Goal: Task Accomplishment & Management: Complete application form

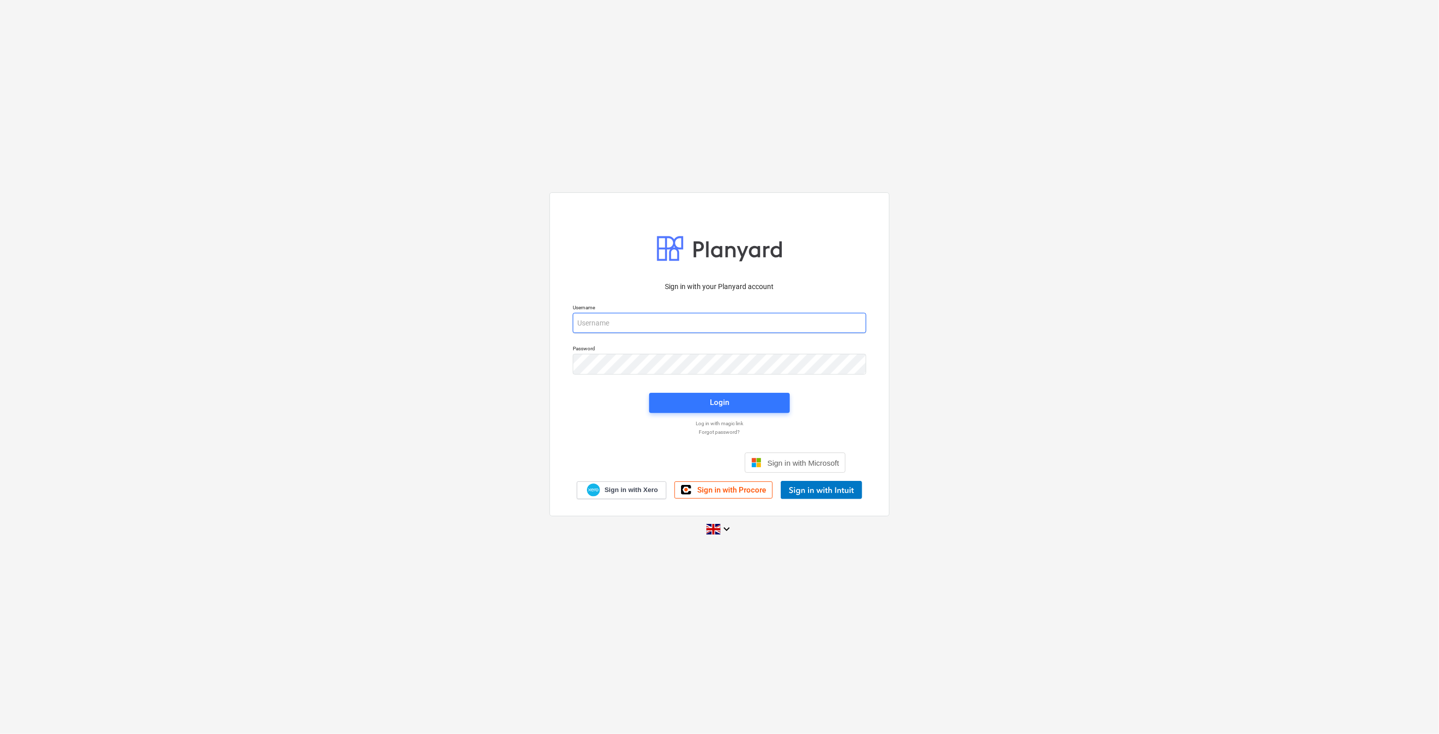
click at [672, 330] on input "email" at bounding box center [720, 323] width 294 height 20
type input "[EMAIL_ADDRESS][PERSON_NAME][DOMAIN_NAME]"
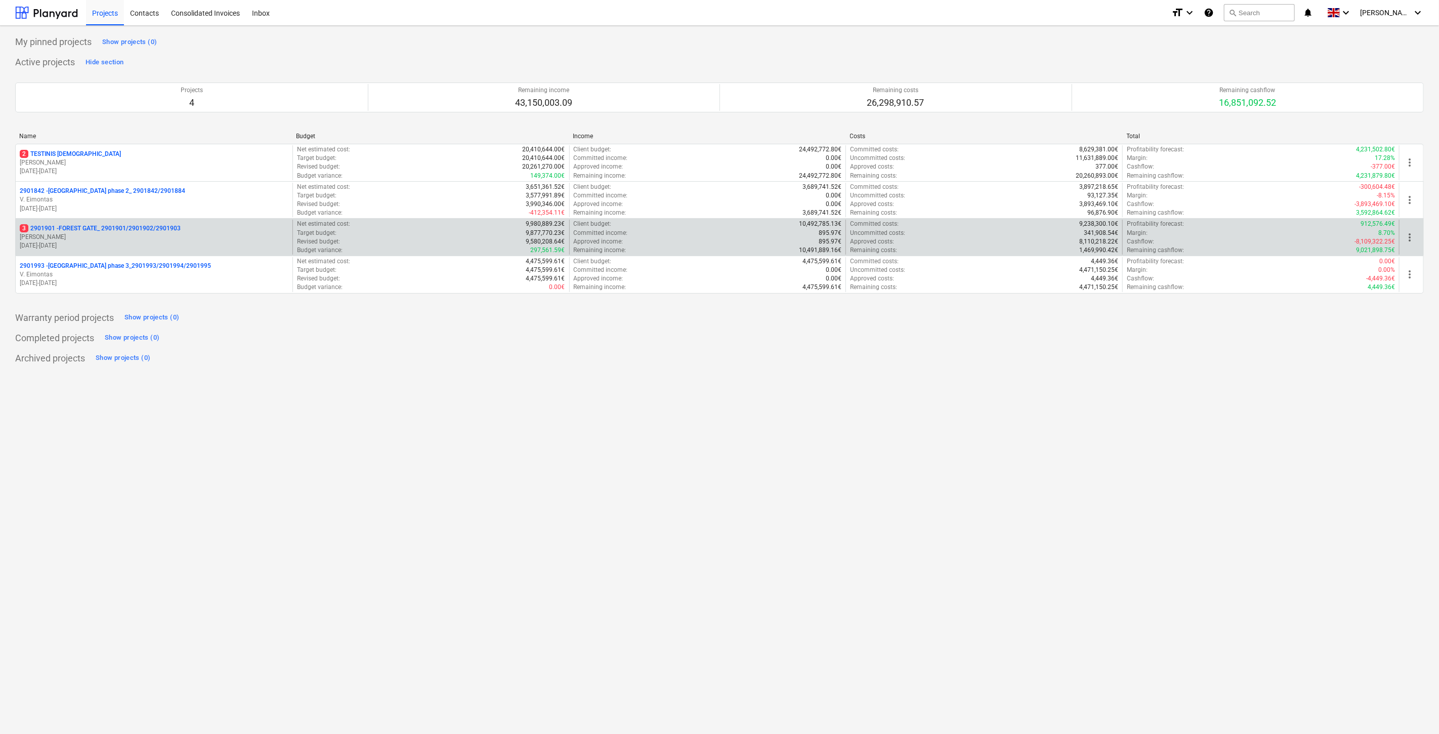
click at [99, 231] on p "3 2901901 - FOREST GATE_ 2901901/2901902/2901903" at bounding box center [100, 228] width 161 height 9
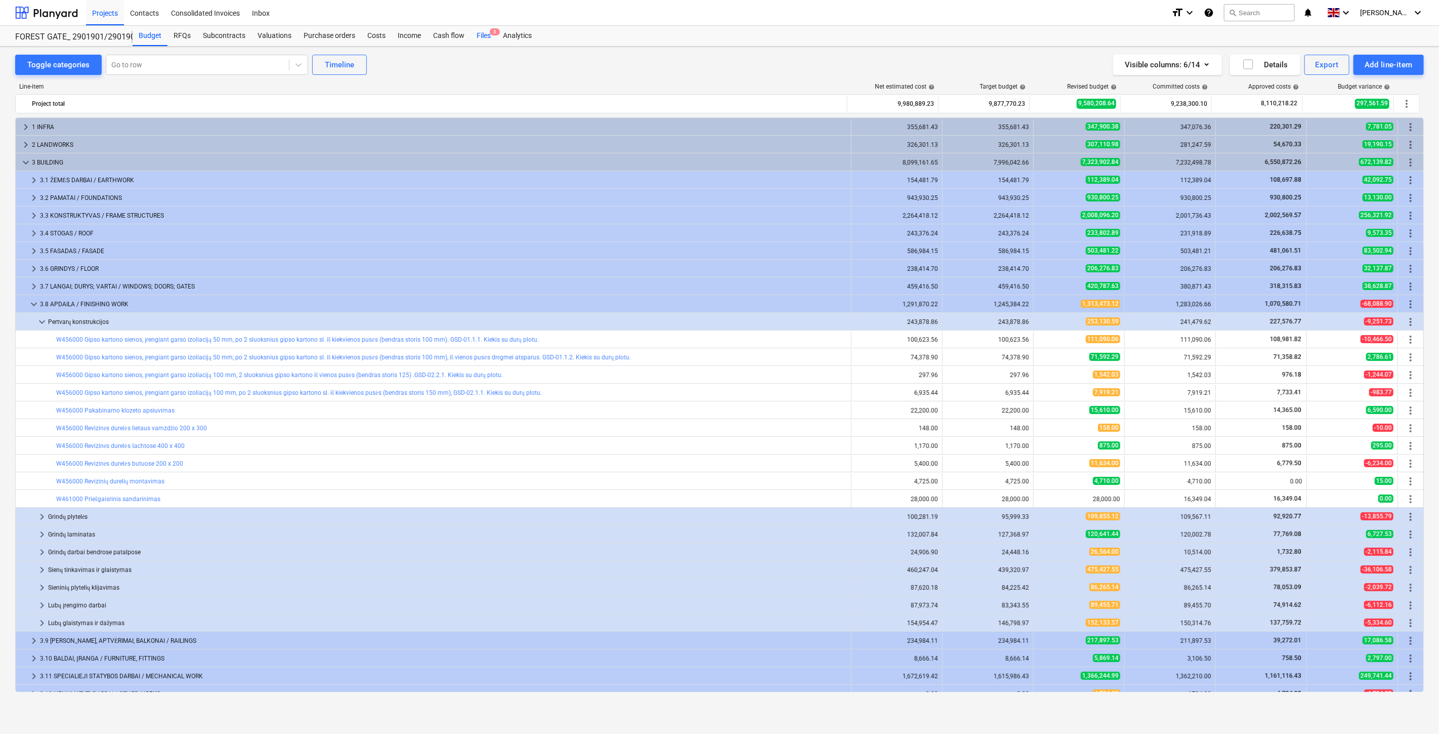
click at [490, 34] on span "3" at bounding box center [495, 31] width 10 height 7
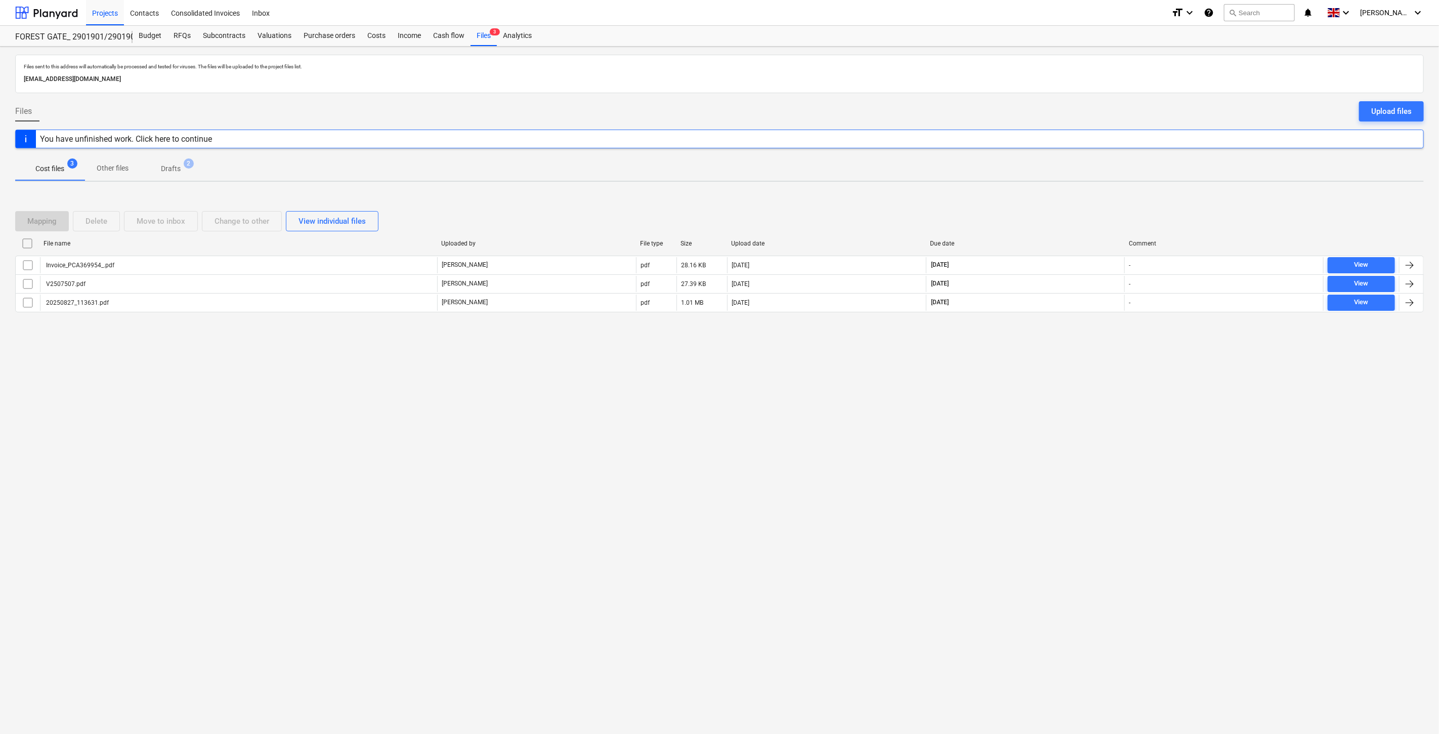
drag, startPoint x: 1006, startPoint y: 373, endPoint x: 1040, endPoint y: 353, distance: 40.6
click at [1006, 373] on div "Files sent to this address will automatically be processed and tested for virus…" at bounding box center [719, 390] width 1439 height 687
click at [1040, 353] on div "Files sent to this address will automatically be processed and tested for virus…" at bounding box center [719, 390] width 1439 height 687
click at [1076, 400] on div "Files sent to this address will automatically be processed and tested for virus…" at bounding box center [719, 390] width 1439 height 687
click at [1087, 376] on div "Files sent to this address will automatically be processed and tested for virus…" at bounding box center [719, 390] width 1439 height 687
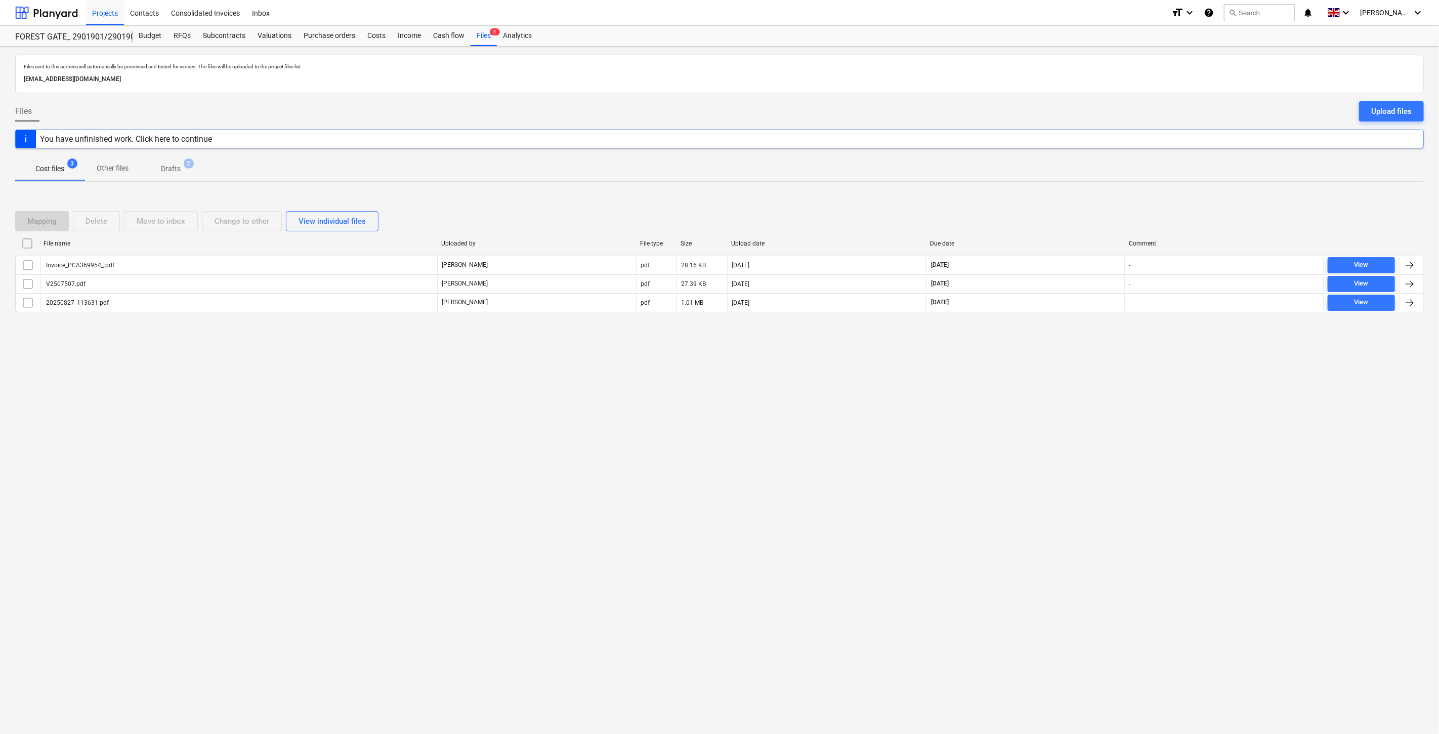
drag, startPoint x: 1090, startPoint y: 366, endPoint x: 1100, endPoint y: 351, distance: 18.0
click at [1091, 364] on div "Files sent to this address will automatically be processed and tested for virus…" at bounding box center [719, 390] width 1439 height 687
click at [1100, 351] on div "Files sent to this address will automatically be processed and tested for virus…" at bounding box center [719, 390] width 1439 height 687
click at [175, 161] on span "Drafts 2" at bounding box center [171, 168] width 60 height 18
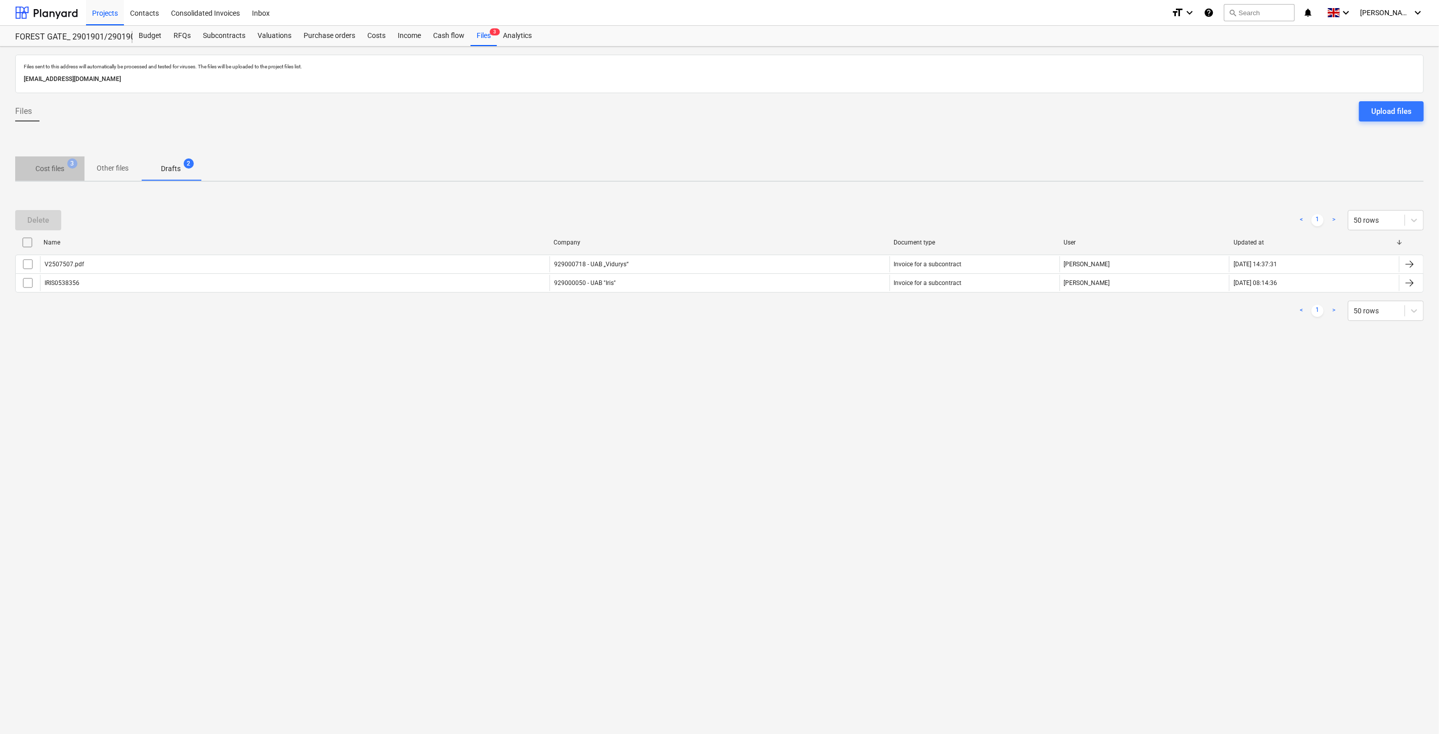
click at [52, 164] on p "Cost files" at bounding box center [49, 168] width 29 height 11
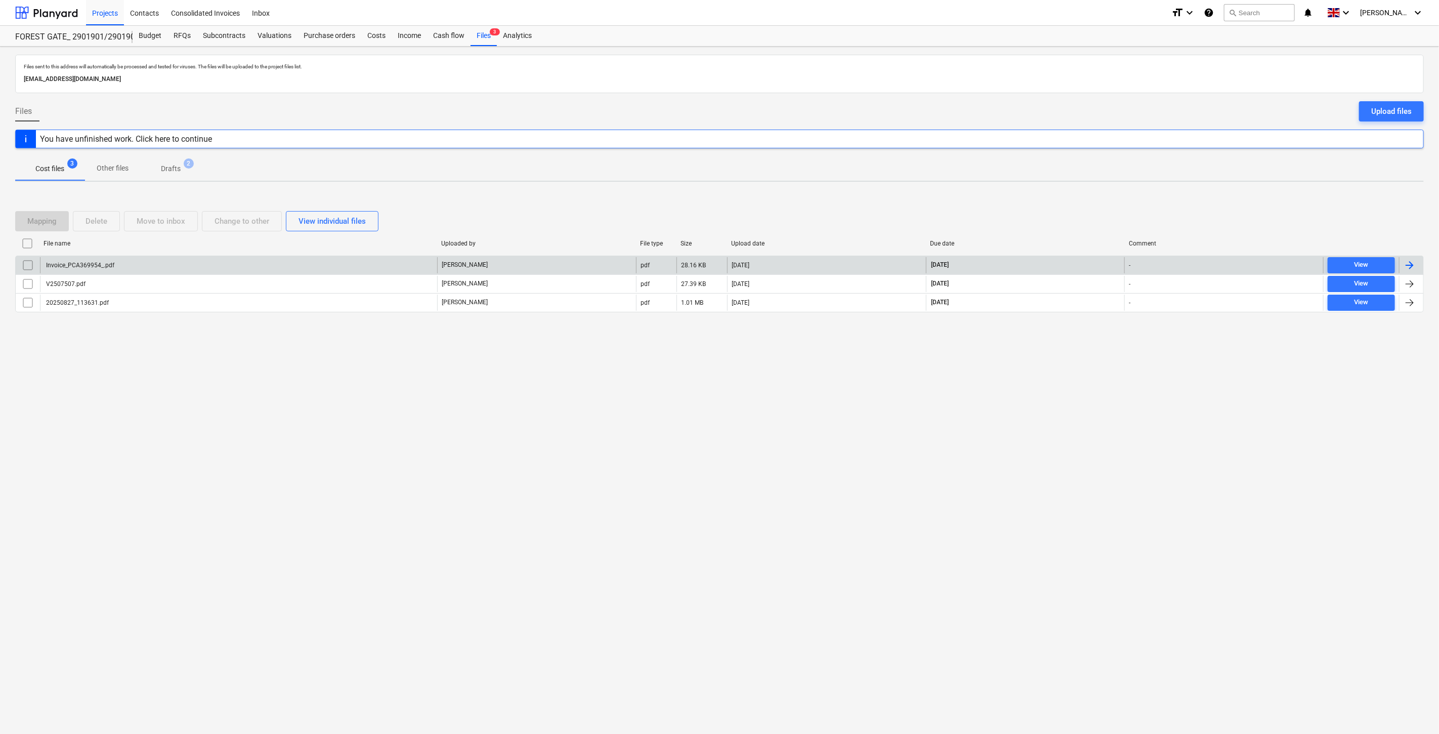
click at [270, 265] on div "Invoice_PCA369954_.pdf" at bounding box center [238, 265] width 397 height 16
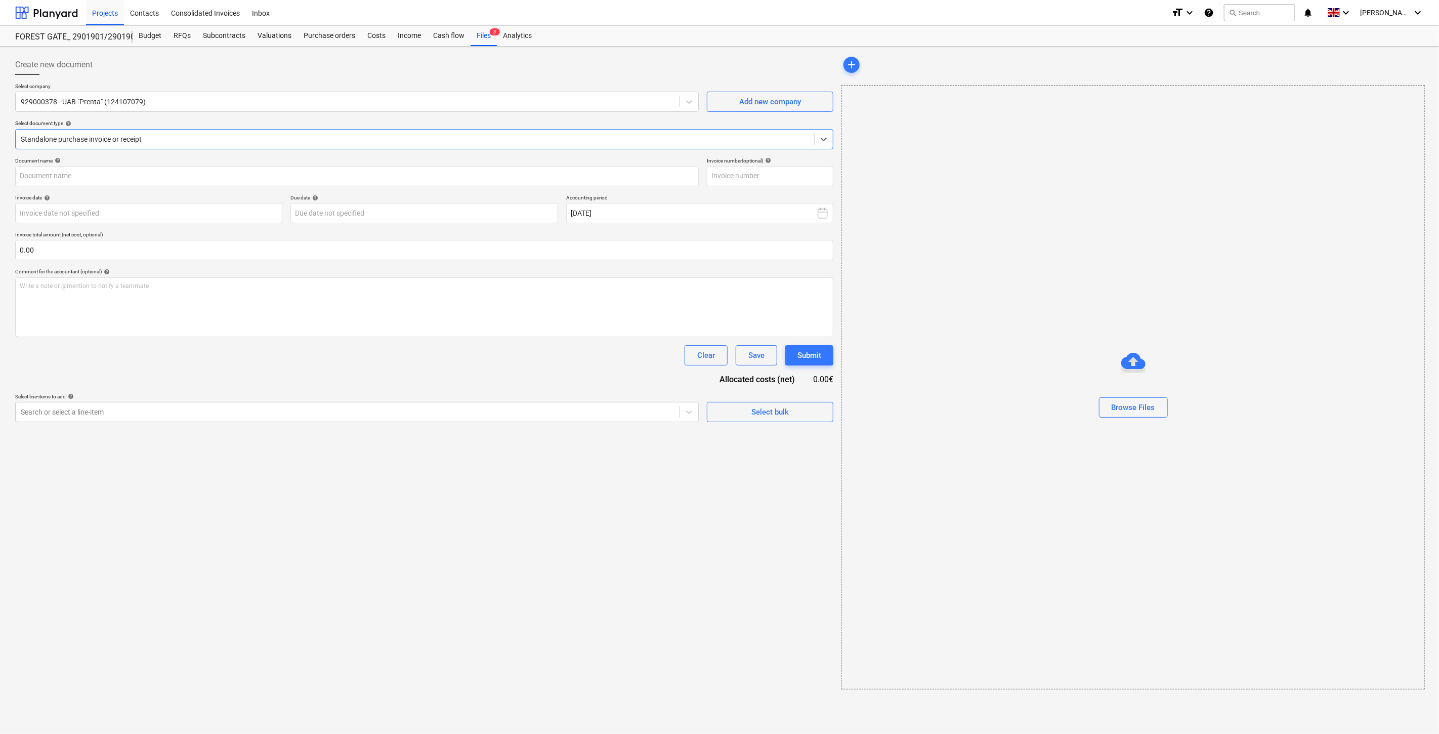
type input "PCA369954"
type input "[DATE]"
click at [478, 32] on div "Files 3" at bounding box center [484, 36] width 26 height 20
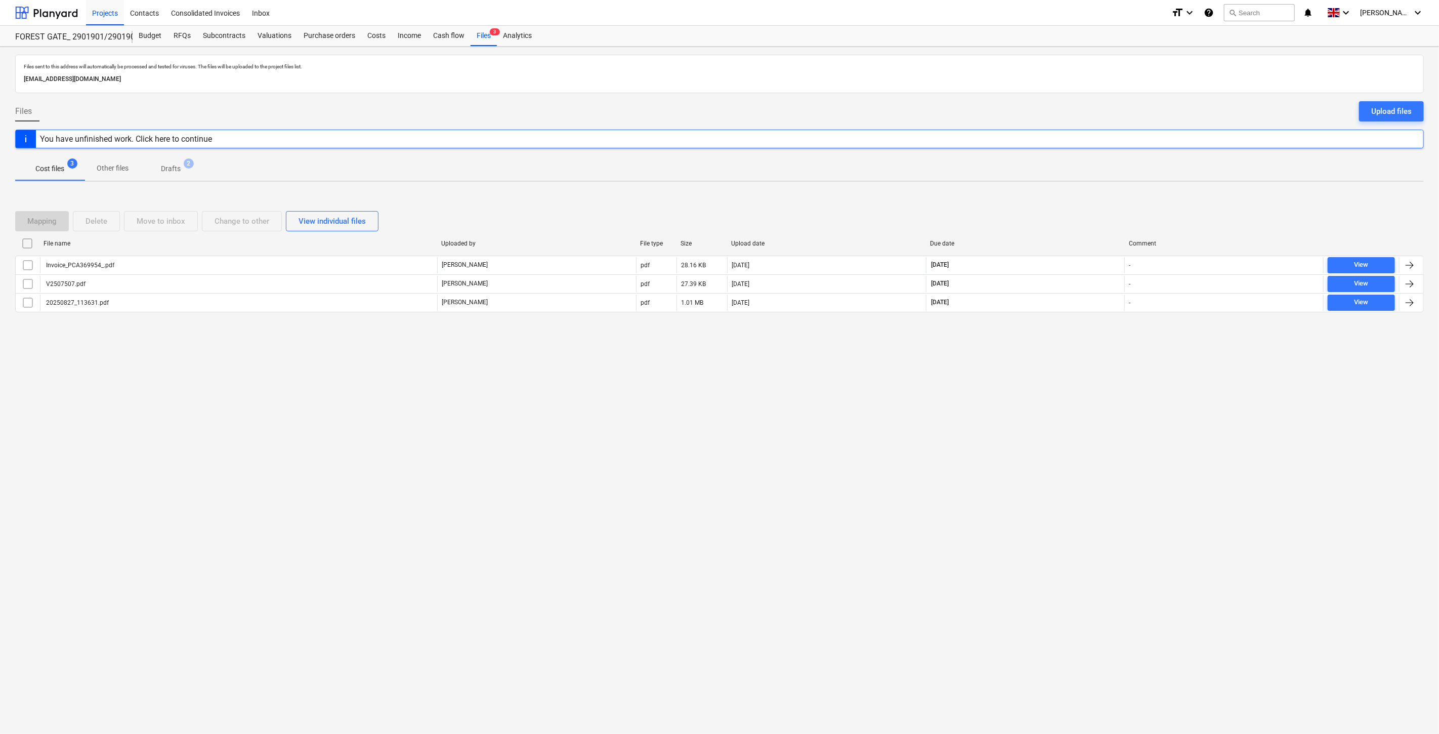
drag, startPoint x: 944, startPoint y: 360, endPoint x: 956, endPoint y: 355, distance: 13.2
click at [944, 360] on div "Files sent to this address will automatically be processed and tested for virus…" at bounding box center [719, 390] width 1439 height 687
drag, startPoint x: 959, startPoint y: 353, endPoint x: 727, endPoint y: 387, distance: 234.3
click at [947, 355] on div "Files sent to this address will automatically be processed and tested for virus…" at bounding box center [719, 390] width 1439 height 687
click at [1056, 377] on div "Files sent to this address will automatically be processed and tested for virus…" at bounding box center [719, 390] width 1439 height 687
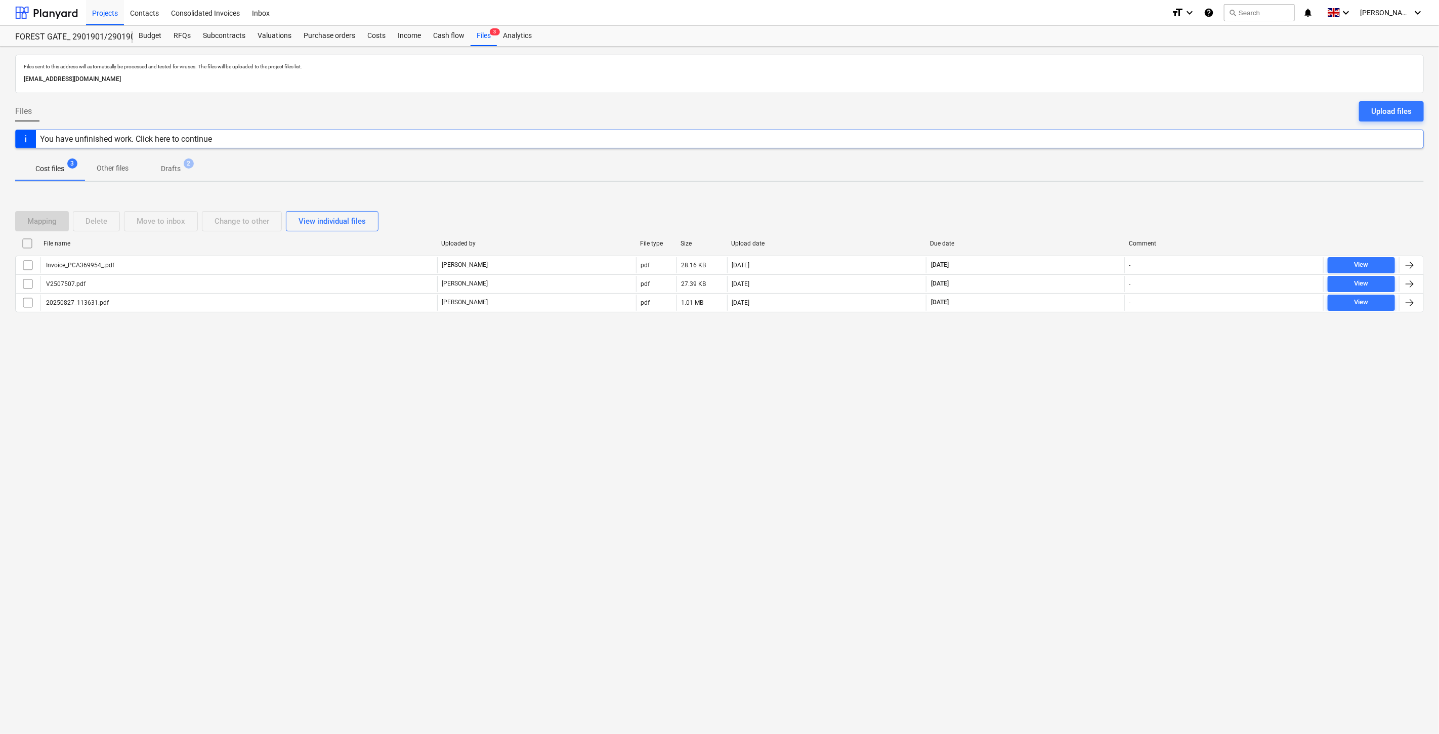
click at [1067, 360] on div "Files sent to this address will automatically be processed and tested for virus…" at bounding box center [719, 390] width 1439 height 687
click at [233, 39] on div "Subcontracts" at bounding box center [224, 36] width 55 height 20
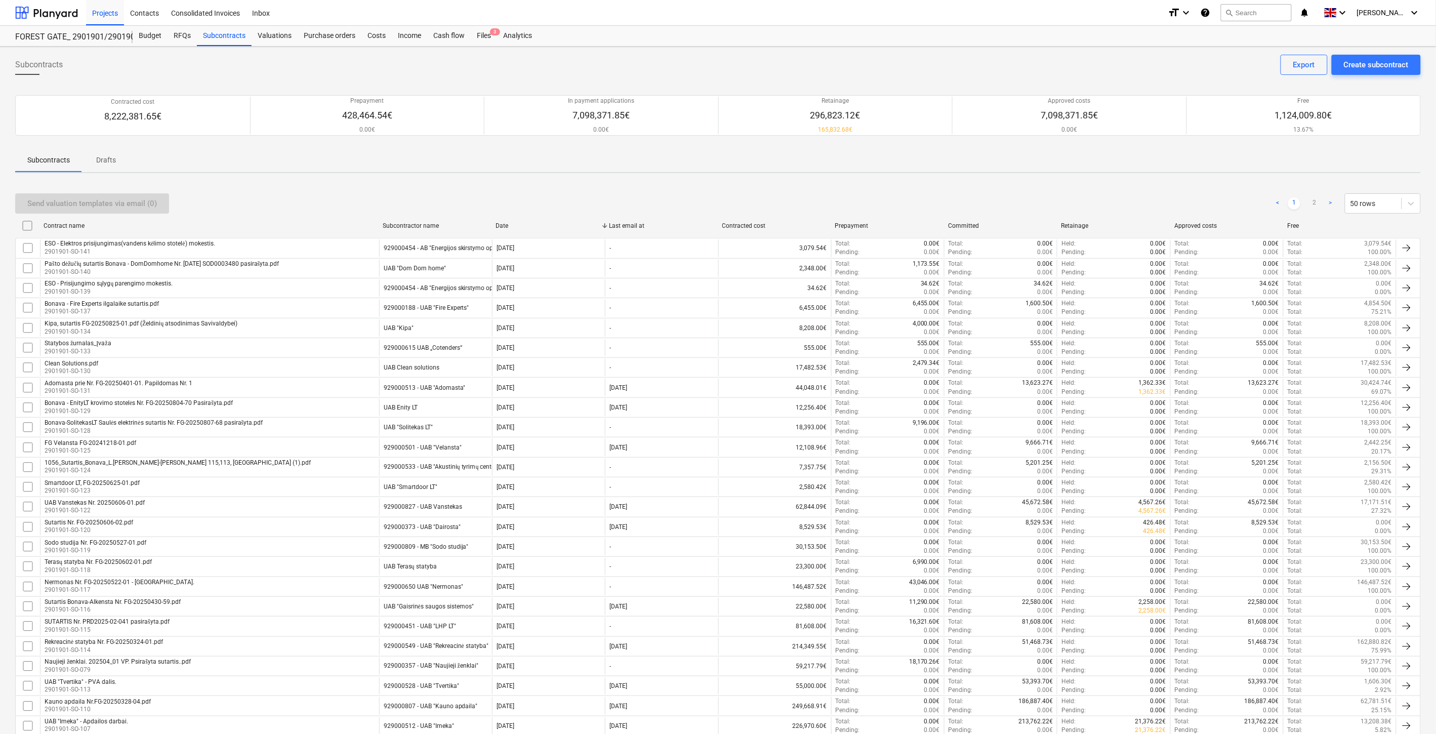
click at [615, 190] on div "Send valuation templates via email (0) < 1 2 > 50 rows" at bounding box center [717, 203] width 1405 height 28
click at [762, 67] on div "Subcontracts Create subcontract Export" at bounding box center [717, 69] width 1405 height 28
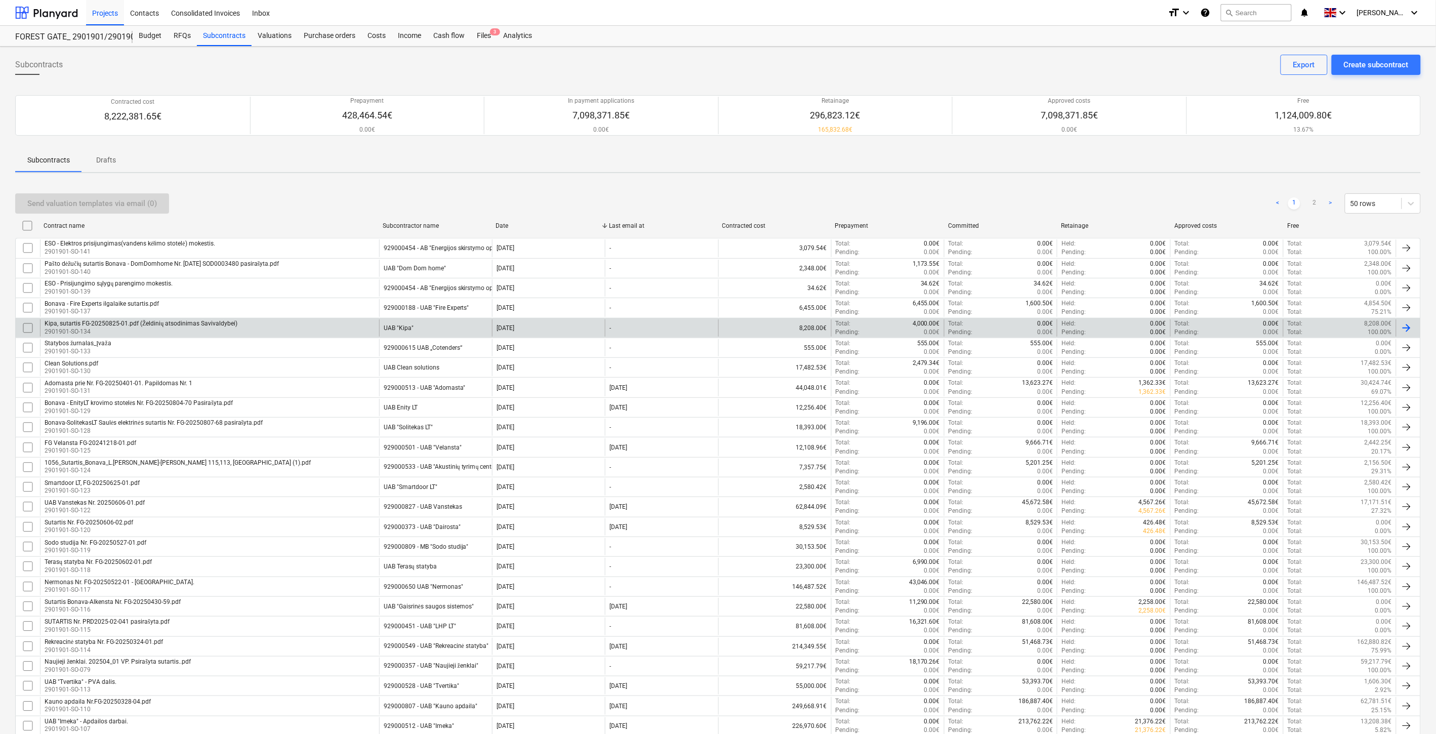
click at [169, 321] on div "Kipa, sutartis FG-20250825-01.pdf (Želdinių atsodinimas Savivaldybei)" at bounding box center [141, 324] width 193 height 8
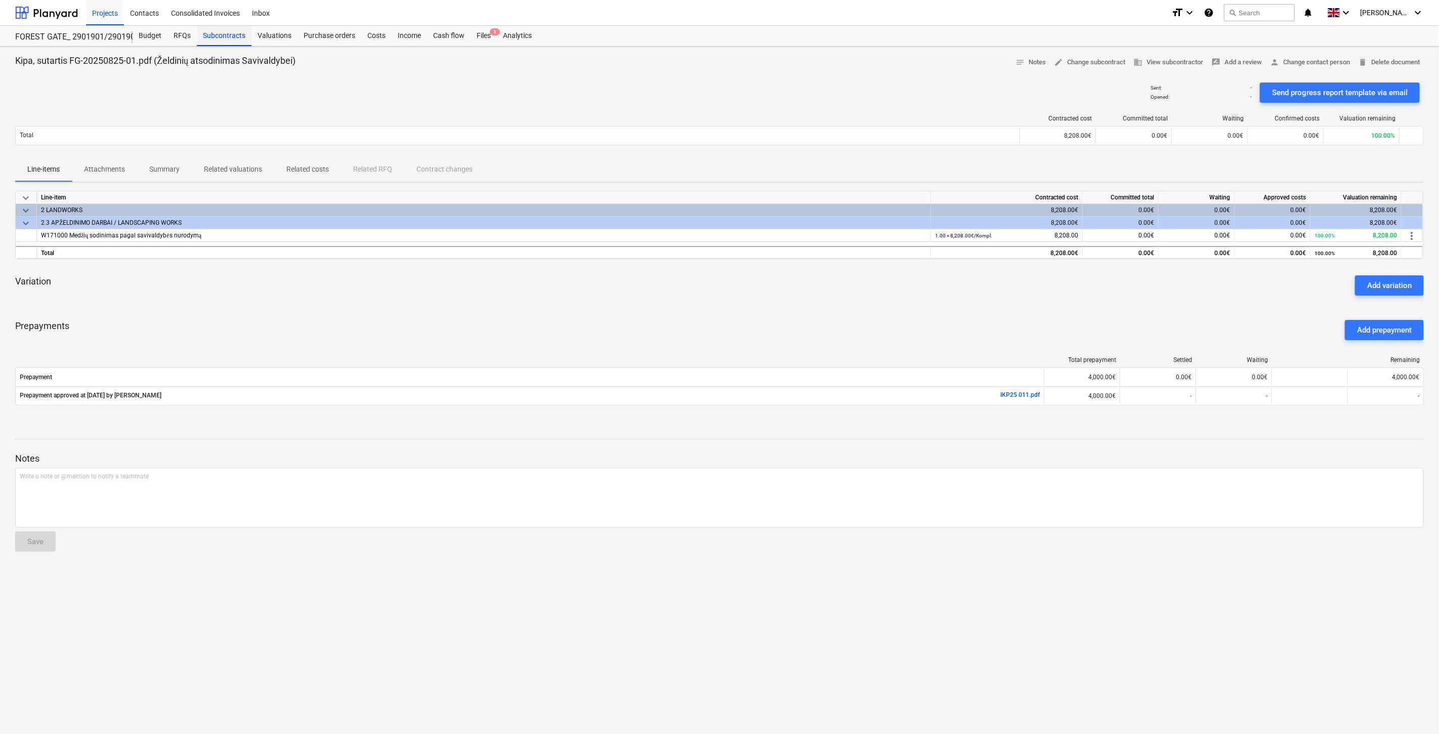
drag, startPoint x: 230, startPoint y: 43, endPoint x: 238, endPoint y: 46, distance: 8.6
click at [230, 43] on div "Subcontracts" at bounding box center [224, 36] width 55 height 20
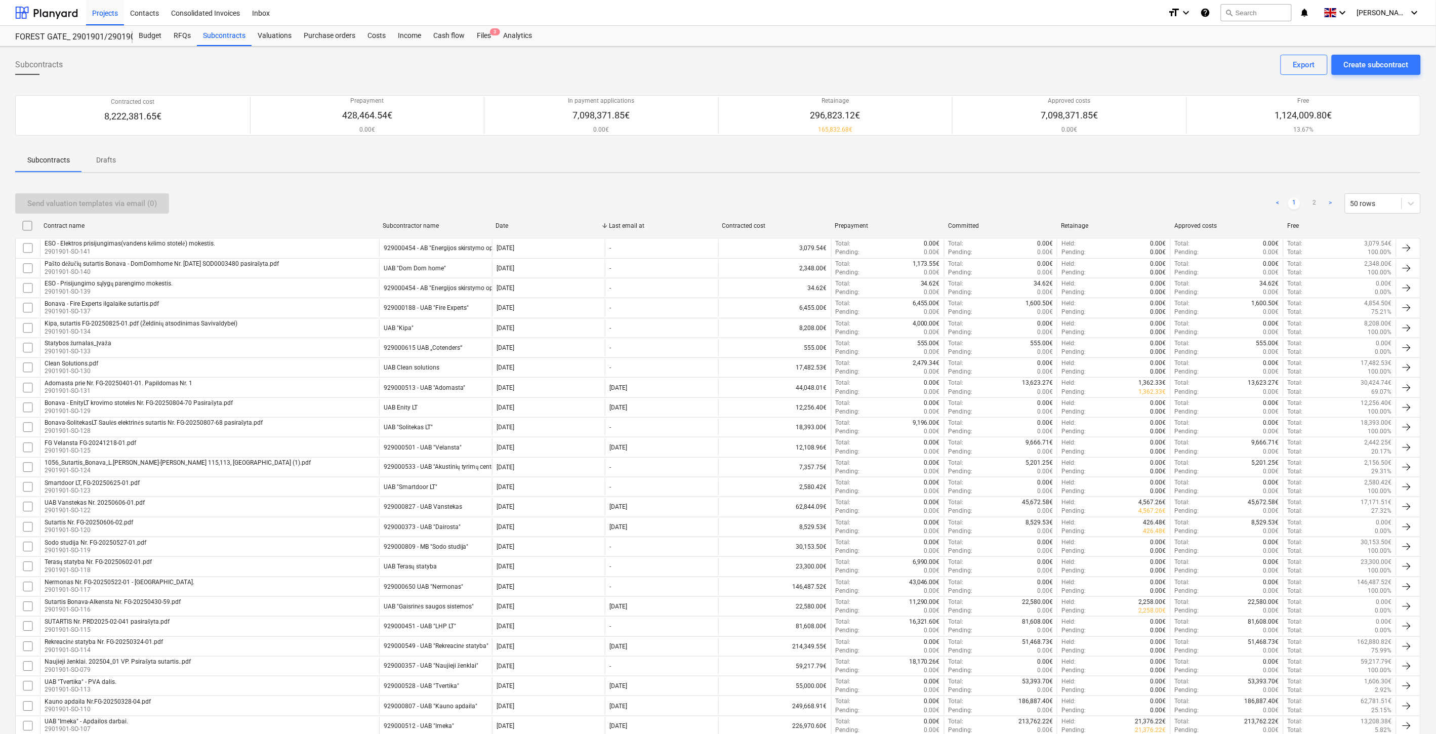
click at [585, 184] on div "Send valuation templates via email (0) < 1 2 > 50 rows Contract name Subcontrac…" at bounding box center [717, 727] width 1405 height 1093
click at [1370, 67] on div "Create subcontract" at bounding box center [1376, 64] width 65 height 13
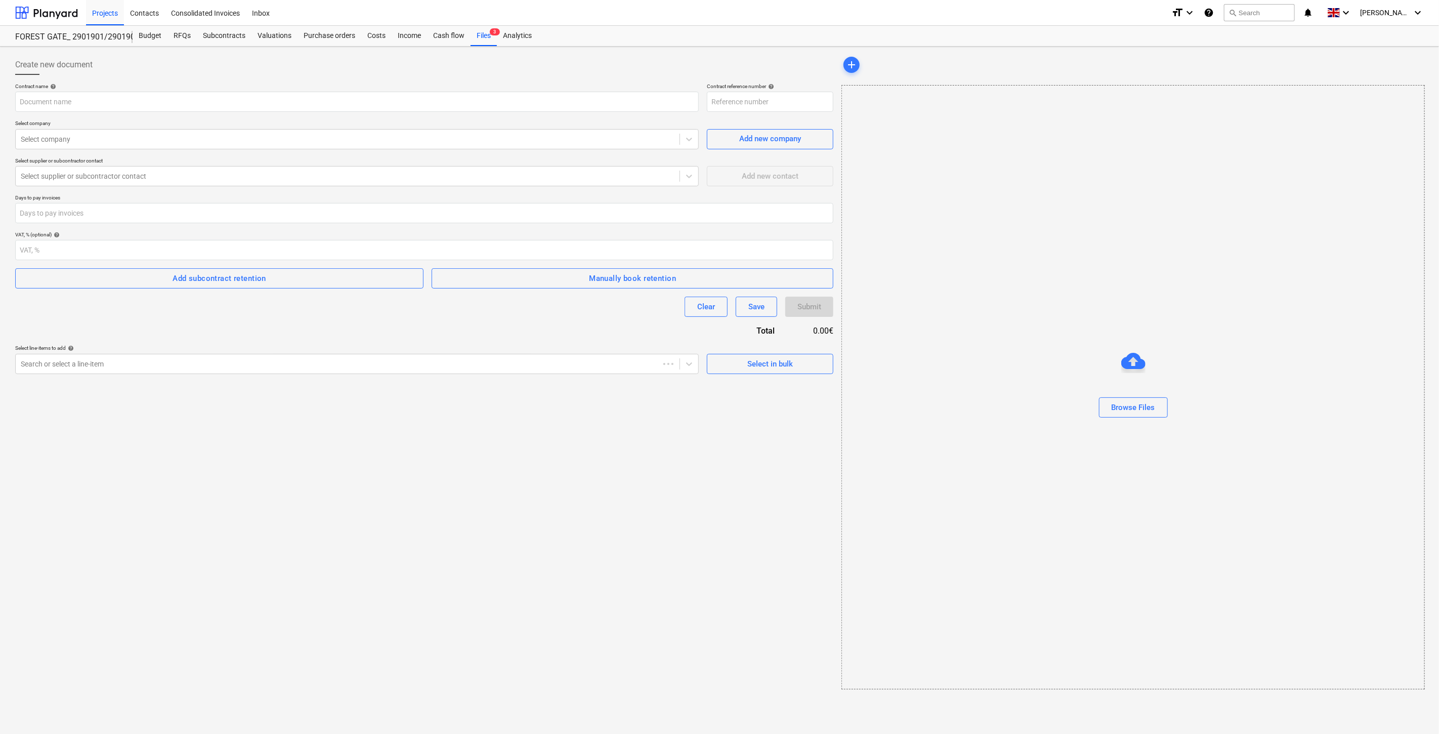
type input "2901901-SO-142"
click at [457, 450] on div "Create new document Contract name help Contract reference number help 2901901-S…" at bounding box center [424, 372] width 826 height 643
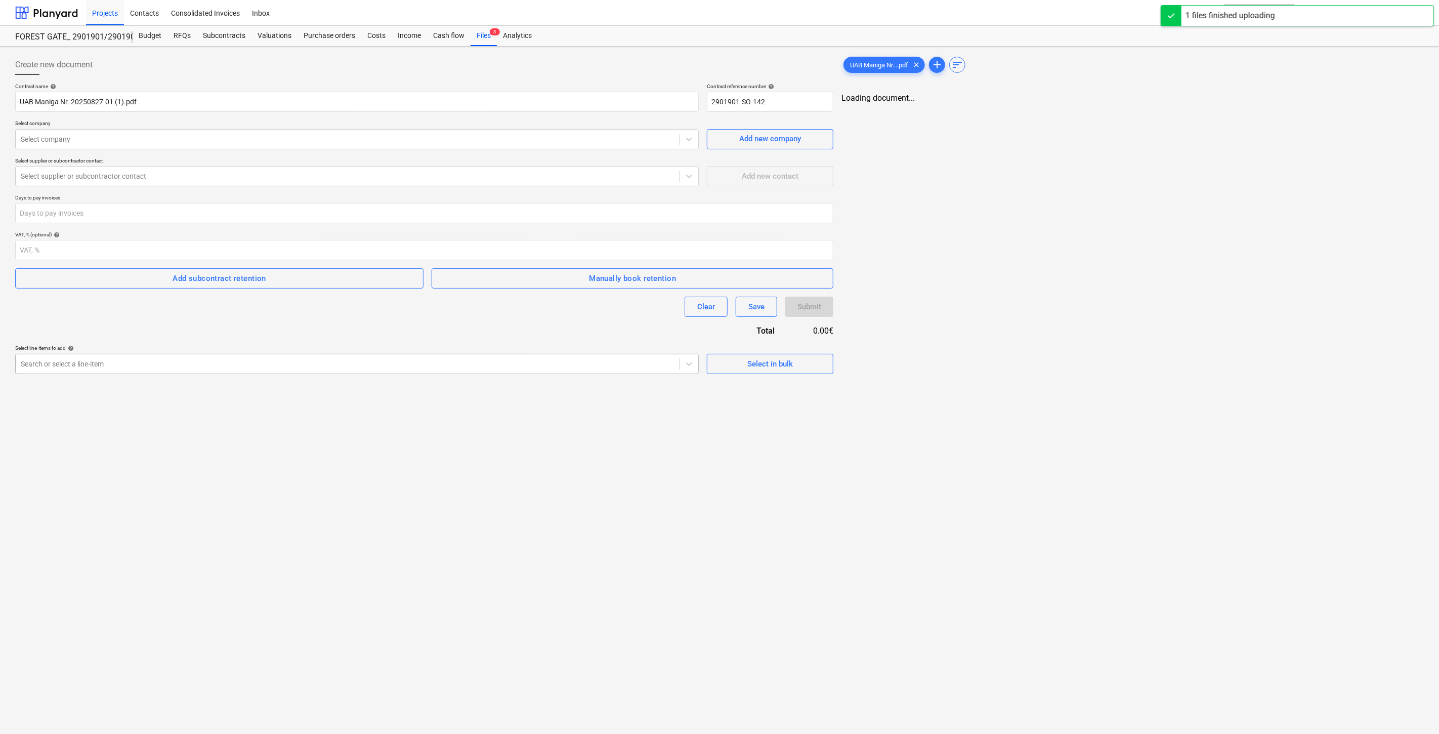
type input "UAB Maniga Nr. 20250827-01 (1).pdf"
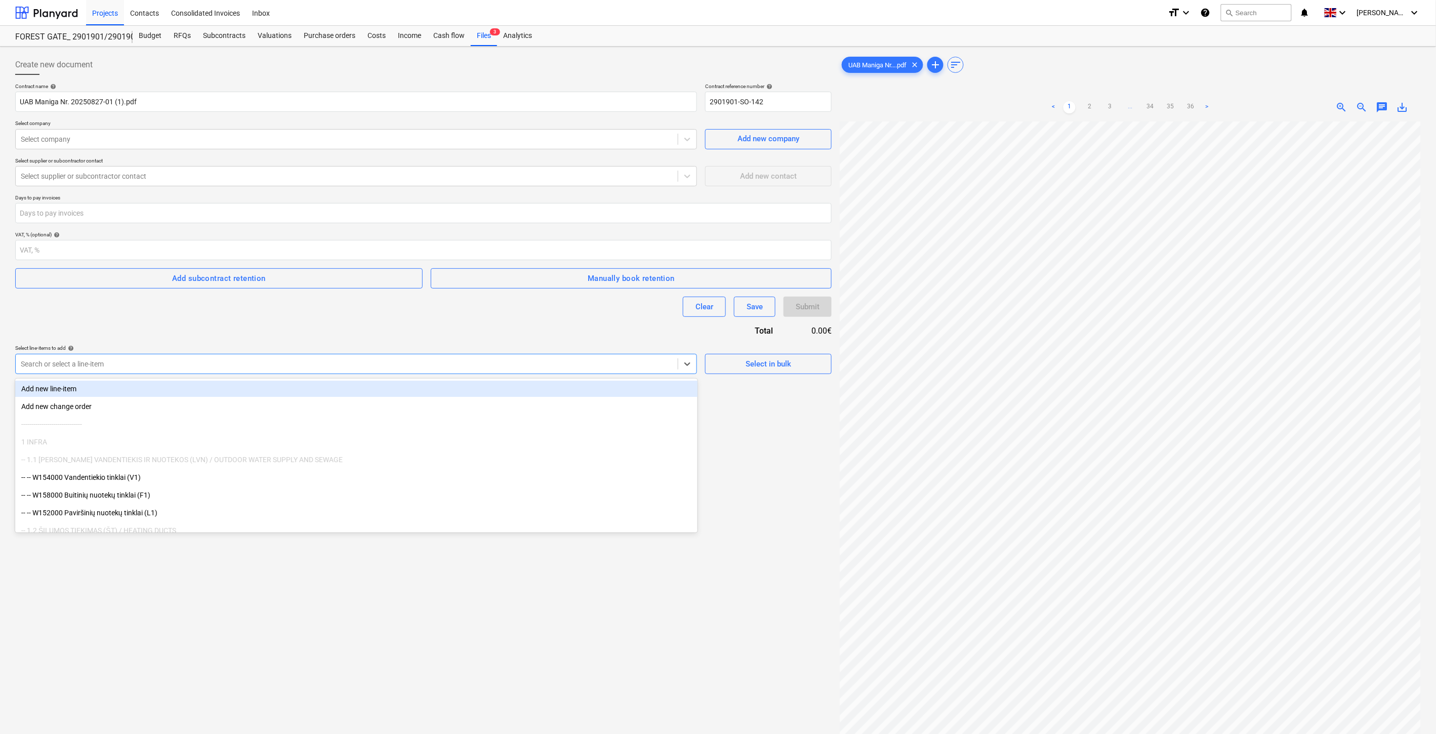
click at [279, 361] on div at bounding box center [347, 364] width 652 height 10
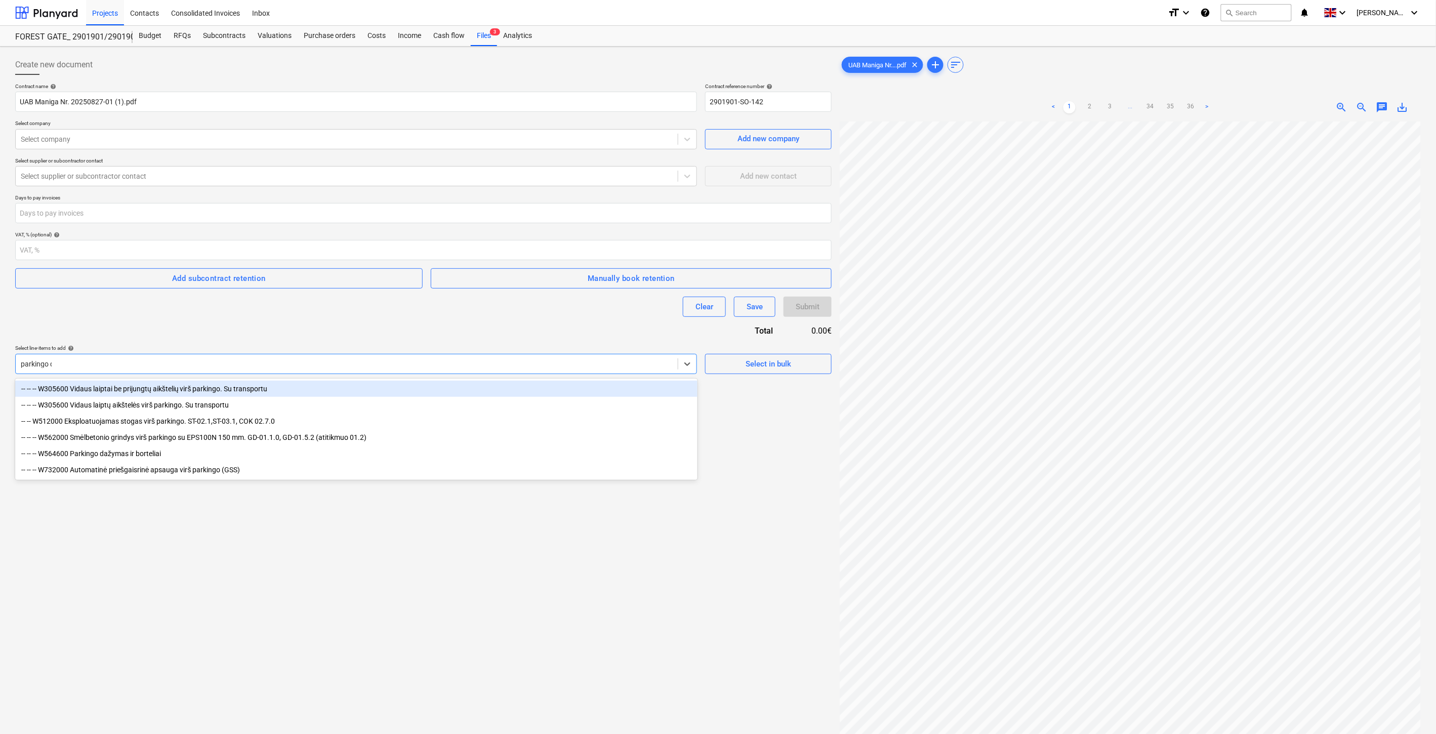
type input "parkingo da"
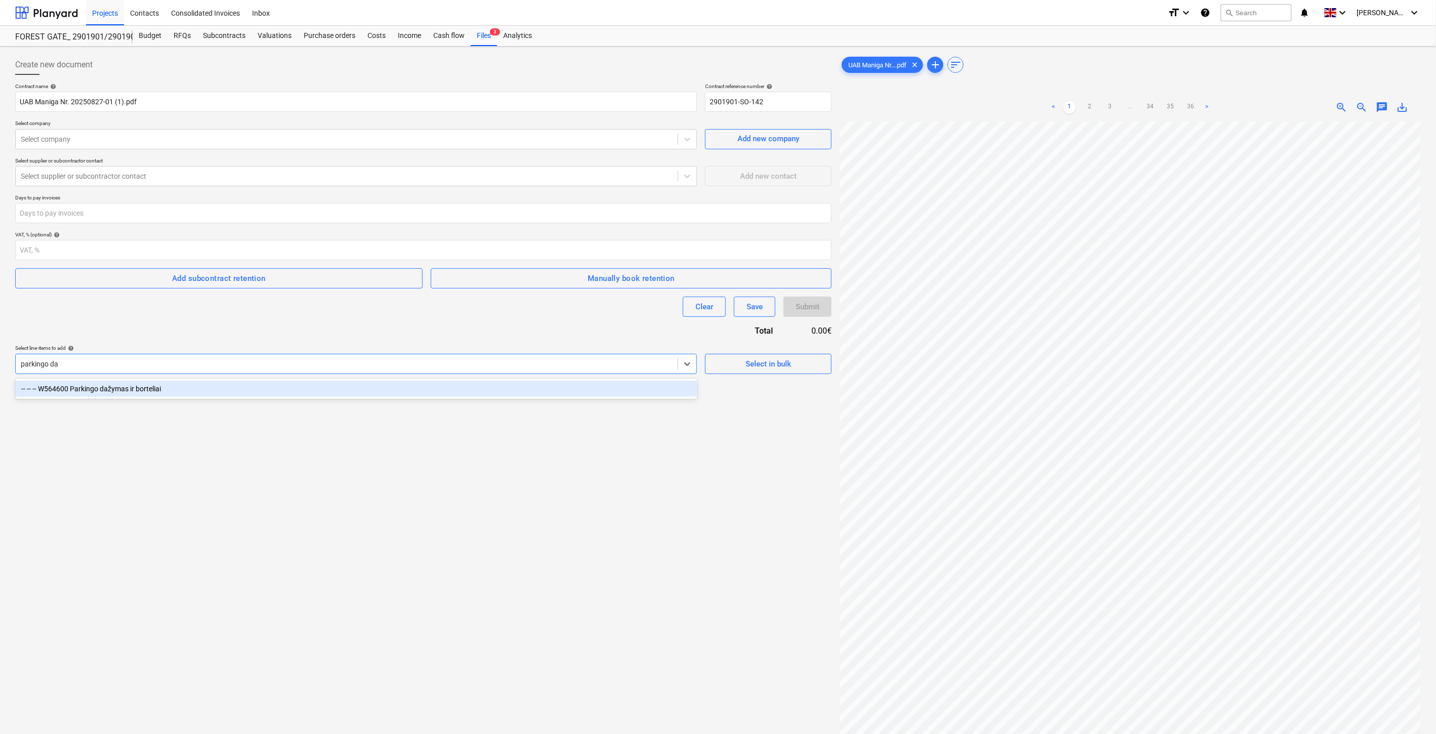
click at [280, 390] on div "-- -- -- W564600 Parkingo dažymas ir borteliai" at bounding box center [356, 389] width 682 height 16
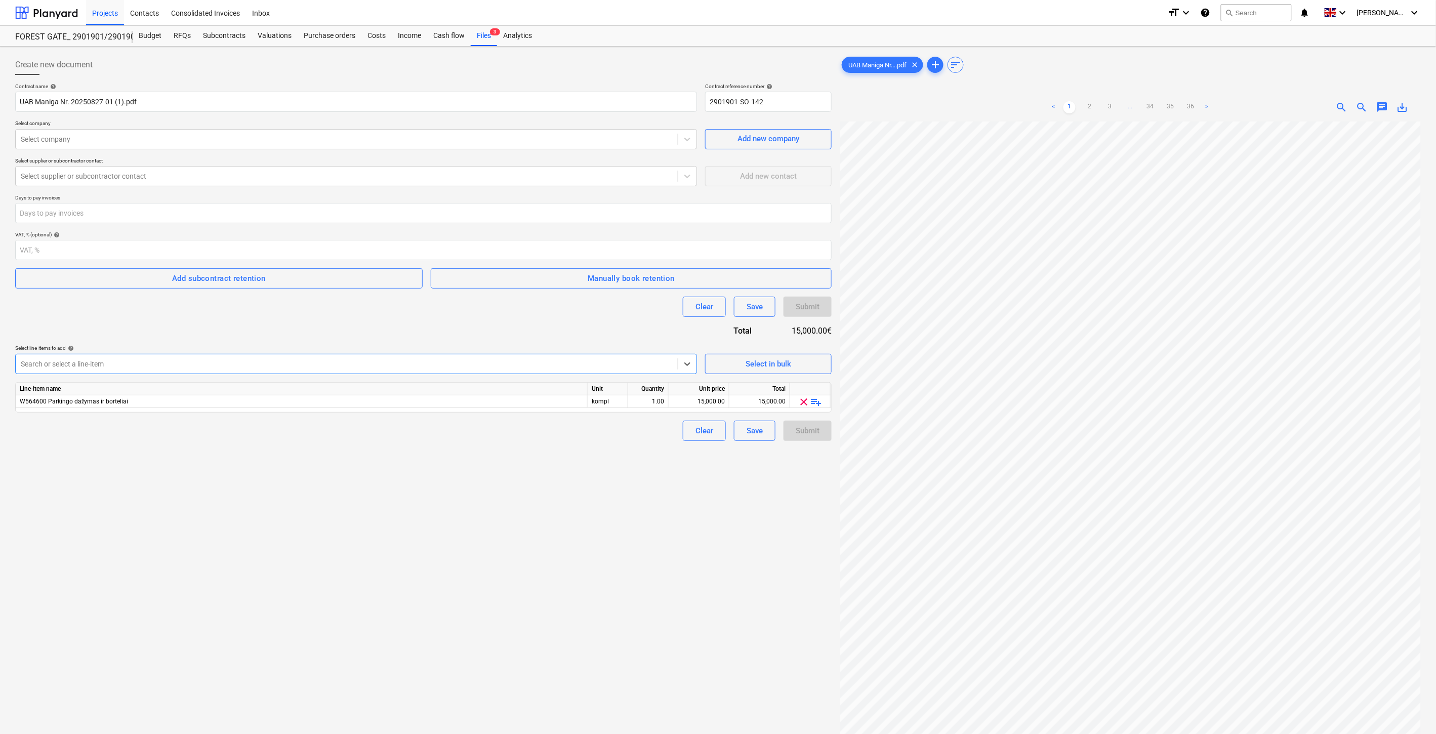
click at [378, 322] on div "Contract name help UAB Maniga Nr. 20250827-01 (1).pdf Contract reference number…" at bounding box center [423, 262] width 816 height 358
click at [700, 403] on div "15,000.00" at bounding box center [699, 401] width 52 height 13
type input "š"
type input "6214"
click at [624, 336] on div "Contract name help UAB Maniga Nr. 20250827-01 (1).pdf Contract reference number…" at bounding box center [423, 262] width 816 height 358
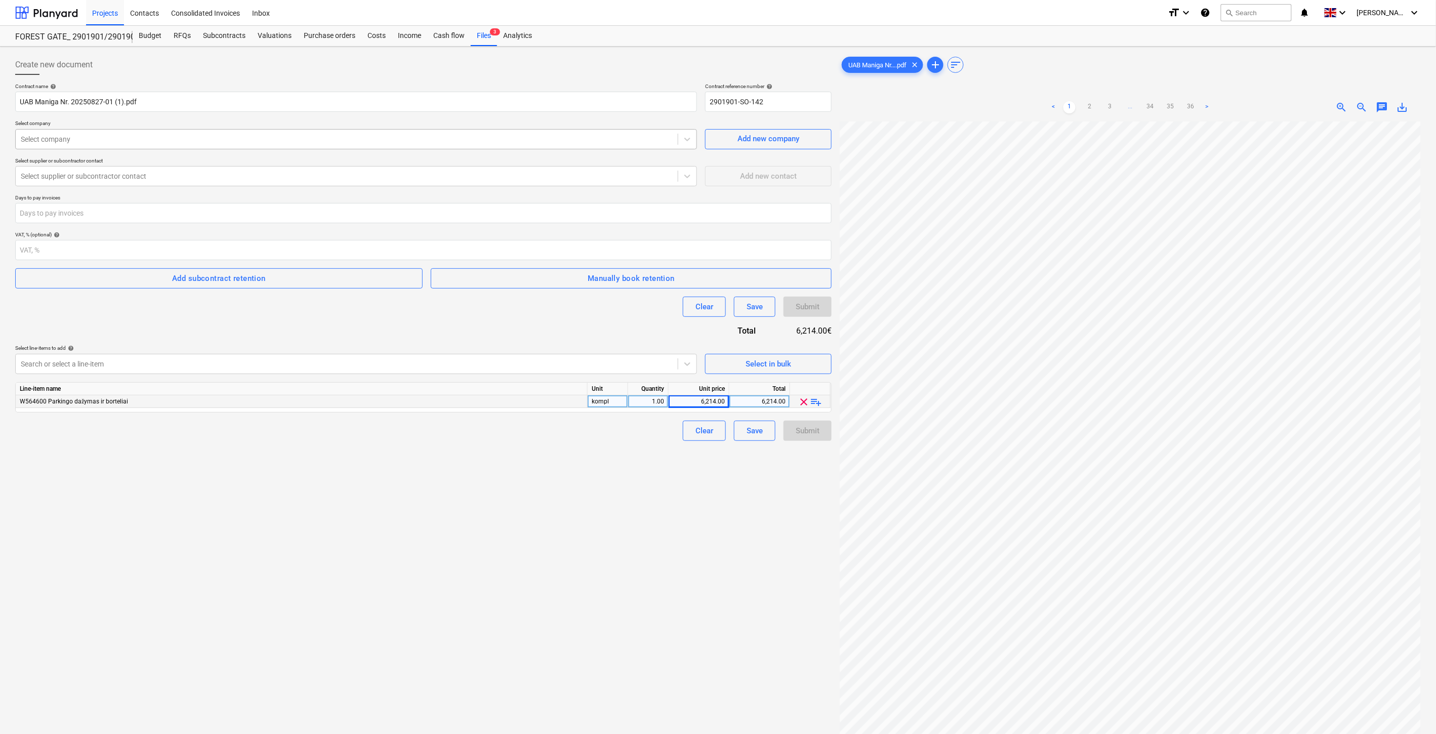
click at [204, 137] on div at bounding box center [347, 139] width 652 height 10
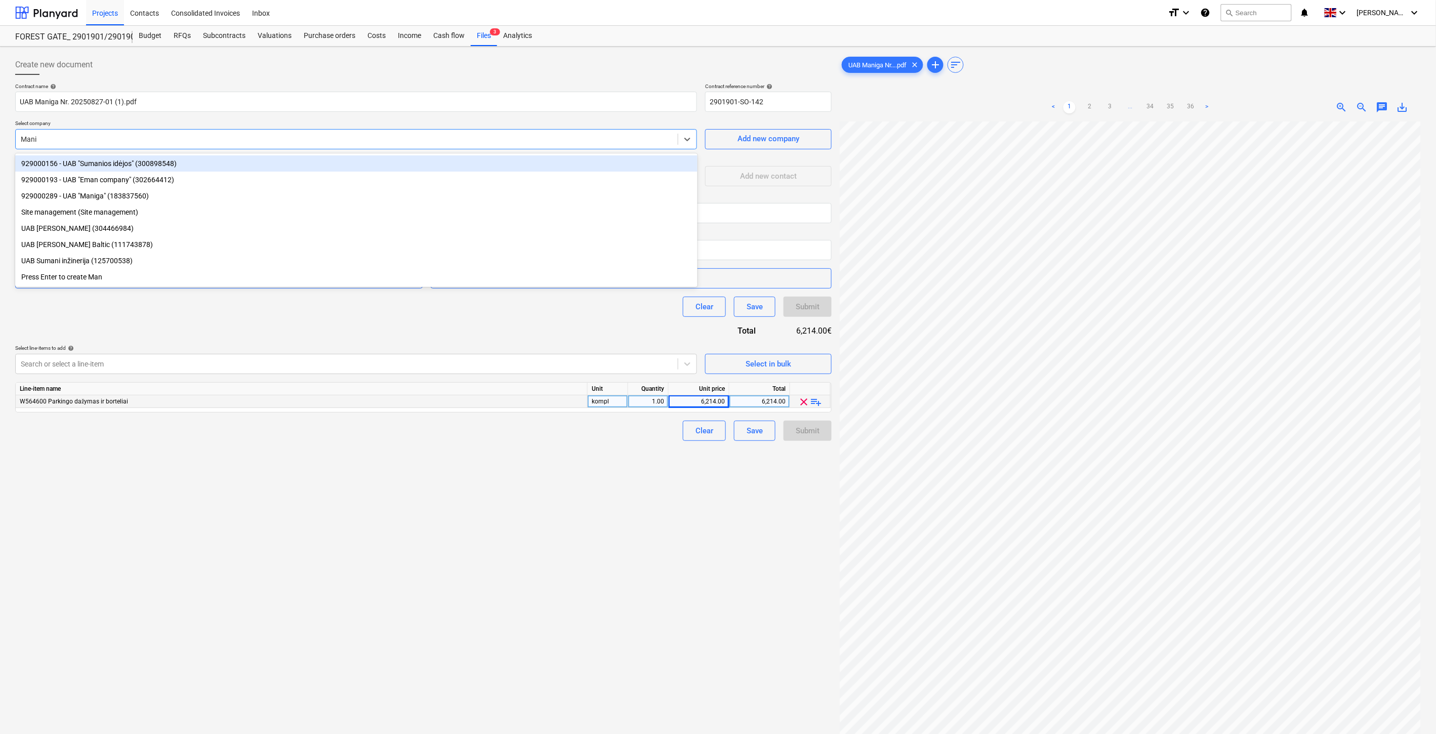
type input "Maniga"
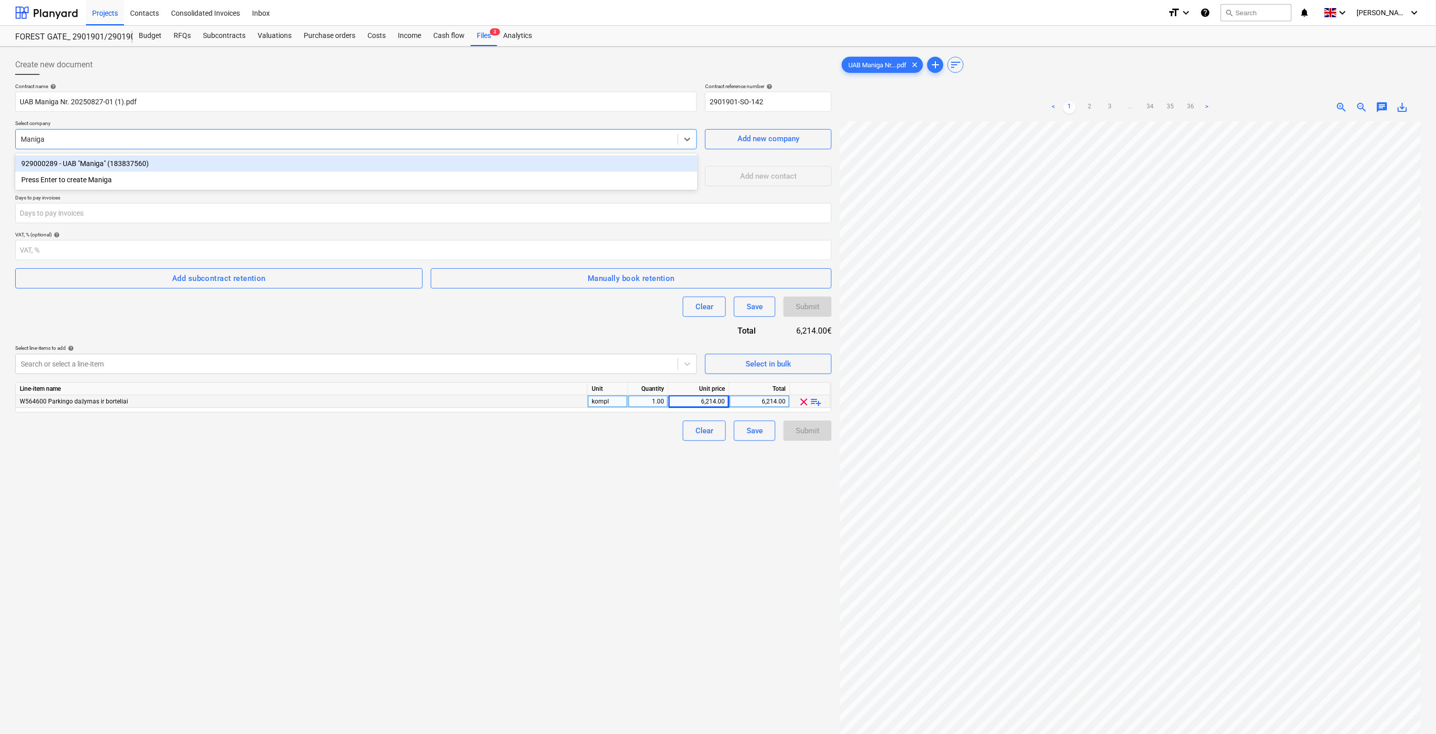
click at [198, 165] on div "929000289 - UAB "Maniga" (183837560)" at bounding box center [356, 163] width 682 height 16
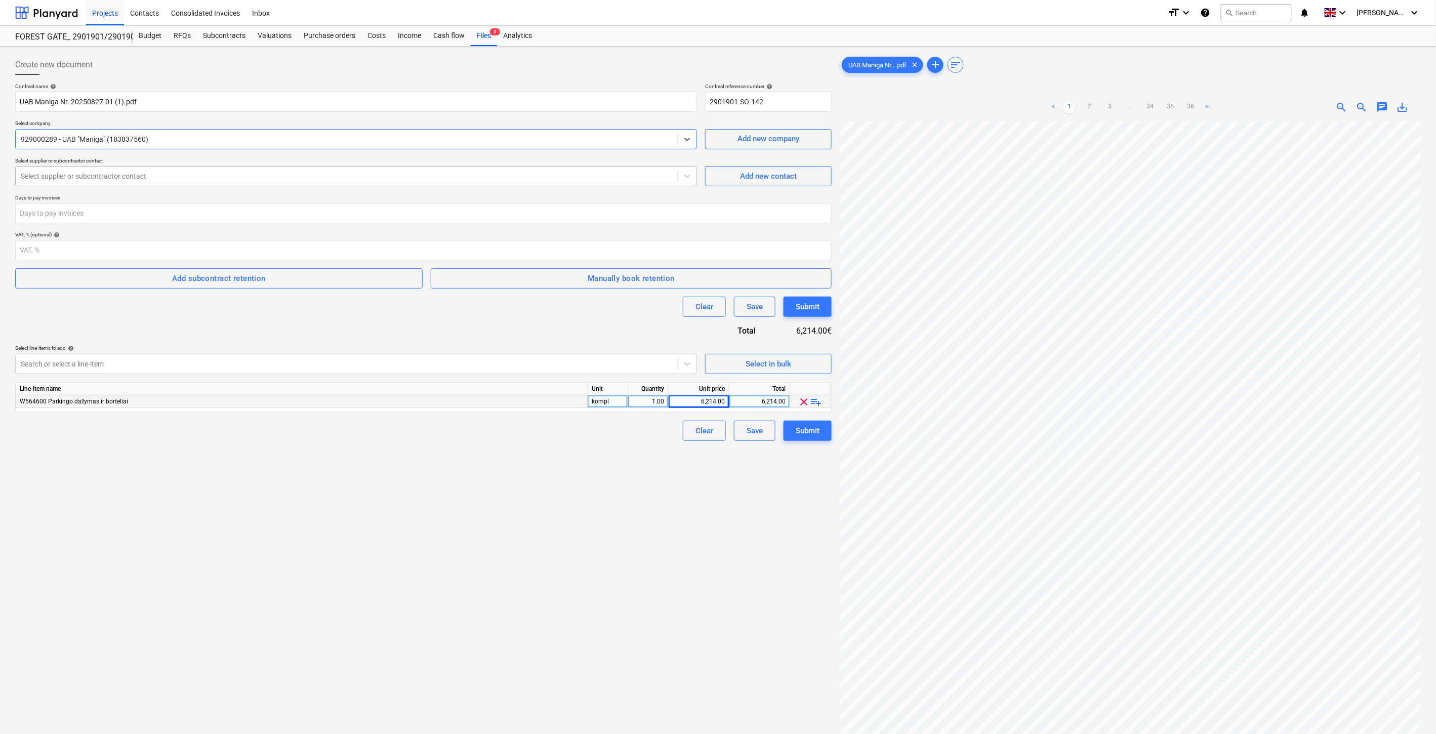
click at [177, 178] on div at bounding box center [347, 176] width 652 height 10
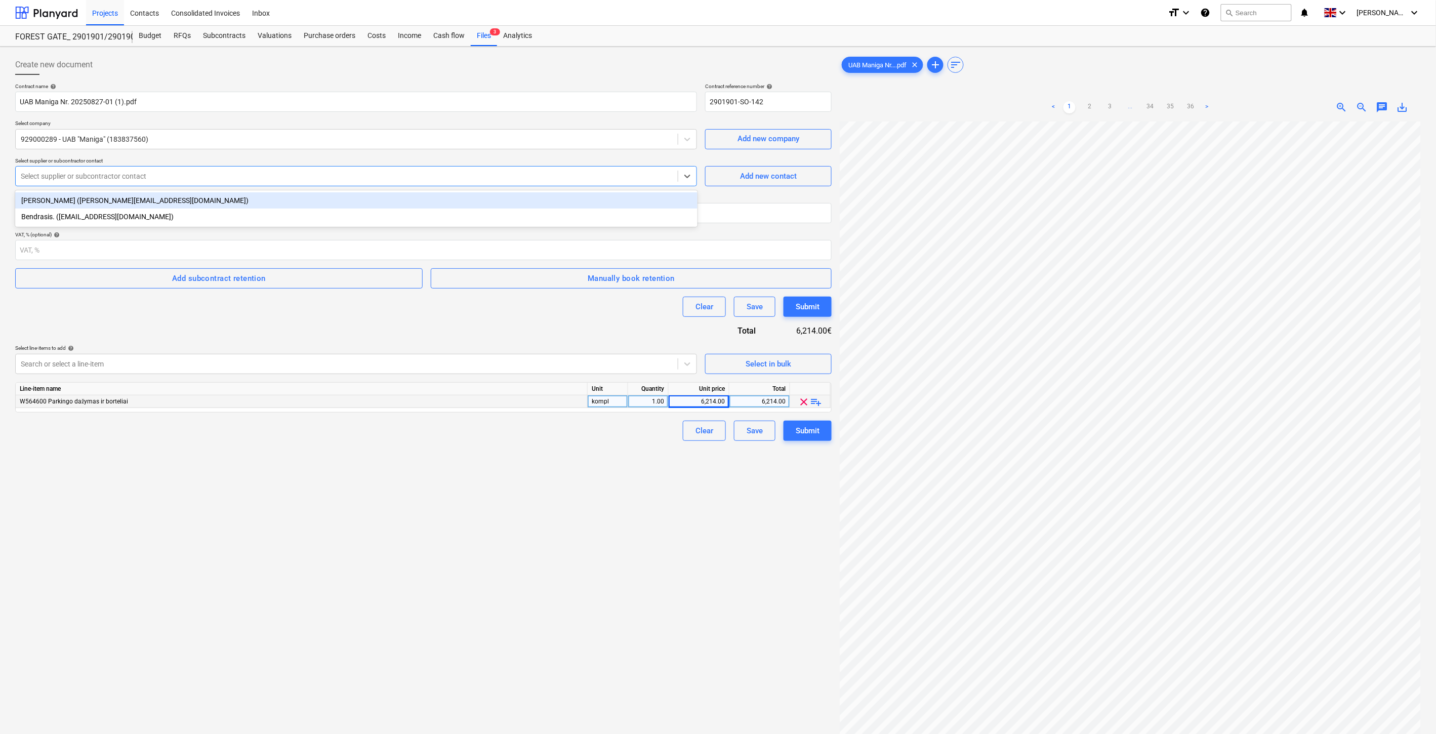
click at [188, 200] on div "[PERSON_NAME] ([PERSON_NAME][EMAIL_ADDRESS][DOMAIN_NAME])" at bounding box center [356, 200] width 682 height 16
click at [180, 213] on input "number" at bounding box center [423, 213] width 816 height 20
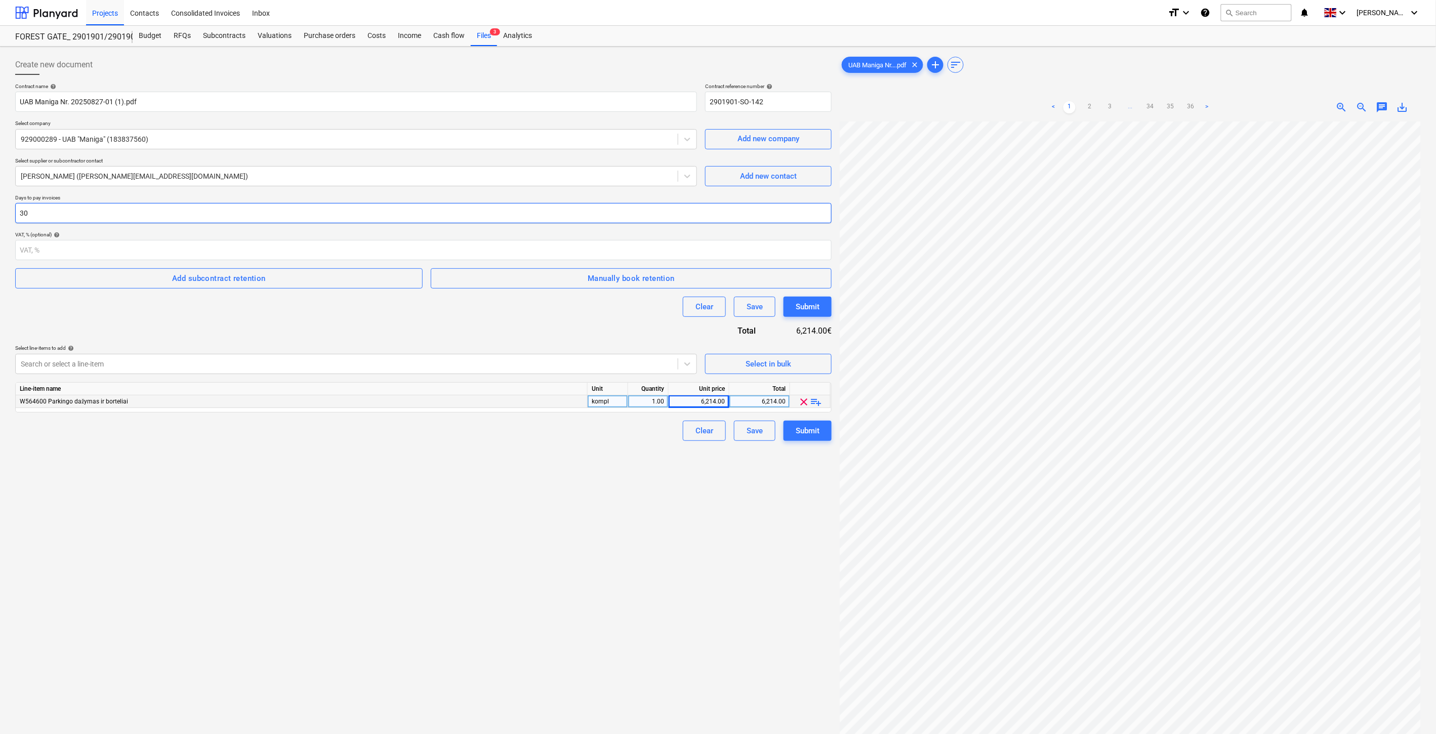
type input "30"
click at [240, 534] on div "Create new document Contract name help UAB Maniga Nr. 20250827-01 (1).pdf Contr…" at bounding box center [423, 441] width 824 height 780
click at [527, 533] on div "Create new document Contract name help UAB Maniga Nr. 20250827-01 (1).pdf Contr…" at bounding box center [423, 441] width 824 height 780
click at [543, 509] on div "Create new document Contract name help UAB Maniga Nr. 20250827-01 (1).pdf Contr…" at bounding box center [423, 441] width 824 height 780
click at [562, 483] on div "Create new document Contract name help UAB Maniga Nr. 20250827-01 (1).pdf Contr…" at bounding box center [423, 441] width 824 height 780
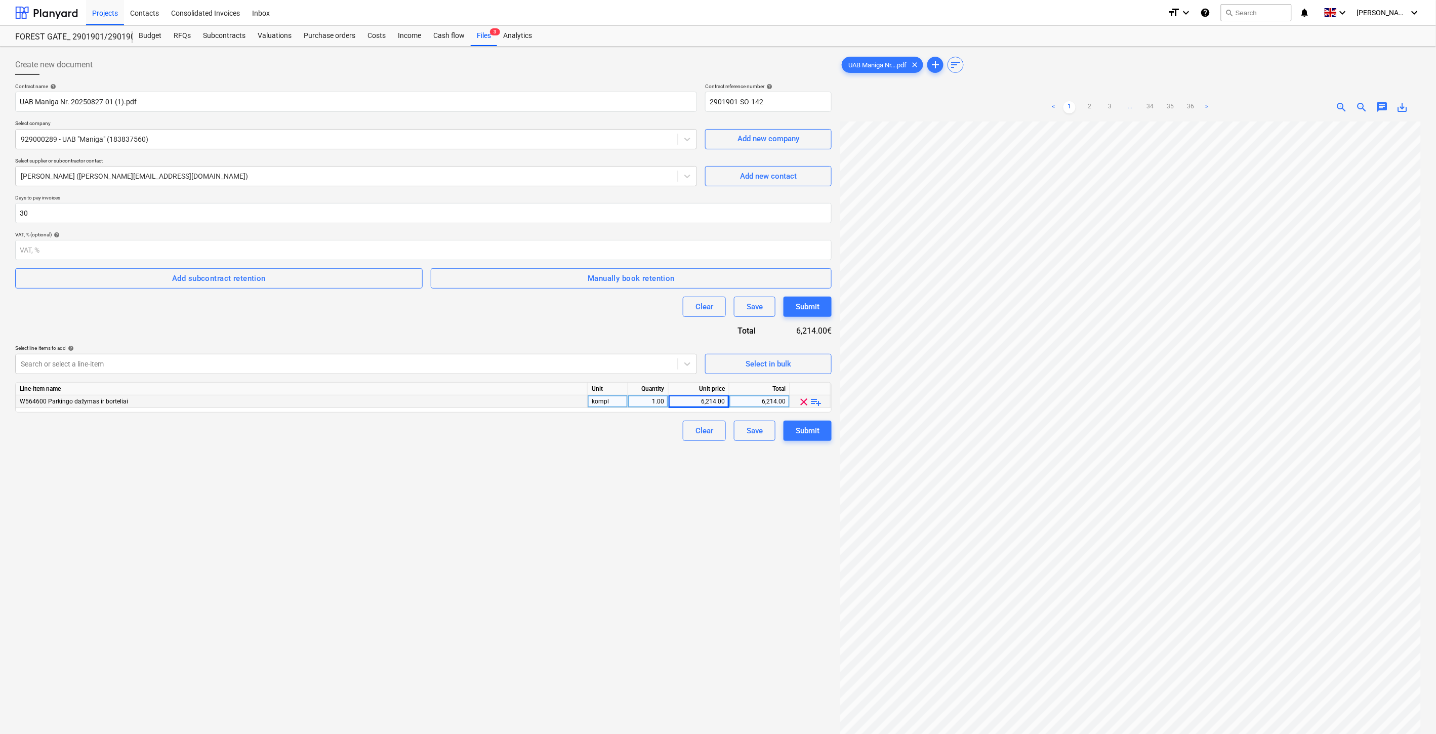
click at [575, 461] on div "Create new document Contract name help UAB Maniga Nr. 20250827-01 (1).pdf Contr…" at bounding box center [423, 441] width 824 height 780
click at [467, 510] on div "Create new document Contract name help UAB Maniga Nr. 20250827-01 (1).pdf Contr…" at bounding box center [423, 441] width 824 height 780
click at [497, 491] on div "Create new document Contract name help UAB Maniga Nr. 20250827-01 (1).pdf Contr…" at bounding box center [423, 441] width 824 height 780
drag, startPoint x: 516, startPoint y: 480, endPoint x: 533, endPoint y: 467, distance: 21.3
click at [516, 479] on div "Create new document Contract name help UAB Maniga Nr. 20250827-01 (1).pdf Contr…" at bounding box center [423, 441] width 824 height 780
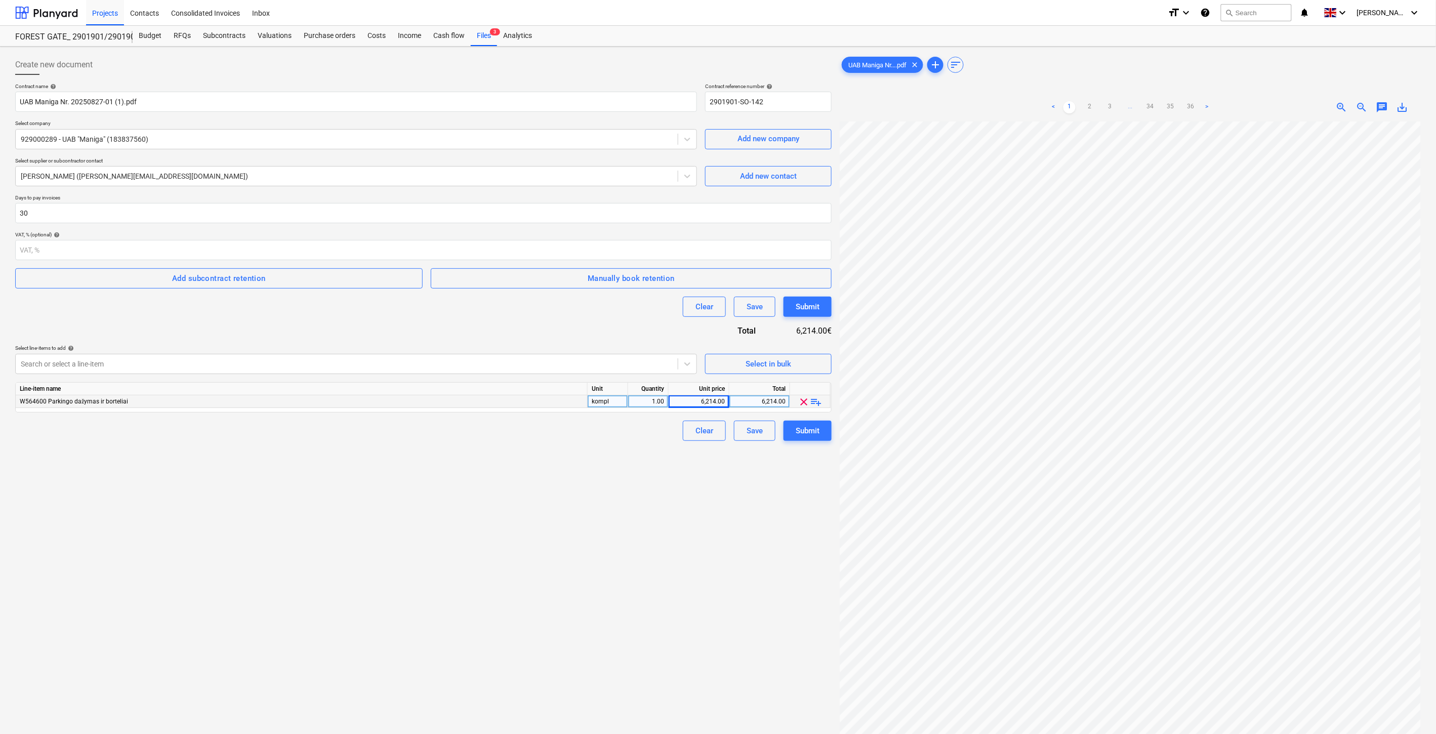
click at [533, 467] on div "Create new document Contract name help UAB Maniga Nr. 20250827-01 (1).pdf Contr…" at bounding box center [423, 441] width 824 height 780
click at [557, 469] on div "Create new document Contract name help UAB Maniga Nr. 20250827-01 (1).pdf Contr…" at bounding box center [423, 441] width 824 height 780
click at [559, 465] on div "Create new document Contract name help UAB Maniga Nr. 20250827-01 (1).pdf Contr…" at bounding box center [423, 441] width 824 height 780
click at [565, 460] on div "Create new document Contract name help UAB Maniga Nr. 20250827-01 (1).pdf Contr…" at bounding box center [423, 441] width 824 height 780
click at [572, 451] on div "Create new document Contract name help UAB Maniga Nr. 20250827-01 (1).pdf Contr…" at bounding box center [423, 441] width 824 height 780
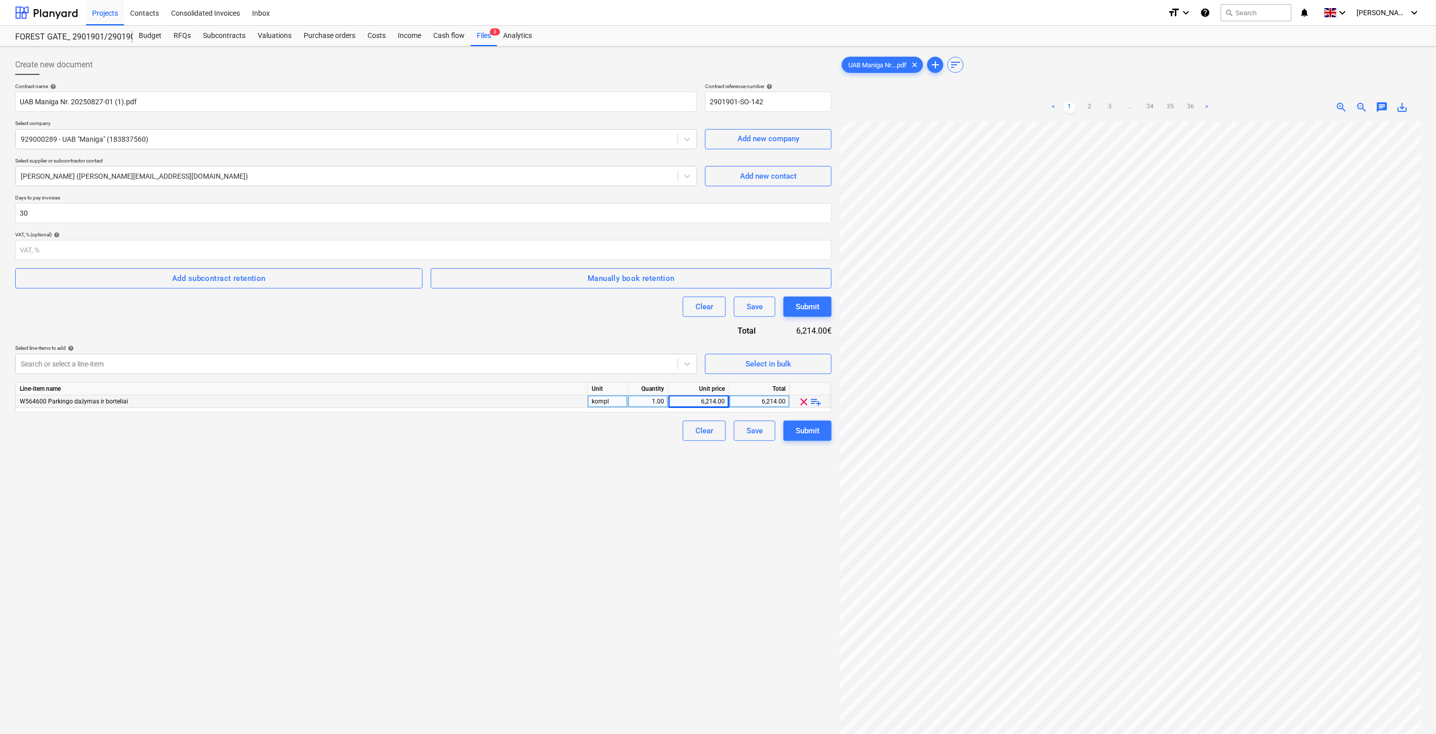
drag, startPoint x: 484, startPoint y: 516, endPoint x: 514, endPoint y: 496, distance: 35.8
click at [487, 513] on div "Create new document Contract name help UAB Maniga Nr. 20250827-01 (1).pdf Contr…" at bounding box center [423, 441] width 824 height 780
drag, startPoint x: 514, startPoint y: 496, endPoint x: 502, endPoint y: 496, distance: 11.6
click at [509, 496] on div "Create new document Contract name help UAB Maniga Nr. 20250827-01 (1).pdf Contr…" at bounding box center [423, 441] width 824 height 780
click at [479, 480] on div "Create new document Contract name help UAB Maniga Nr. 20250827-01 (1).pdf Contr…" at bounding box center [423, 441] width 824 height 780
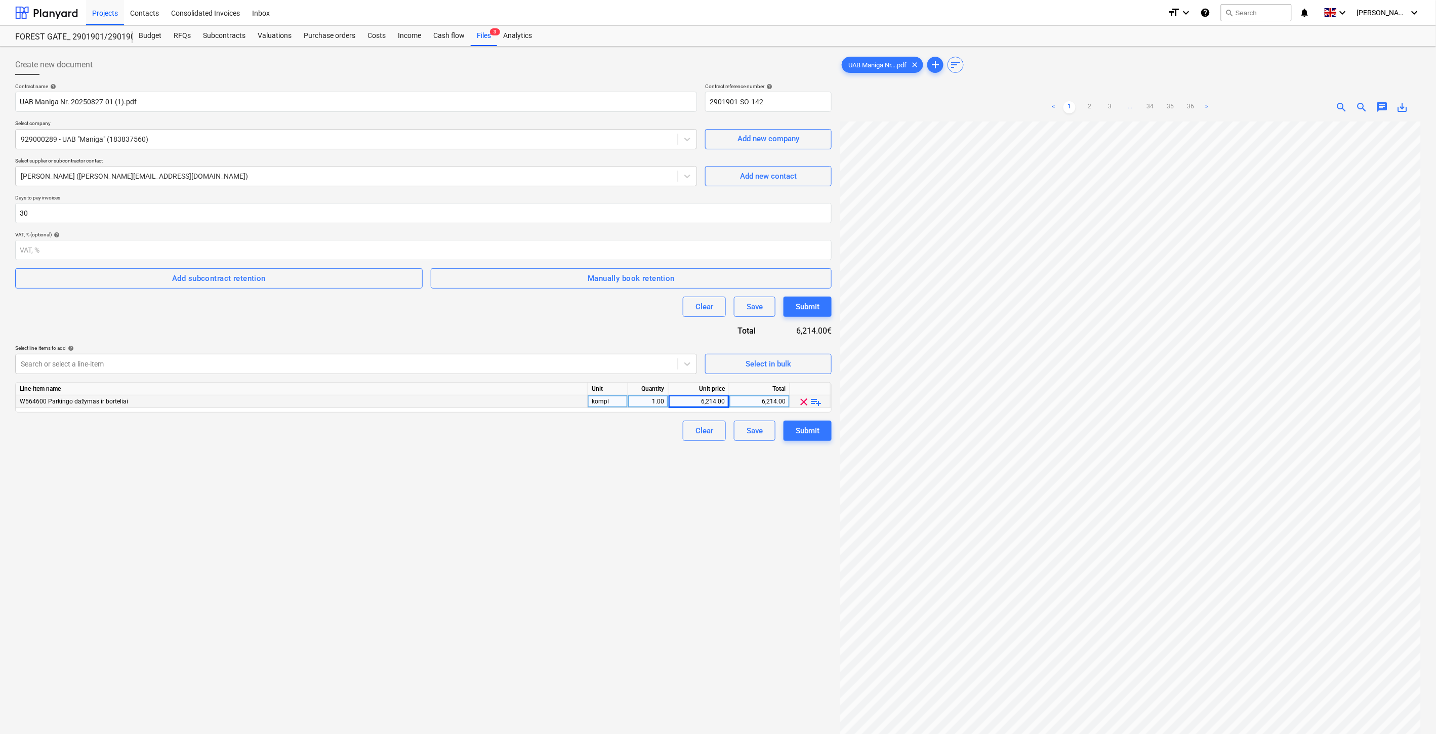
click at [510, 464] on div "Create new document Contract name help UAB Maniga Nr. 20250827-01 (1).pdf Contr…" at bounding box center [423, 441] width 824 height 780
click at [526, 450] on div "Create new document Contract name help UAB Maniga Nr. 20250827-01 (1).pdf Contr…" at bounding box center [423, 441] width 824 height 780
click at [534, 445] on div "Create new document Contract name help UAB Maniga Nr. 20250827-01 (1).pdf Contr…" at bounding box center [423, 441] width 824 height 780
click at [540, 440] on div "Clear Save Submit" at bounding box center [423, 431] width 816 height 20
click at [547, 433] on div "Clear Save Submit" at bounding box center [423, 431] width 816 height 20
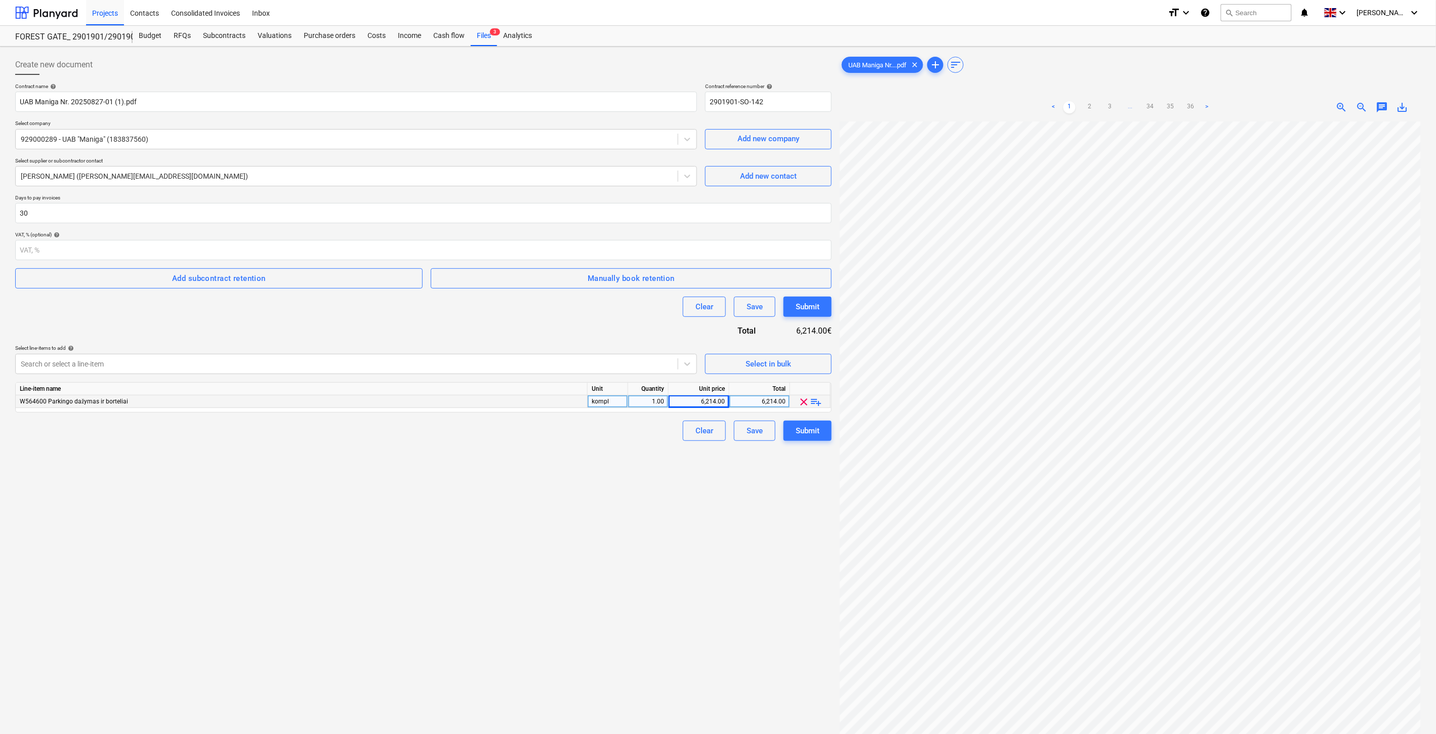
click at [547, 433] on div "Clear Save Submit" at bounding box center [423, 431] width 816 height 20
click at [561, 422] on div "Clear Save Submit" at bounding box center [423, 431] width 816 height 20
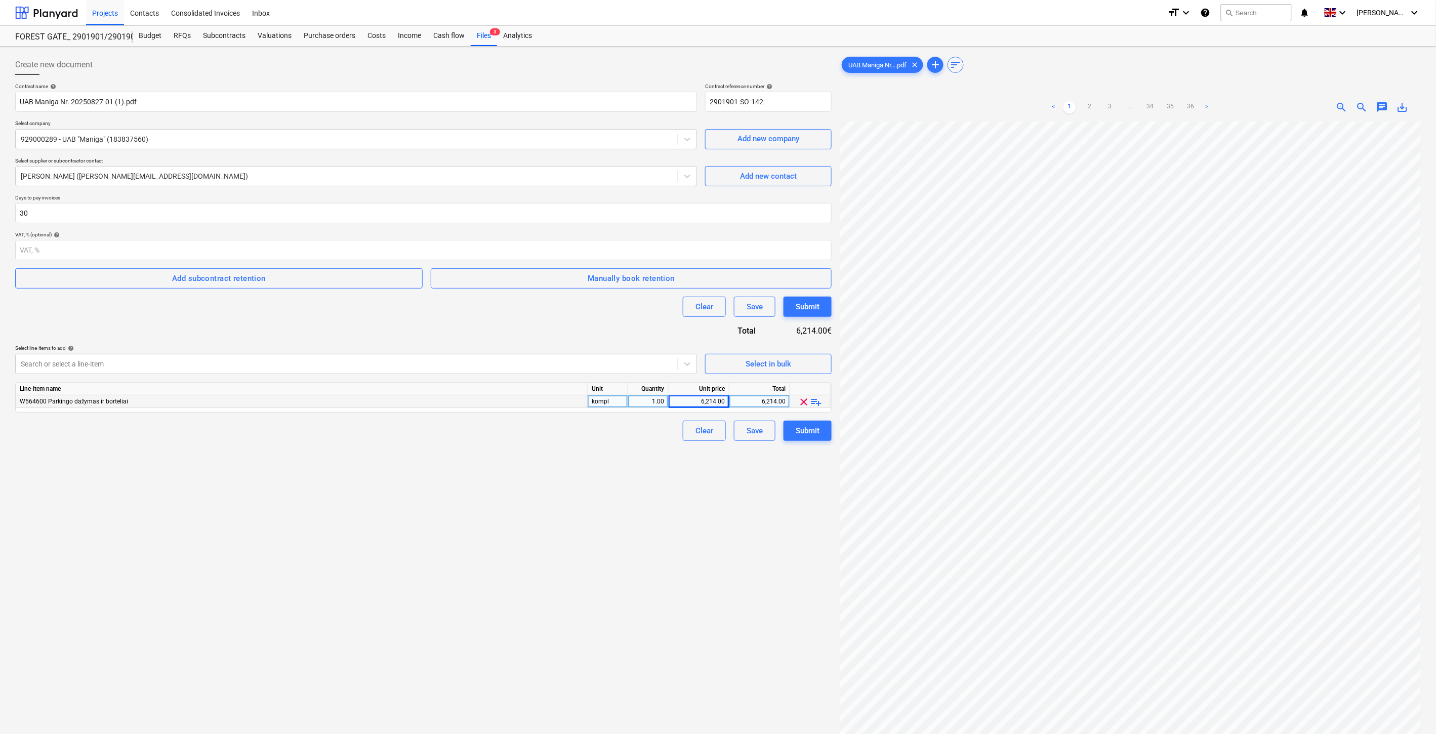
click at [566, 420] on div "Contract name help UAB Maniga Nr. 20250827-01 (1).pdf Contract reference number…" at bounding box center [423, 262] width 816 height 358
click at [564, 434] on div "Clear Save Submit" at bounding box center [423, 431] width 816 height 20
click at [571, 423] on div "Clear Save Submit" at bounding box center [423, 431] width 816 height 20
click at [758, 432] on div "Save" at bounding box center [754, 430] width 16 height 13
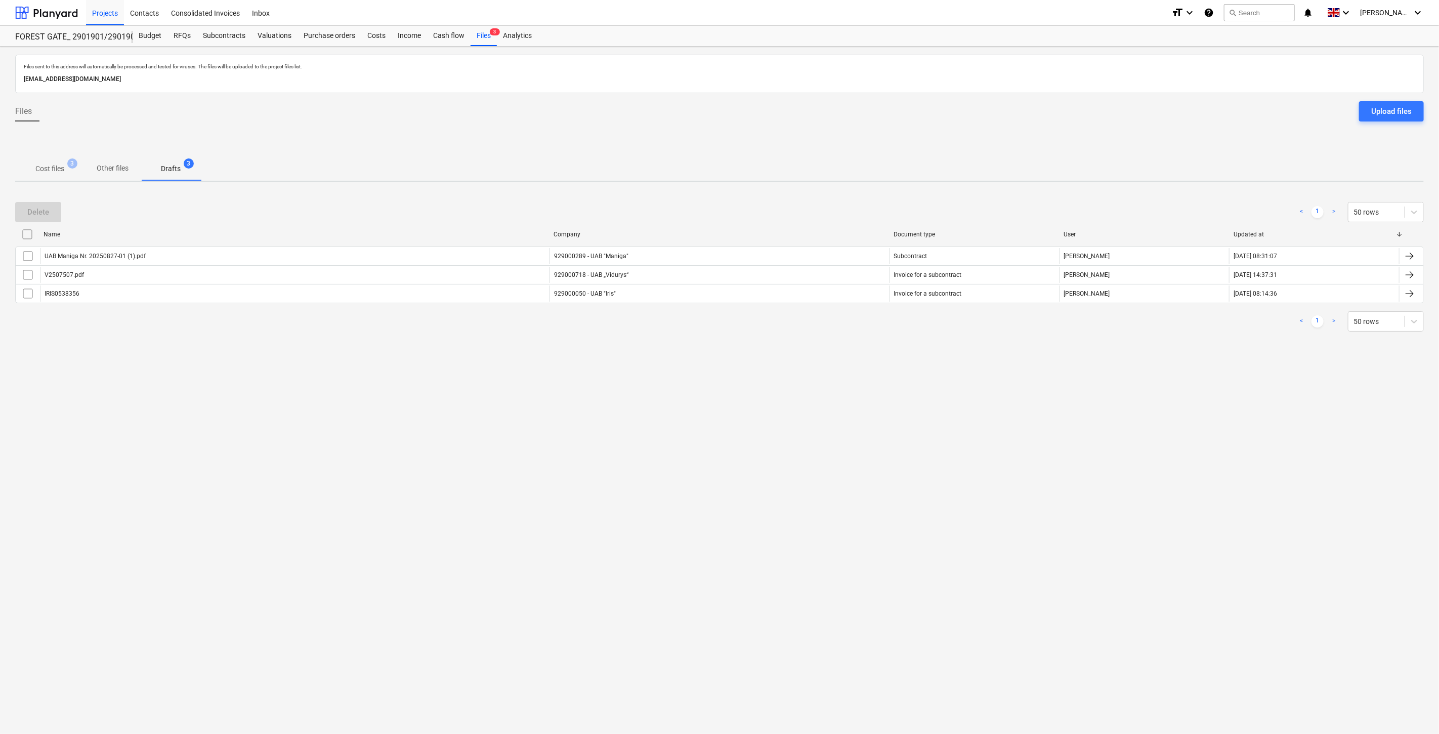
click at [60, 172] on p "Cost files" at bounding box center [49, 168] width 29 height 11
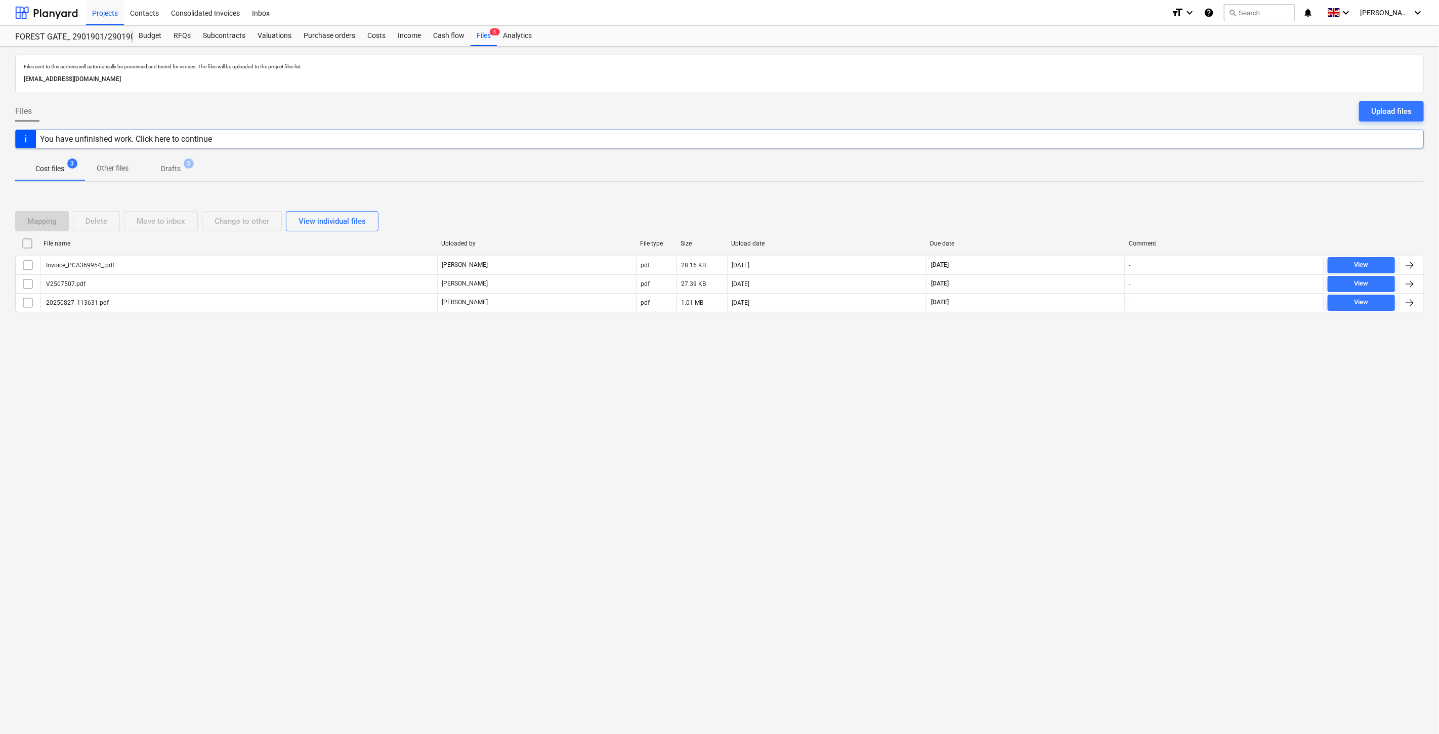
click at [598, 448] on div "Files sent to this address will automatically be processed and tested for virus…" at bounding box center [719, 390] width 1439 height 687
click at [219, 35] on div "Subcontracts" at bounding box center [224, 36] width 55 height 20
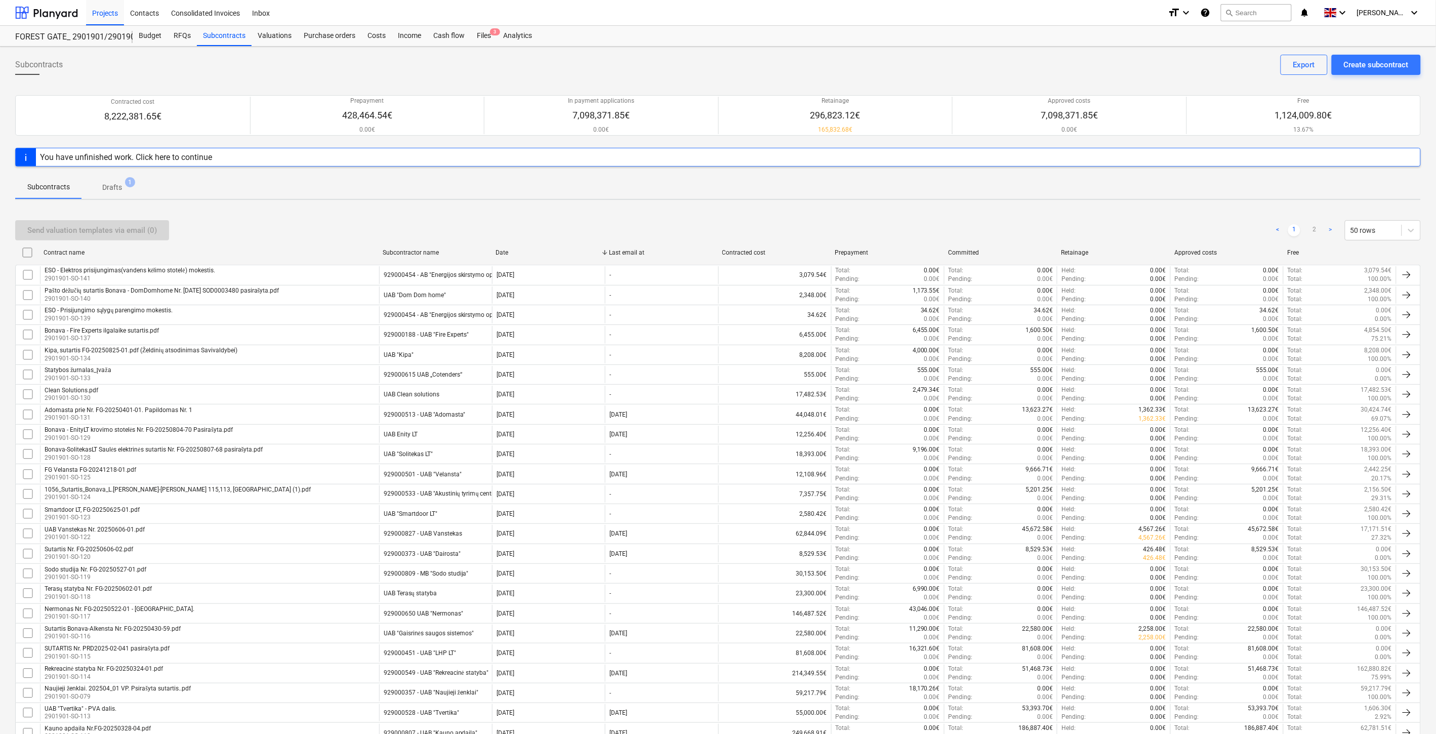
click at [661, 221] on div "Send valuation templates via email (0) < 1 2 > 50 rows" at bounding box center [717, 230] width 1405 height 20
click at [669, 218] on div "Send valuation templates via email (0) < 1 2 > 50 rows" at bounding box center [717, 230] width 1405 height 28
click at [1113, 221] on div "Send valuation templates via email (0) < 1 2 > 50 rows" at bounding box center [717, 230] width 1405 height 20
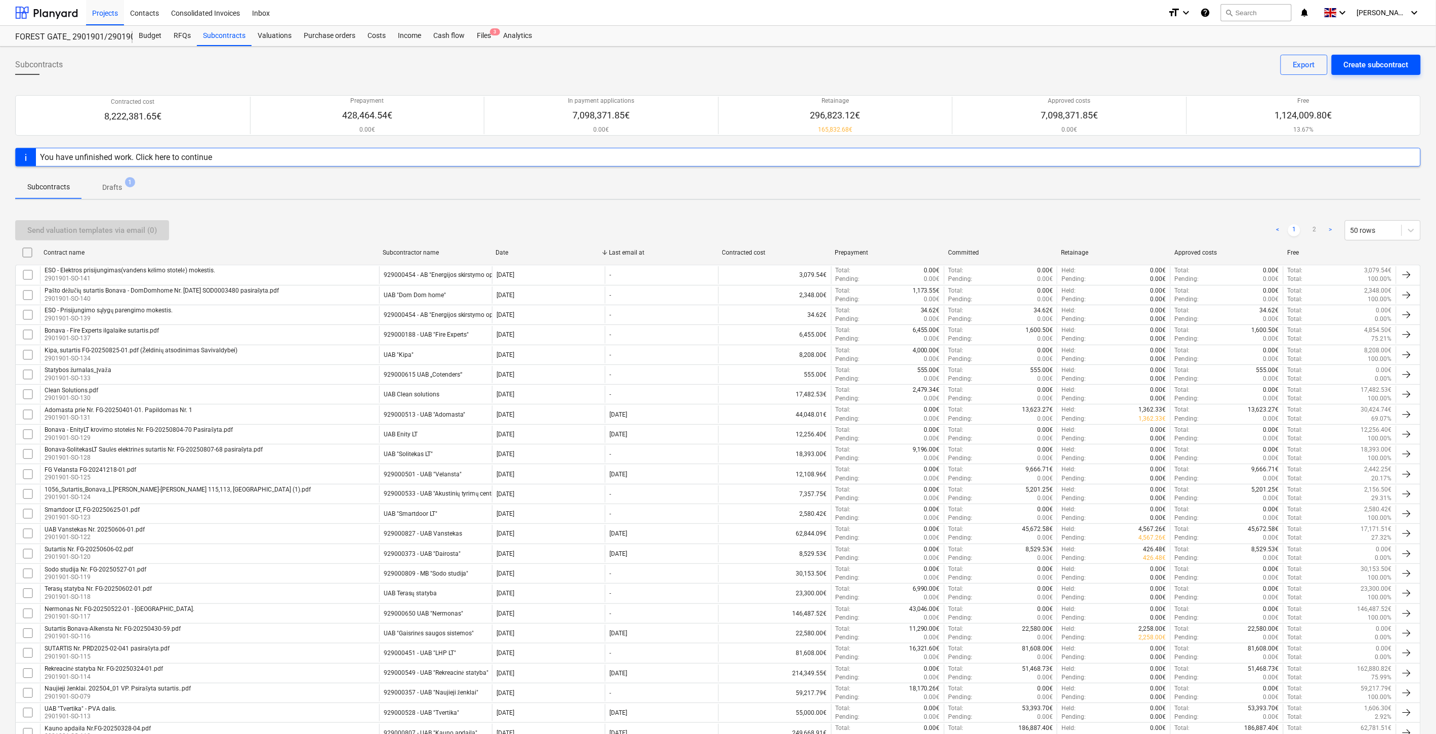
click at [1400, 63] on div "Create subcontract" at bounding box center [1376, 64] width 65 height 13
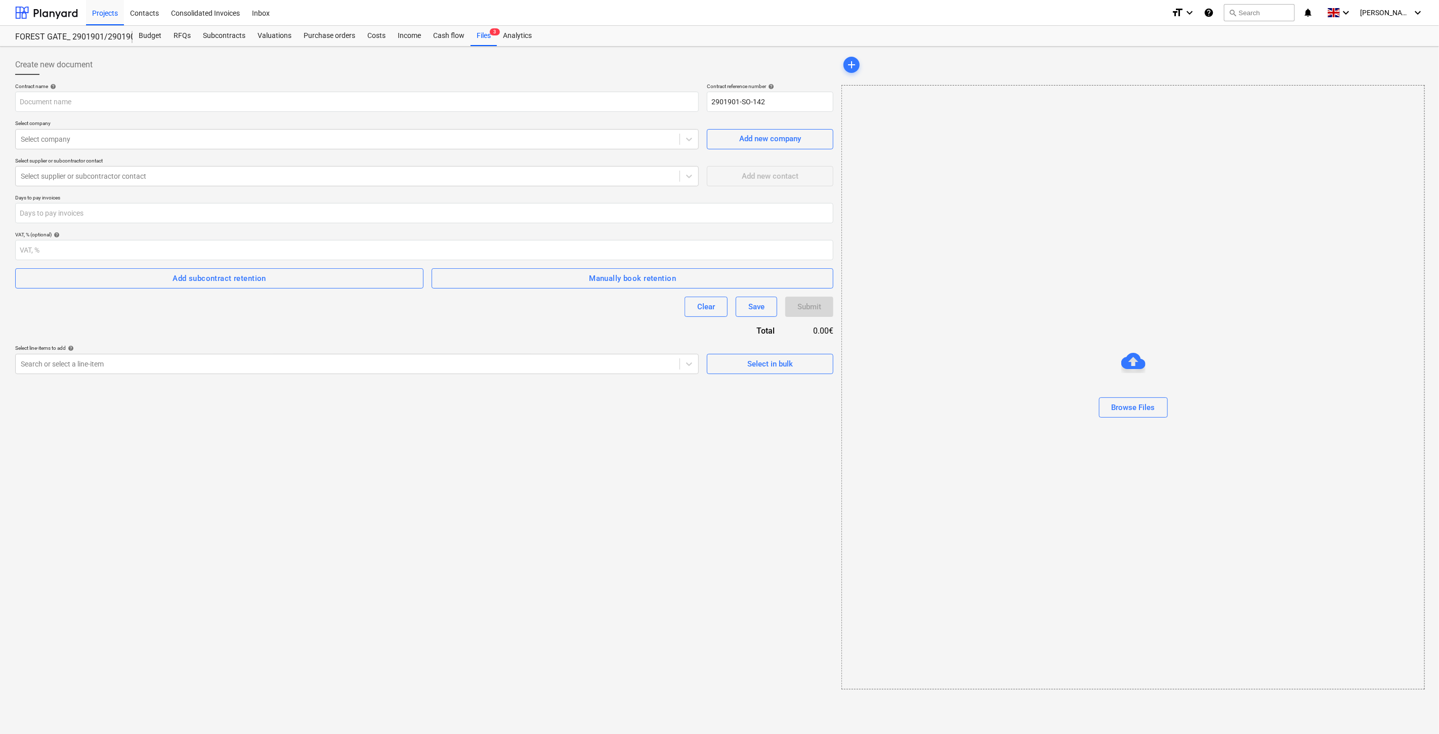
click at [512, 577] on div "Create new document Contract name help Contract reference number help 2901901-S…" at bounding box center [424, 372] width 826 height 643
click at [553, 545] on div "Create new document Contract name help Contract reference number help 2901901-S…" at bounding box center [424, 372] width 826 height 643
type input "Sutartis Bonava Lietuva.pdf"
click at [188, 360] on div at bounding box center [347, 364] width 652 height 10
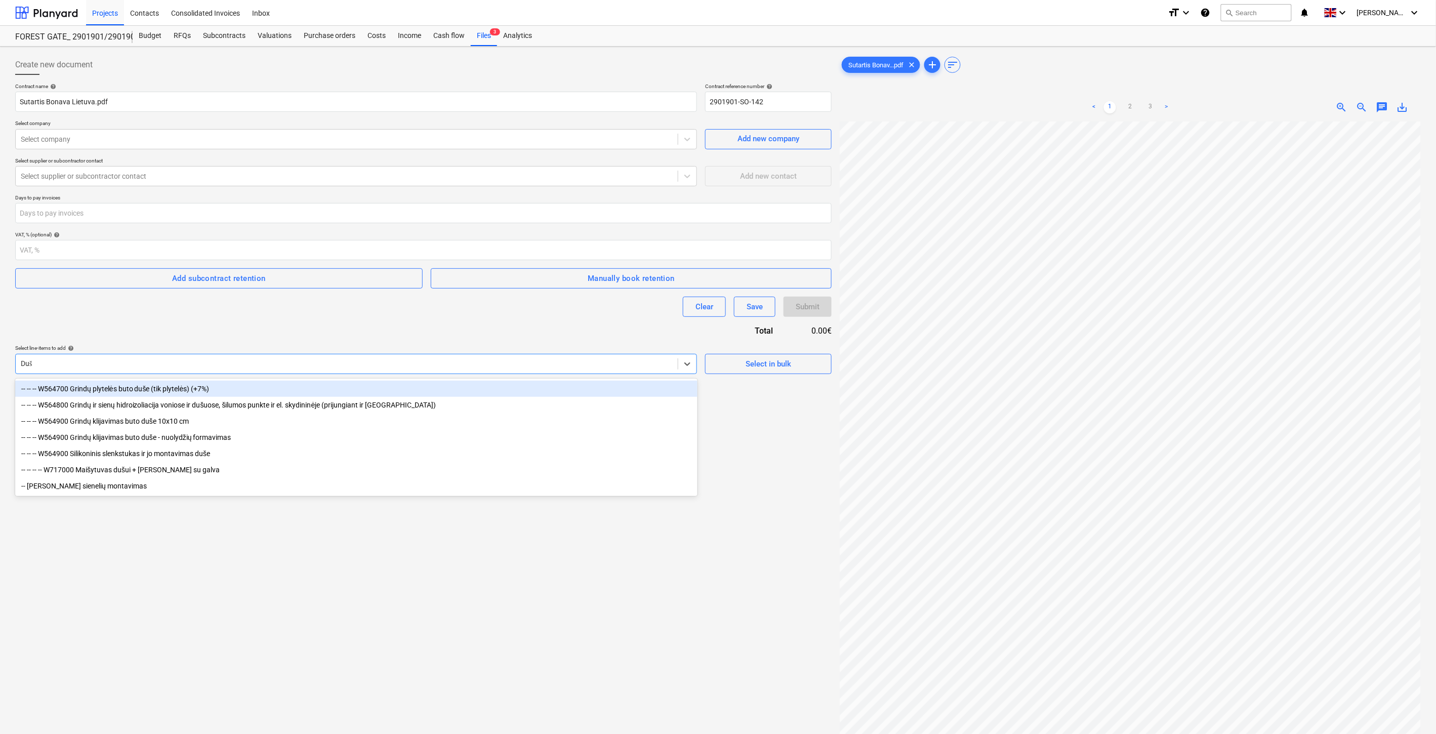
type input "[PERSON_NAME]"
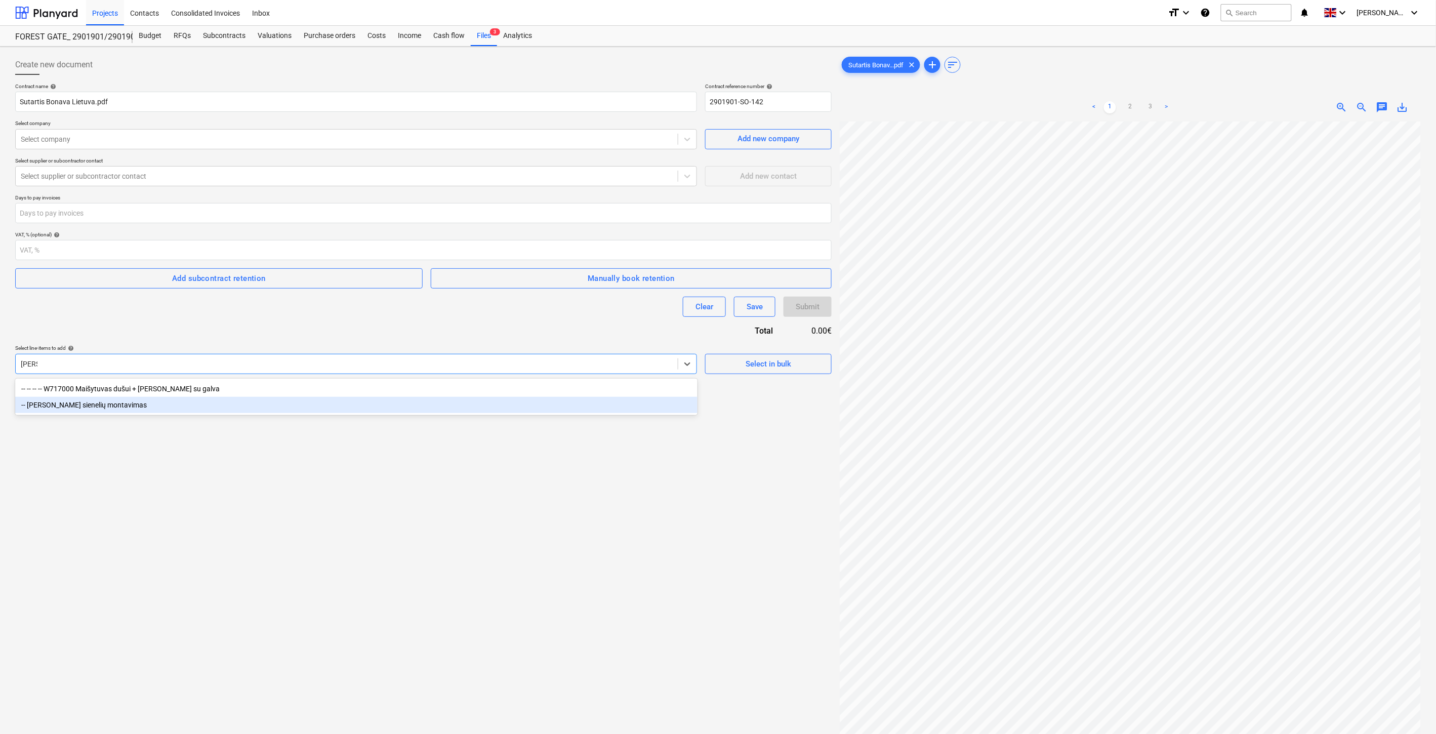
click at [129, 403] on div "-- [PERSON_NAME] sienelių montavimas" at bounding box center [356, 405] width 682 height 16
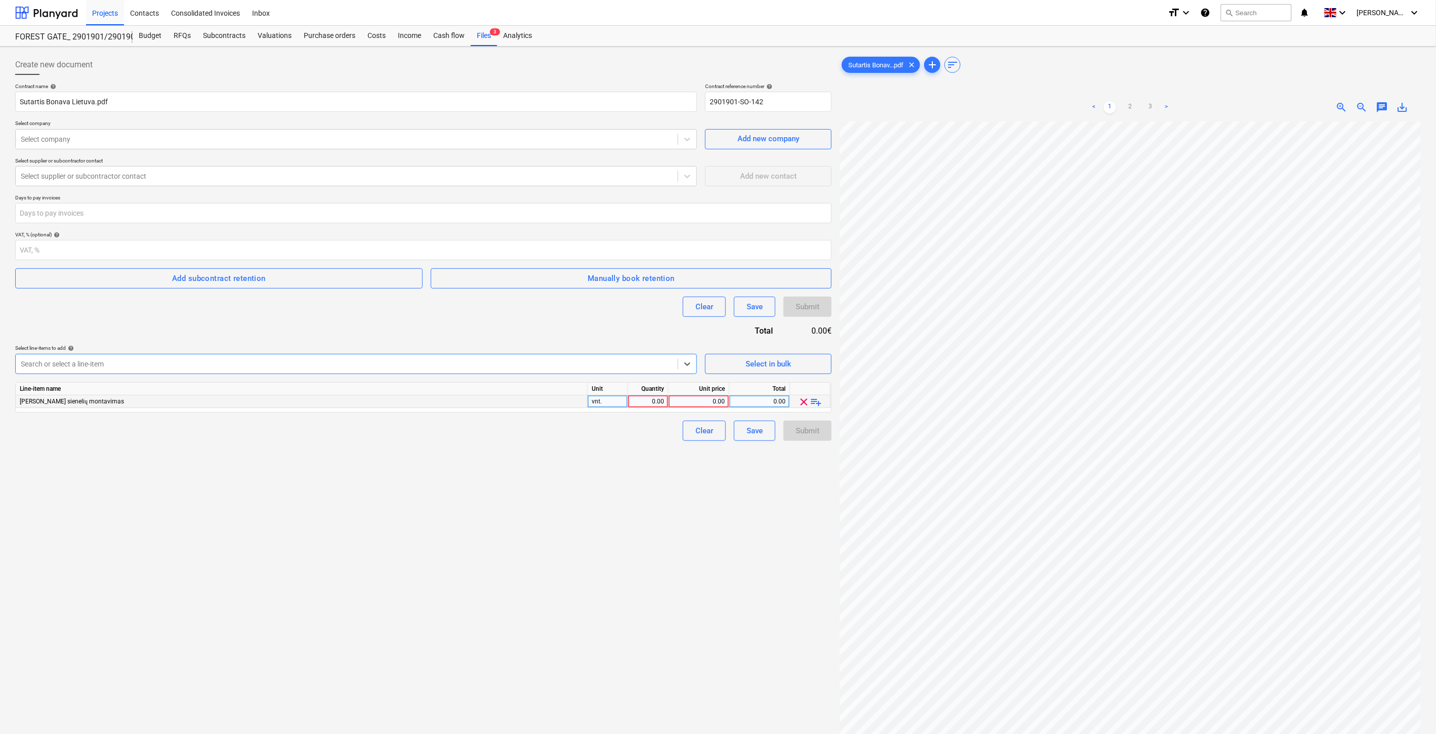
click at [603, 405] on div "vnt." at bounding box center [608, 401] width 40 height 13
type input "Kompl."
click at [649, 402] on div "0.00" at bounding box center [648, 401] width 32 height 13
click at [649, 431] on div "Clear Save Submit" at bounding box center [423, 431] width 816 height 20
click at [707, 403] on div "0.00" at bounding box center [699, 401] width 52 height 13
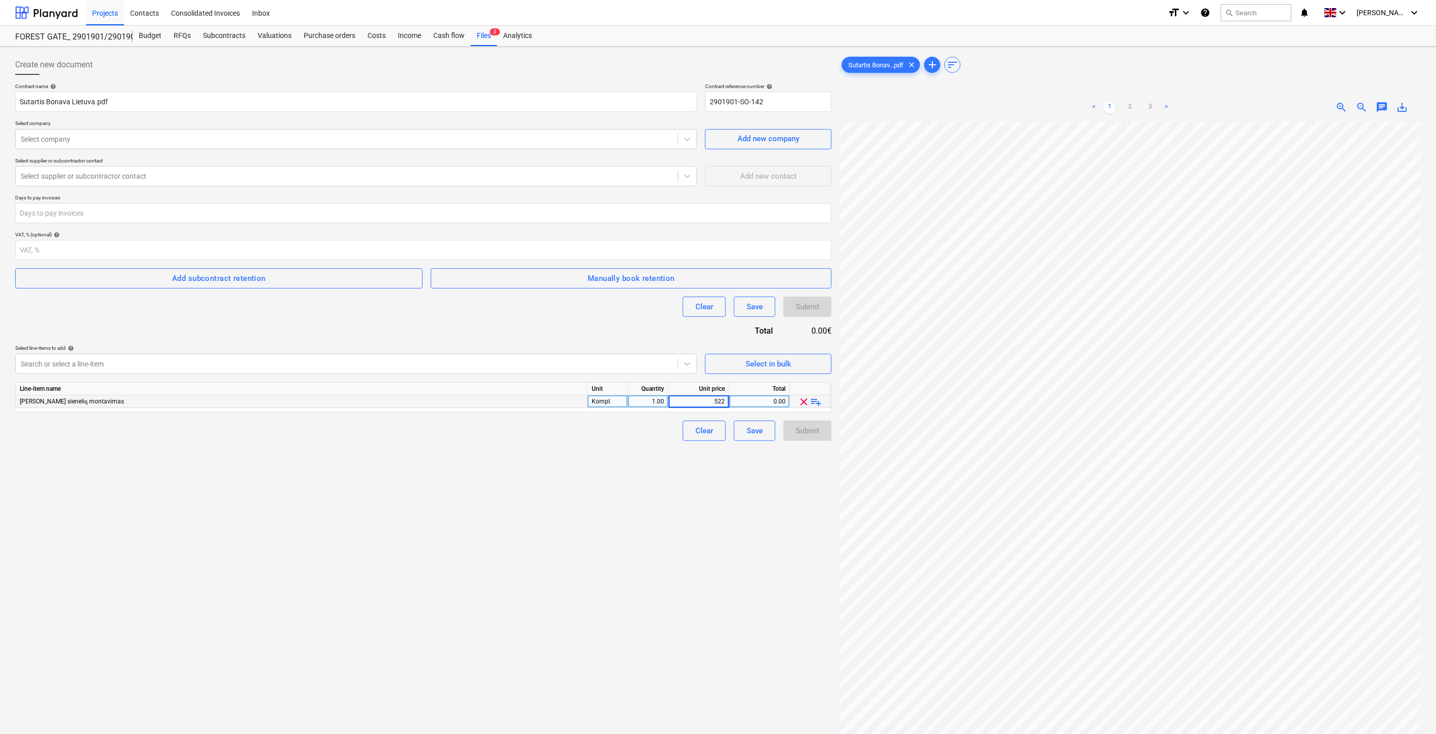
type input "5220"
click at [568, 480] on div "Create new document Contract name help [PERSON_NAME] [GEOGRAPHIC_DATA]pdf Contr…" at bounding box center [423, 441] width 824 height 780
drag, startPoint x: 93, startPoint y: 102, endPoint x: 12, endPoint y: 106, distance: 81.1
click at [12, 106] on div "Create new document Contract name help [PERSON_NAME] [GEOGRAPHIC_DATA]pdf Contr…" at bounding box center [423, 441] width 824 height 780
click at [92, 100] on input "Sutartis Bonava Lietuva.pdf" at bounding box center [356, 102] width 682 height 20
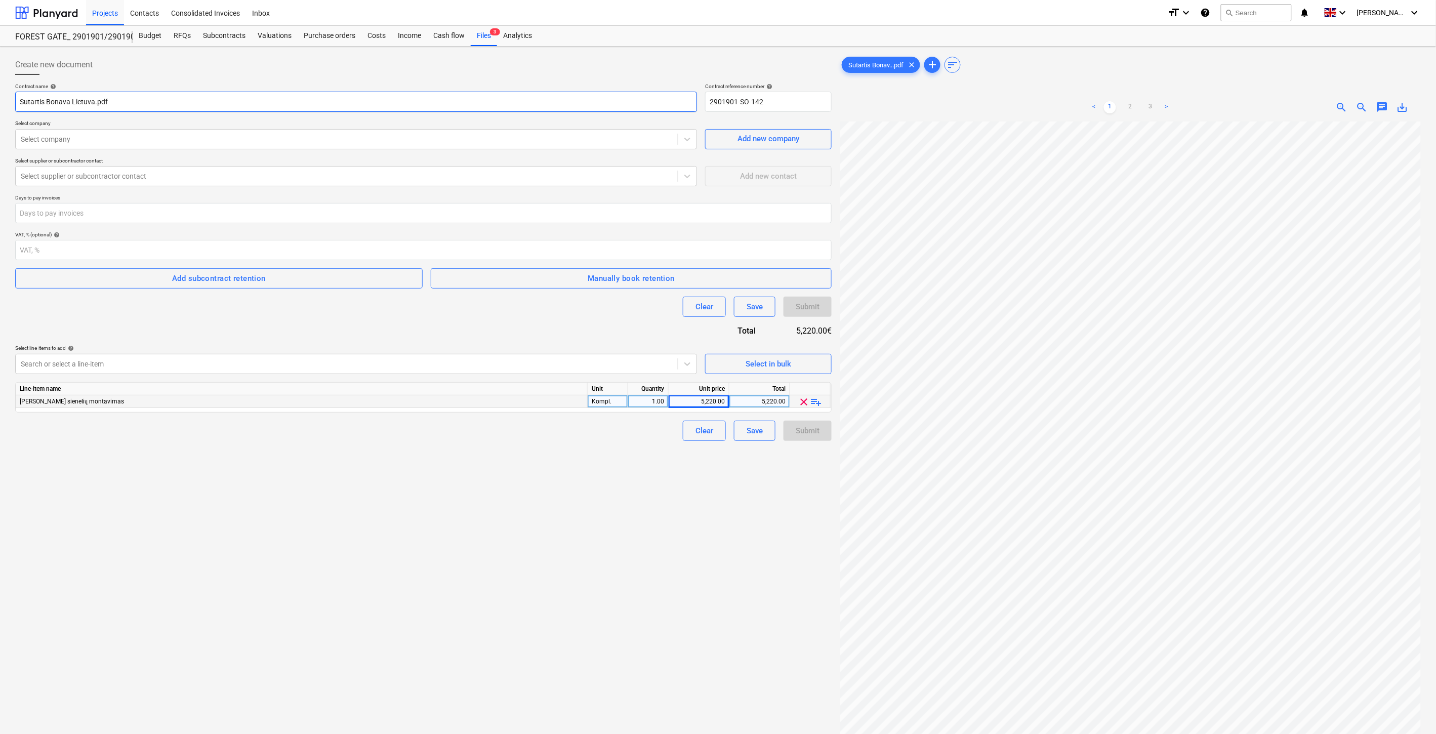
click at [94, 99] on input "Sutartis Bonava Lietuva.pdf" at bounding box center [356, 102] width 682 height 20
drag, startPoint x: 93, startPoint y: 100, endPoint x: 47, endPoint y: 105, distance: 46.3
click at [47, 105] on input "Sutartis Bonava Lietuva.pdf" at bounding box center [356, 102] width 682 height 20
type input "Sutartis BrastaGlass.pdf"
click at [108, 136] on div at bounding box center [347, 139] width 652 height 10
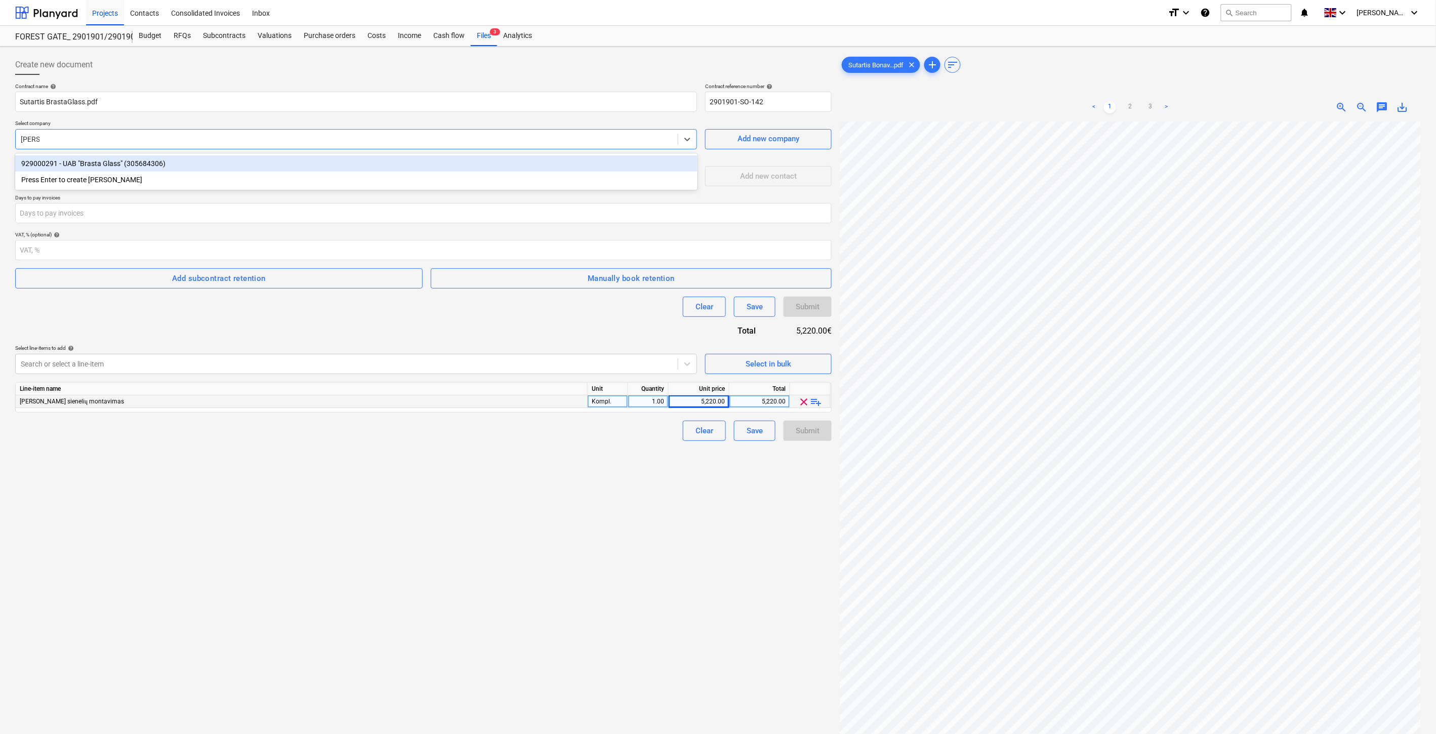
type input "Brasta"
click at [116, 165] on div "929000291 - UAB "Brasta Glass" (305684306)" at bounding box center [356, 163] width 682 height 16
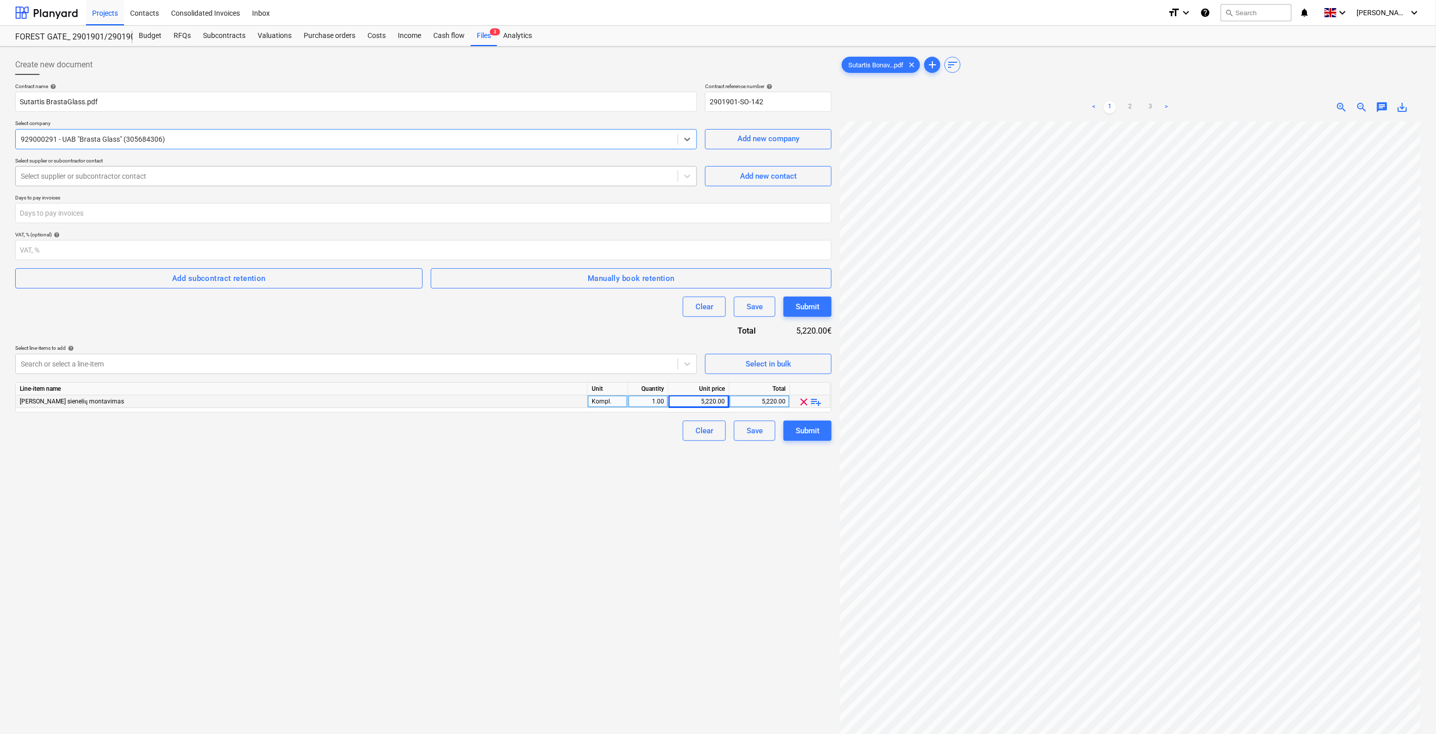
click at [119, 176] on div at bounding box center [347, 176] width 652 height 10
click at [137, 219] on div "Bendrasis. ([EMAIL_ADDRESS][DOMAIN_NAME])" at bounding box center [356, 217] width 682 height 16
click at [113, 205] on input "number" at bounding box center [423, 213] width 816 height 20
type input "30"
click at [271, 485] on div "Create new document Contract name help [PERSON_NAME].pdf Contract reference num…" at bounding box center [423, 441] width 824 height 780
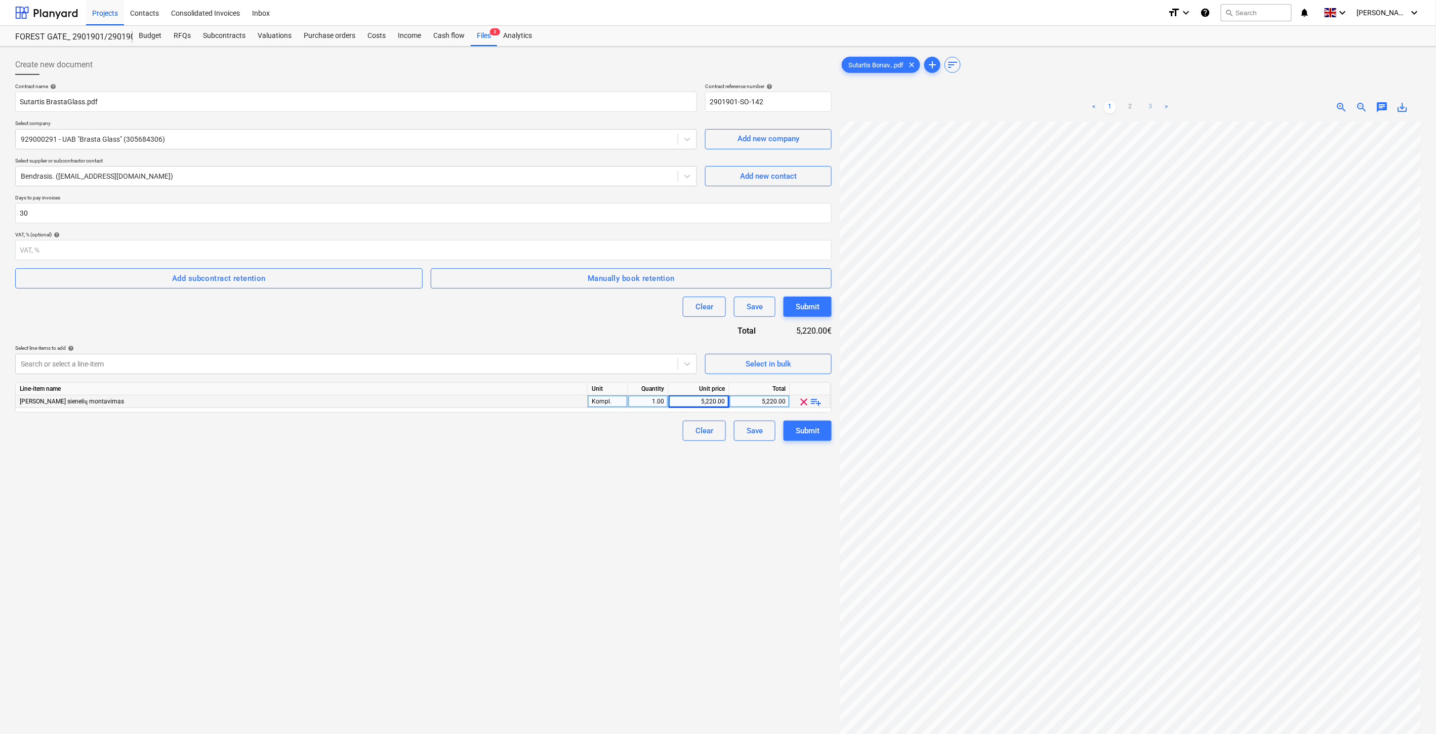
click at [1145, 103] on link "3" at bounding box center [1150, 107] width 12 height 12
click at [763, 428] on button "Save" at bounding box center [754, 431] width 41 height 20
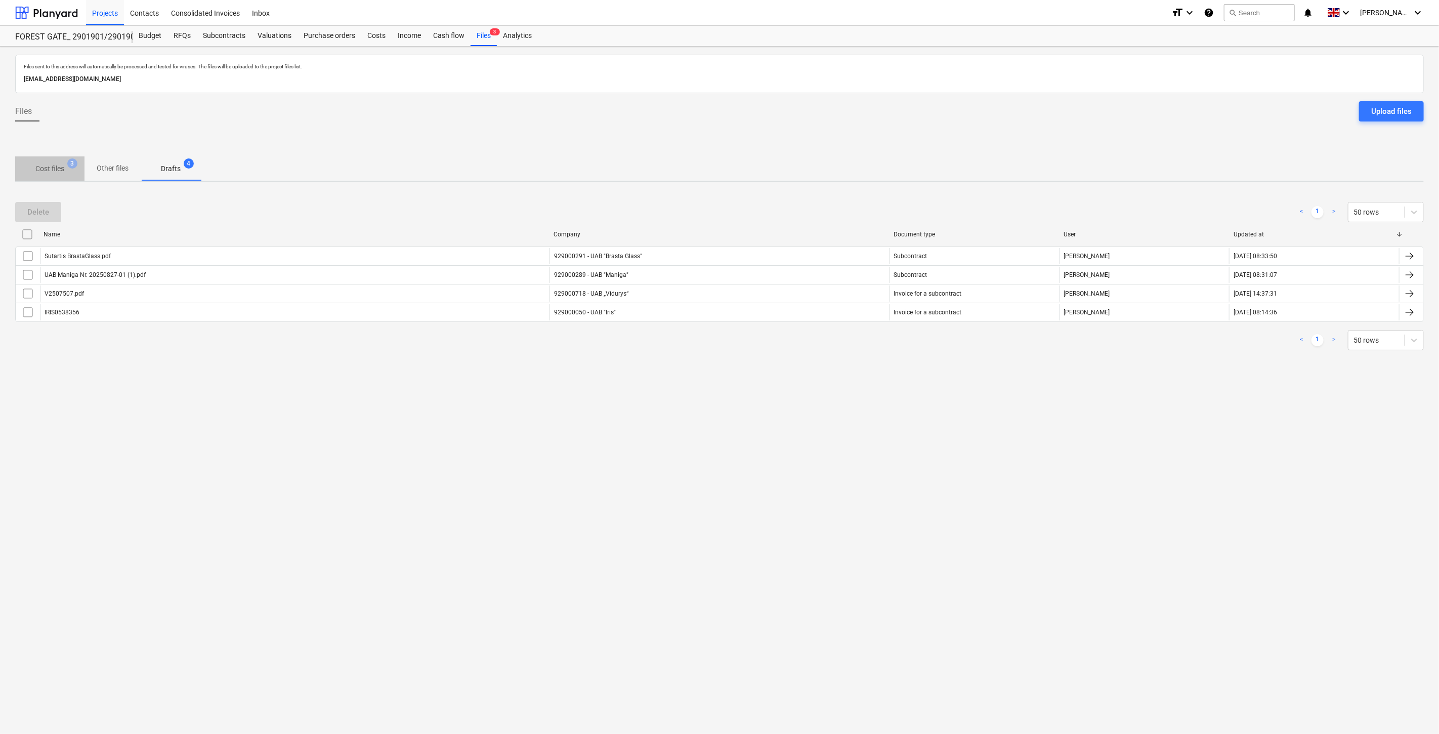
click at [55, 162] on span "Cost files 3" at bounding box center [49, 168] width 69 height 18
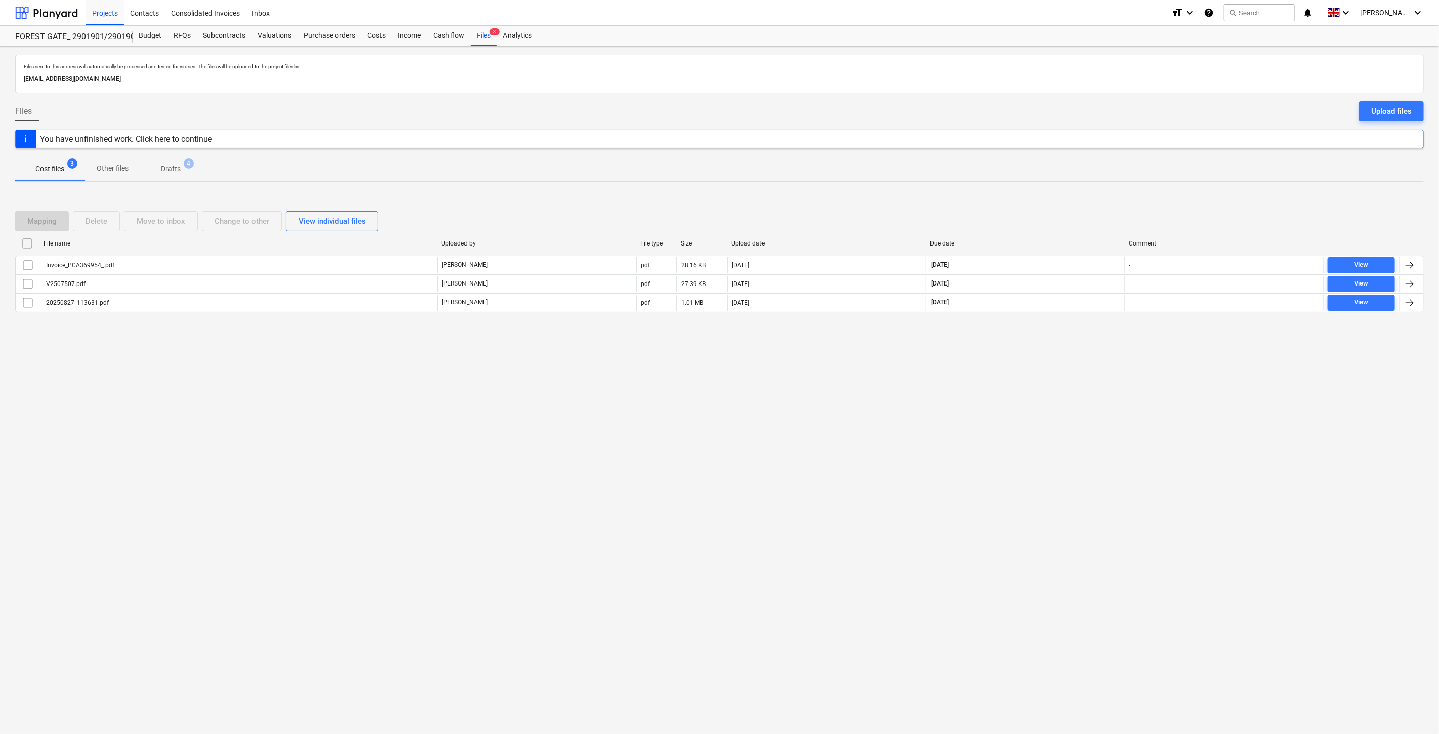
click at [1033, 384] on div "Files sent to this address will automatically be processed and tested for virus…" at bounding box center [719, 390] width 1439 height 687
click at [1058, 355] on div "Files sent to this address will automatically be processed and tested for virus…" at bounding box center [719, 390] width 1439 height 687
drag, startPoint x: 1074, startPoint y: 362, endPoint x: 1091, endPoint y: 331, distance: 35.8
click at [1075, 357] on div "Files sent to this address will automatically be processed and tested for virus…" at bounding box center [719, 390] width 1439 height 687
click at [1091, 331] on div "Mapping Delete Move to inbox Change to other View individual files File name Up…" at bounding box center [719, 266] width 1409 height 134
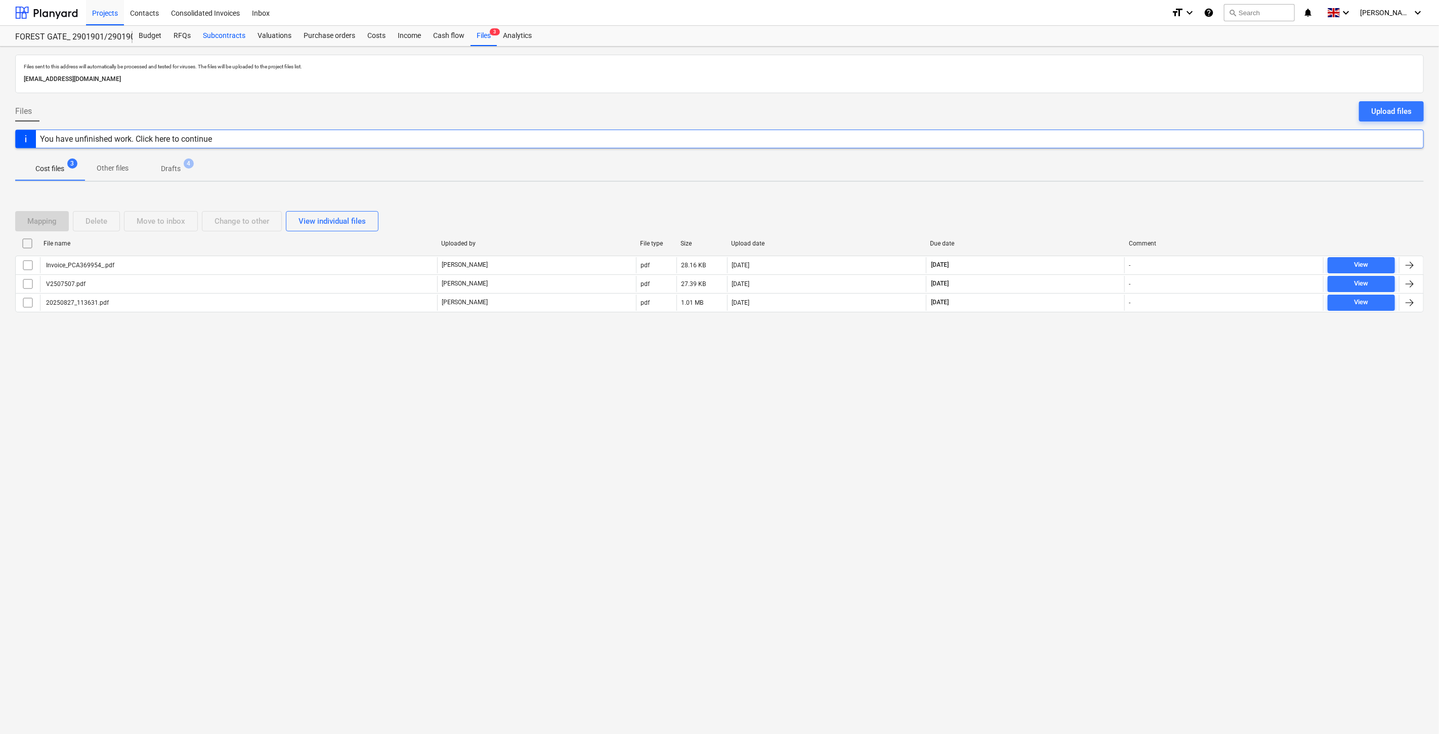
click at [239, 33] on div "Subcontracts" at bounding box center [224, 36] width 55 height 20
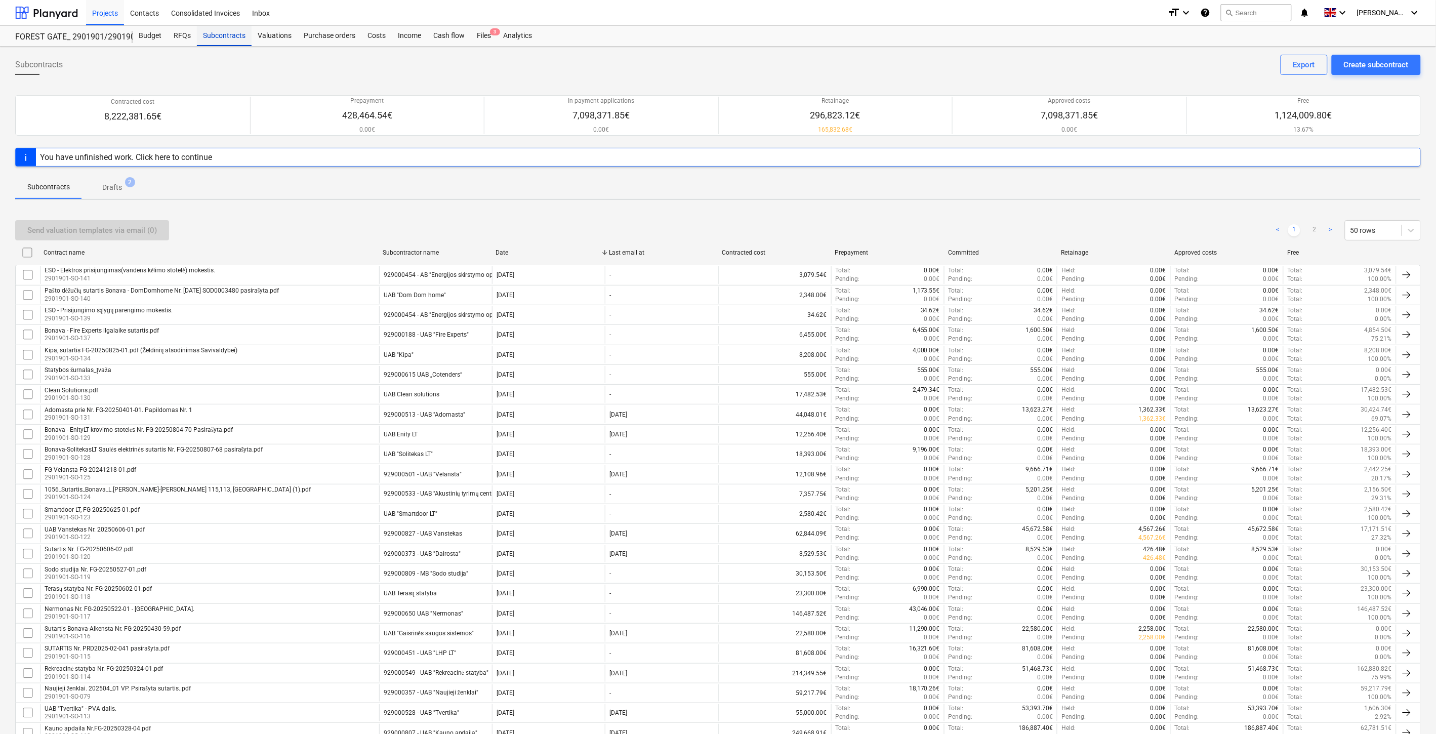
click at [214, 39] on div "Subcontracts" at bounding box center [224, 36] width 55 height 20
click at [227, 29] on div "Subcontracts" at bounding box center [224, 36] width 55 height 20
drag, startPoint x: 1019, startPoint y: 226, endPoint x: 1024, endPoint y: 224, distance: 5.3
click at [1020, 225] on div "Send valuation templates via email (0) < 1 2 > 50 rows" at bounding box center [717, 230] width 1405 height 20
click at [1033, 219] on div "Send valuation templates via email (0) < 1 2 > 50 rows" at bounding box center [717, 230] width 1405 height 28
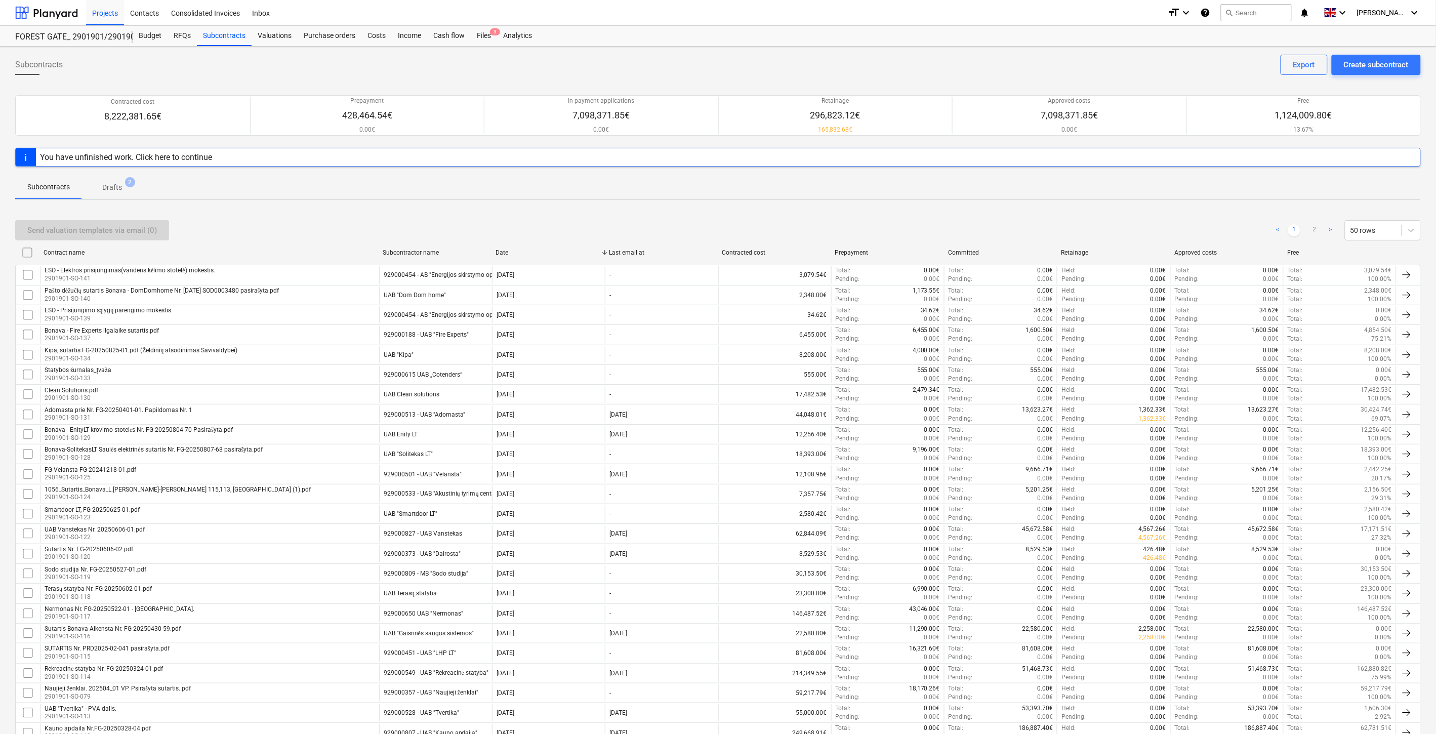
click at [1132, 233] on div "Send valuation templates via email (0) < 1 2 > 50 rows" at bounding box center [717, 230] width 1405 height 20
click at [1140, 225] on div "Send valuation templates via email (0) < 1 2 > 50 rows" at bounding box center [717, 230] width 1405 height 20
click at [487, 34] on div "Files 3" at bounding box center [484, 36] width 26 height 20
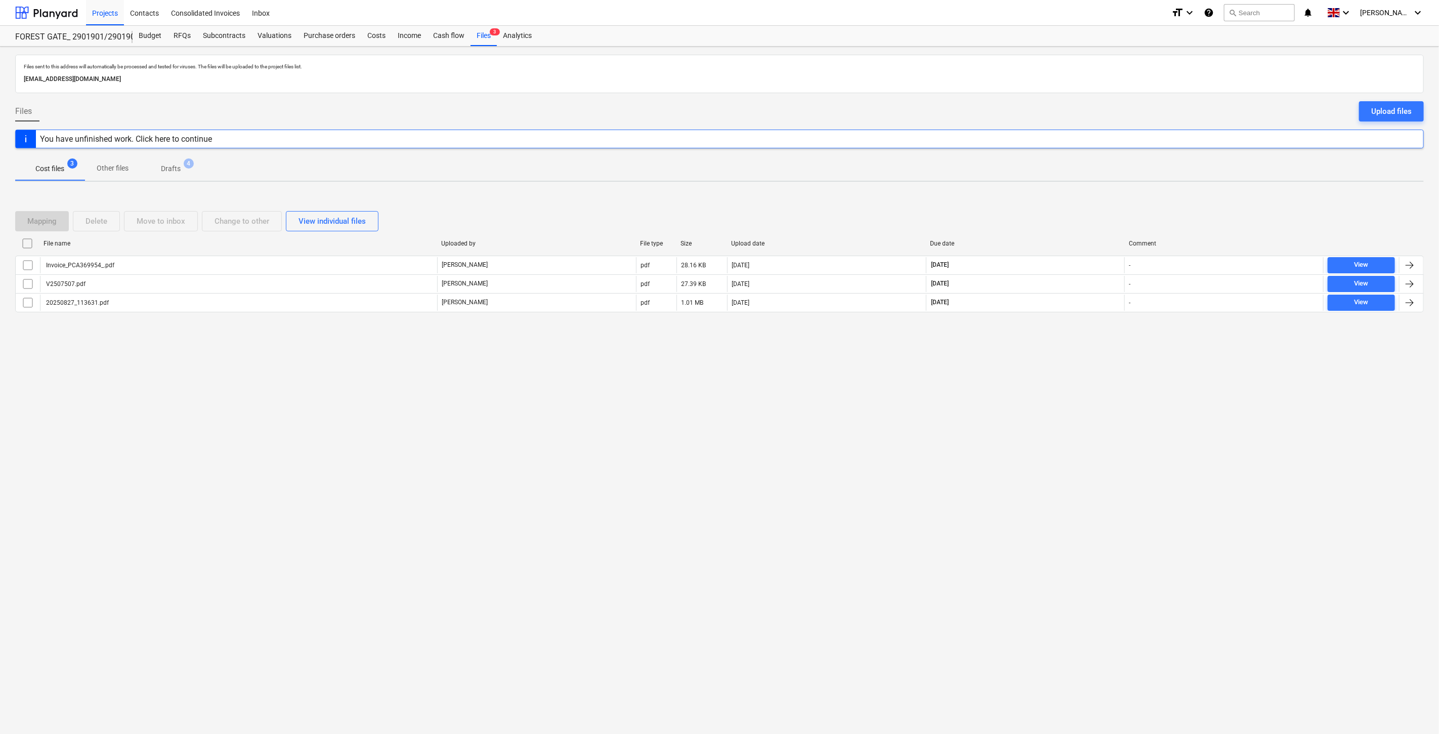
drag, startPoint x: 1042, startPoint y: 397, endPoint x: 1066, endPoint y: 366, distance: 38.9
click at [1045, 392] on div "Files sent to this address will automatically be processed and tested for virus…" at bounding box center [719, 390] width 1439 height 687
click at [1066, 366] on div "Files sent to this address will automatically be processed and tested for virus…" at bounding box center [719, 390] width 1439 height 687
drag, startPoint x: 58, startPoint y: 11, endPoint x: 70, endPoint y: 23, distance: 17.2
click at [58, 11] on div at bounding box center [46, 12] width 63 height 25
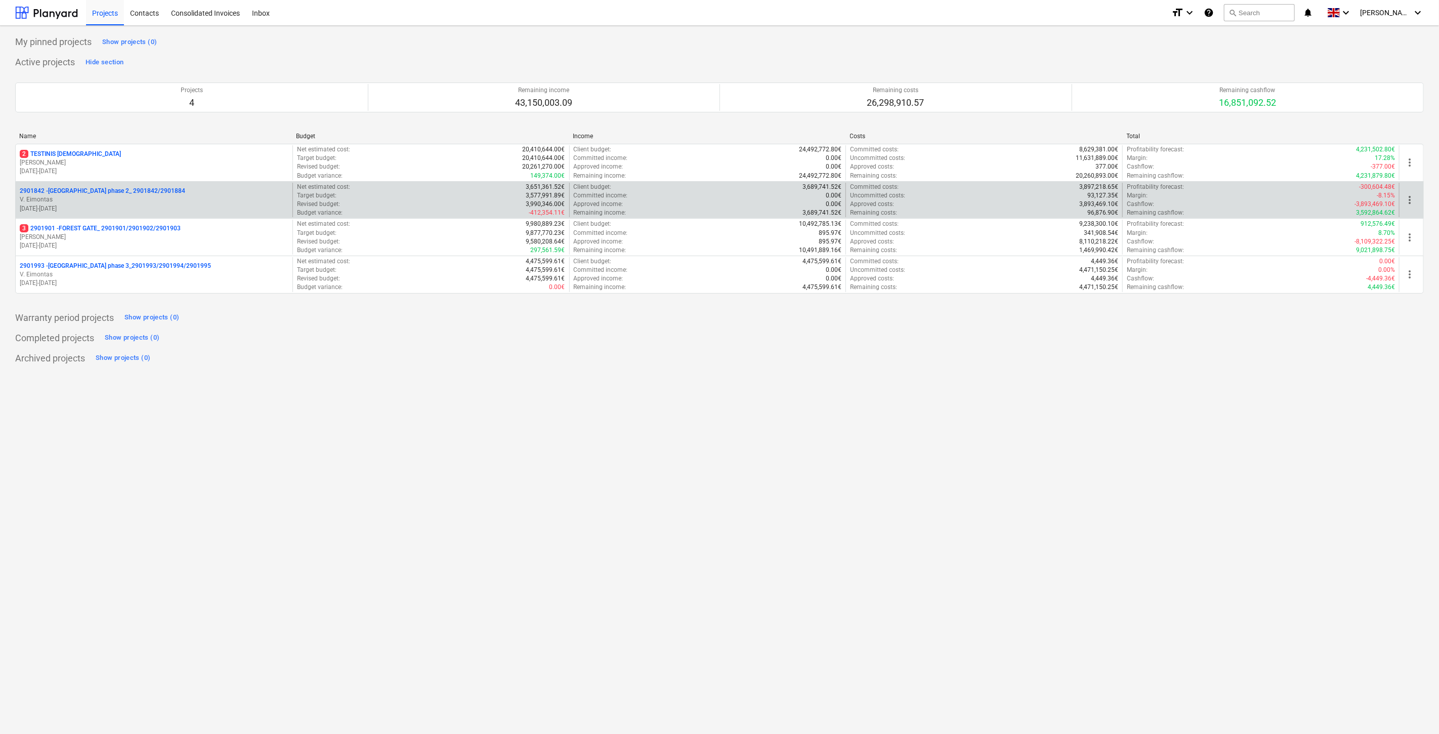
click at [192, 196] on p "V. Eimontas" at bounding box center [154, 199] width 269 height 9
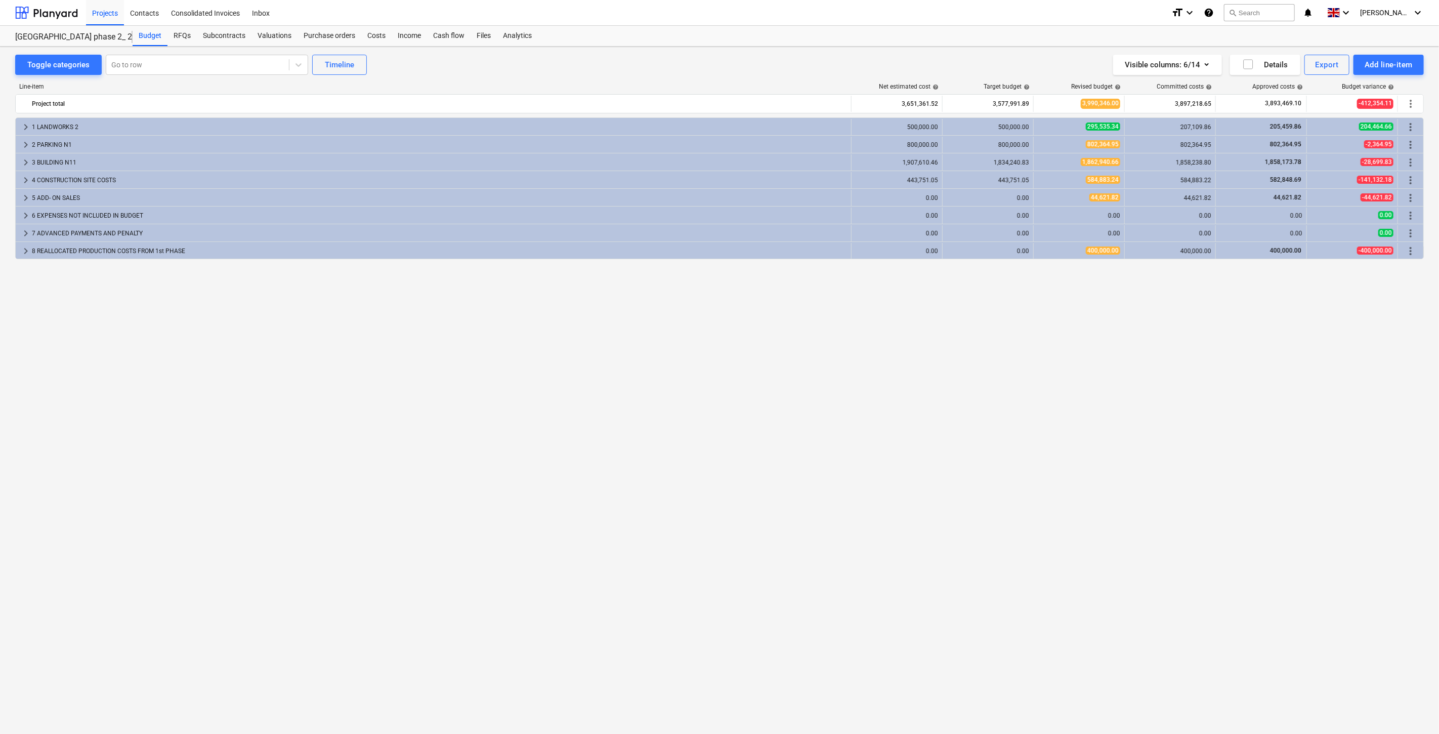
click at [486, 58] on div "Toggle categories Go to row Timeline Visible columns : 6/14 Details Export Add …" at bounding box center [719, 65] width 1409 height 20
click at [184, 38] on div "RFQs" at bounding box center [182, 36] width 29 height 20
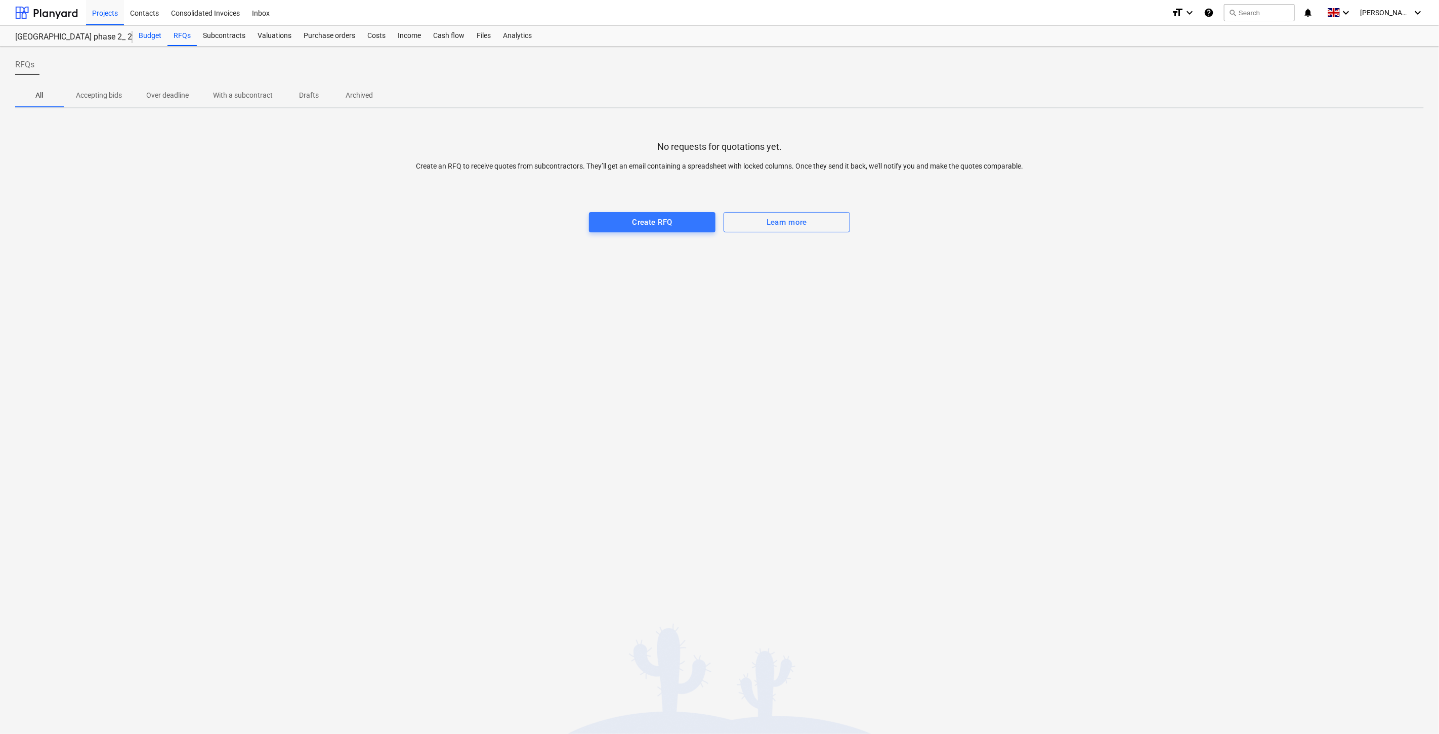
click at [144, 32] on div "Budget" at bounding box center [150, 36] width 35 height 20
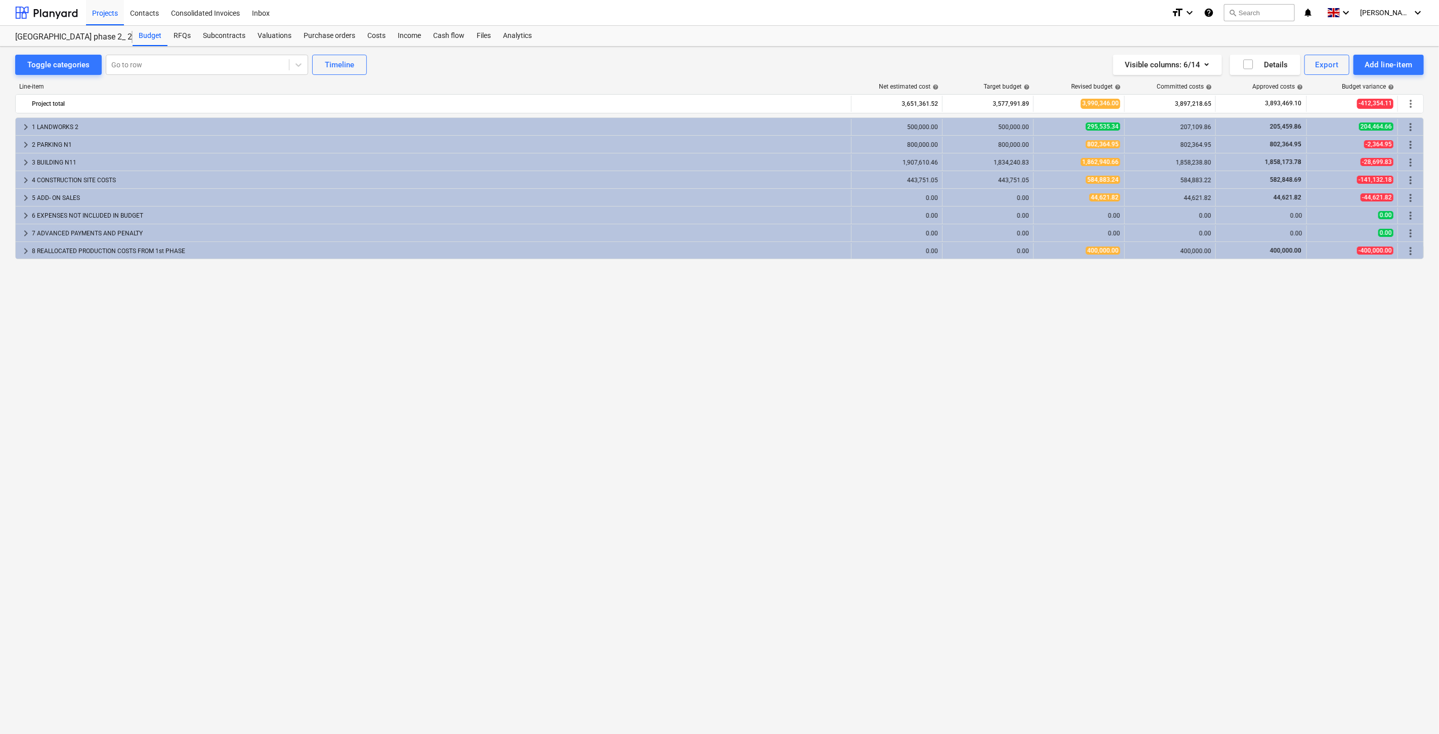
click at [284, 418] on div "keyboard_arrow_right 1 LANDWORKS 2 500,000.00 500,000.00 295,535.34 207,109.86 …" at bounding box center [719, 404] width 1409 height 574
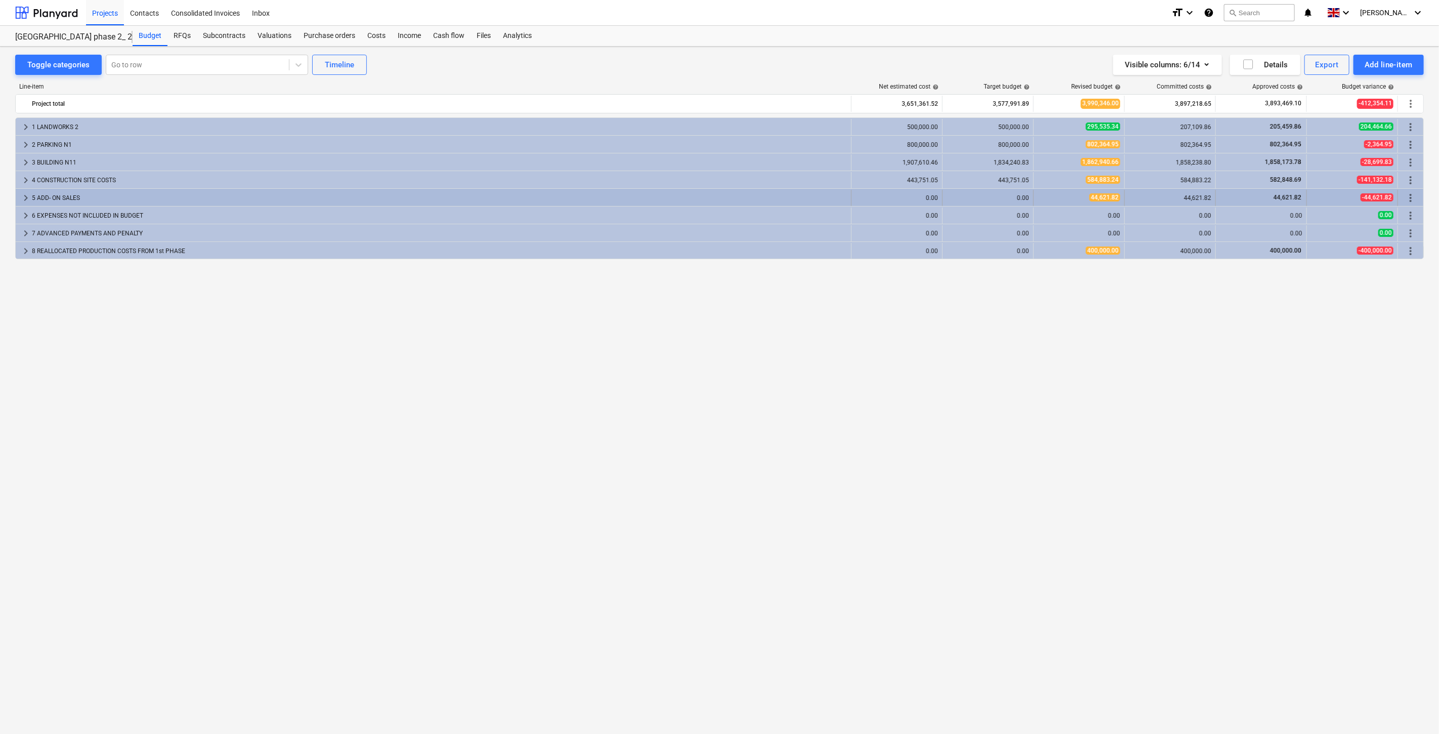
click at [214, 193] on div "5 ADD- ON SALES" at bounding box center [439, 198] width 815 height 16
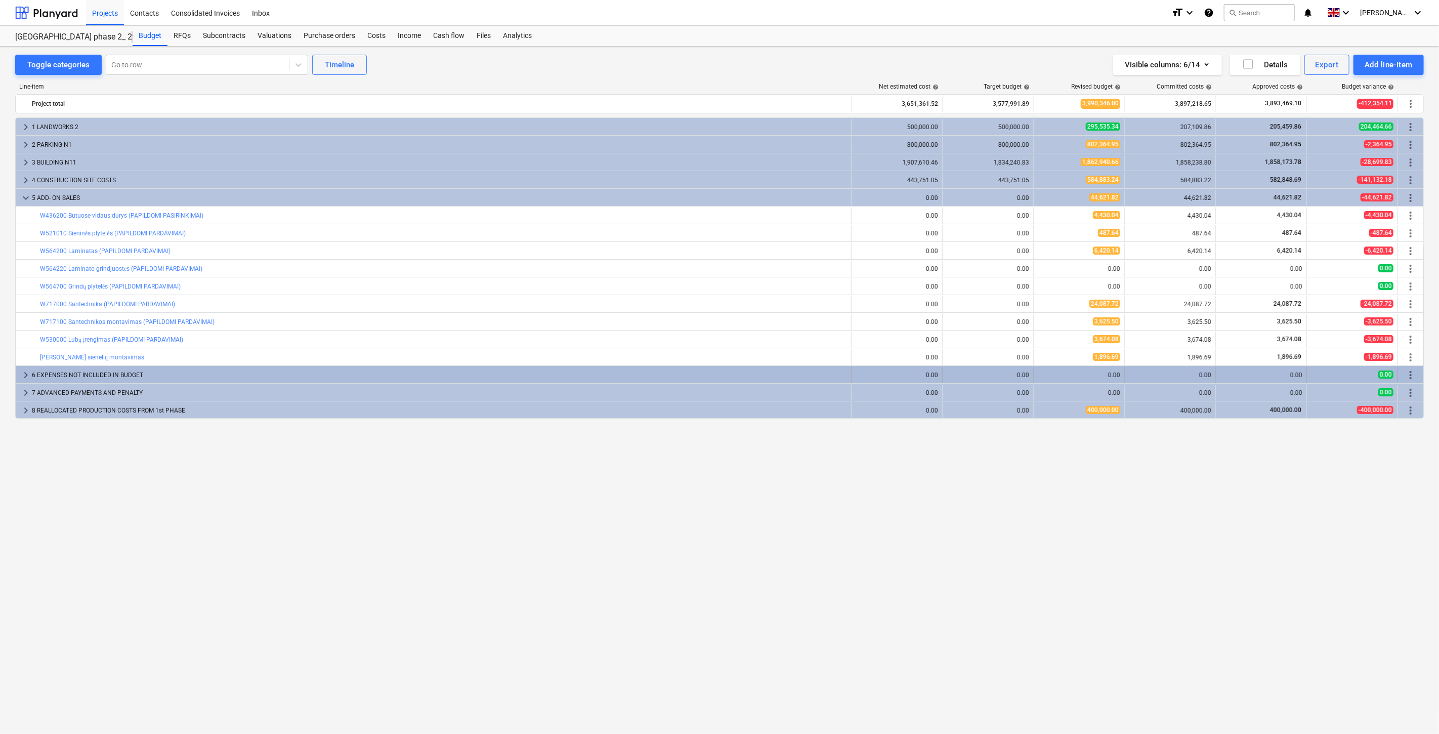
click at [211, 377] on div "6 EXPENSES NOT INCLUDED IN BUDGET" at bounding box center [439, 375] width 815 height 16
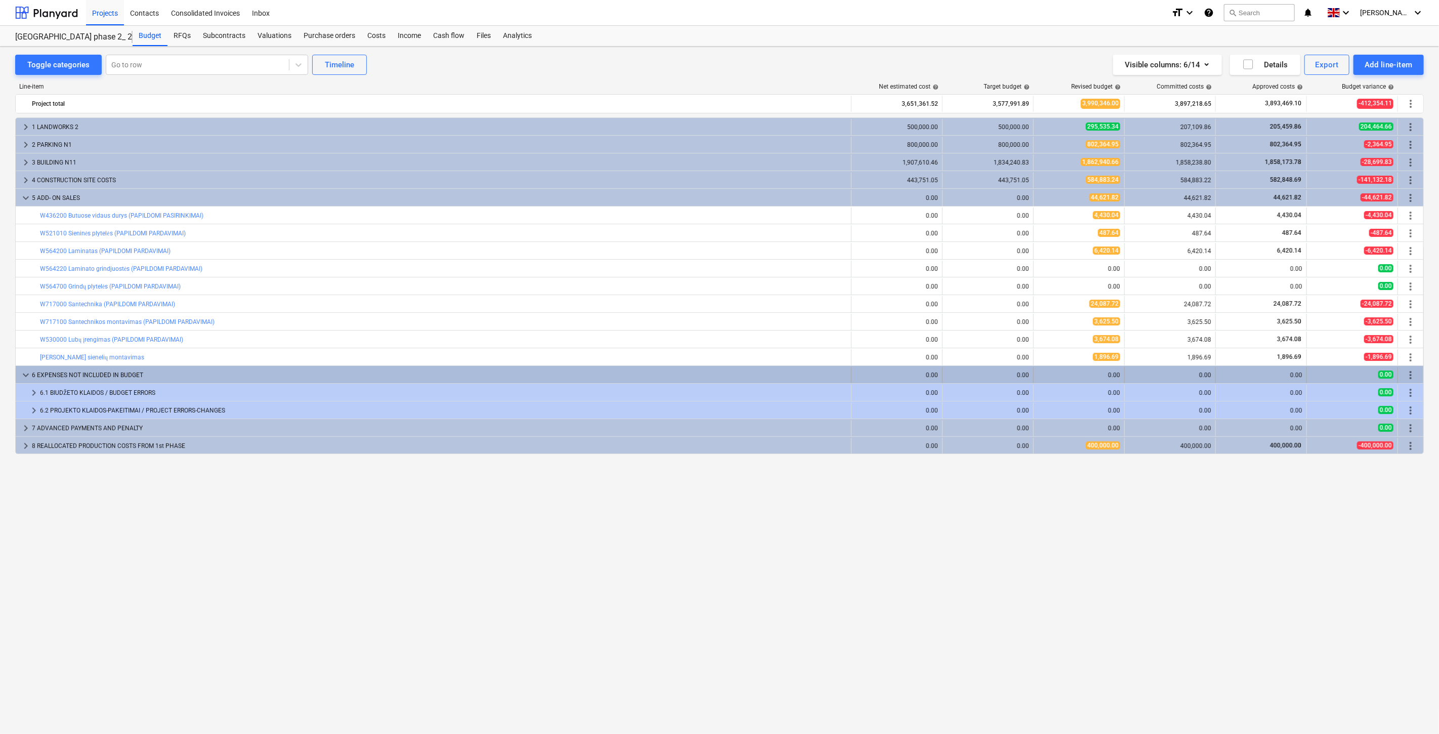
click at [201, 380] on div "6 EXPENSES NOT INCLUDED IN BUDGET" at bounding box center [439, 375] width 815 height 16
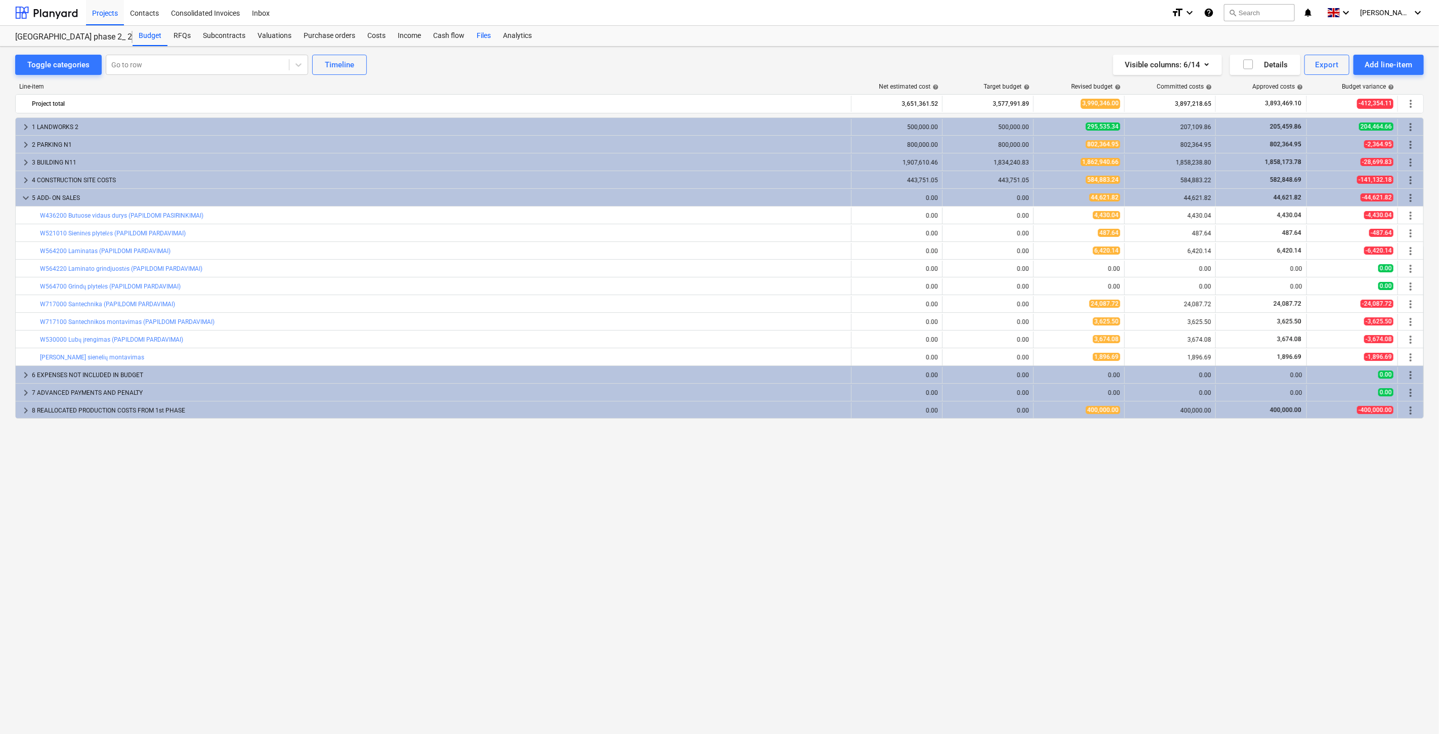
click at [475, 41] on div "Files" at bounding box center [484, 36] width 26 height 20
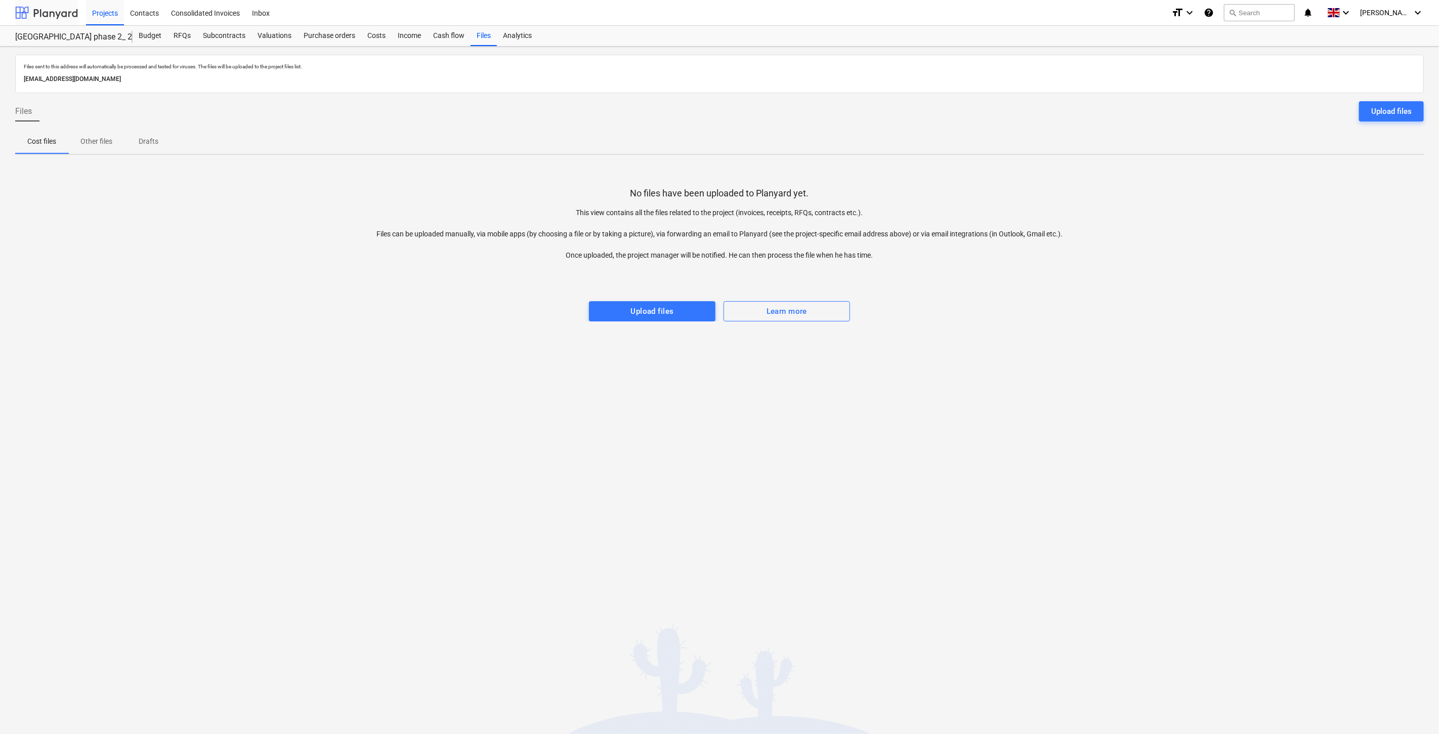
click at [60, 12] on div at bounding box center [46, 12] width 63 height 25
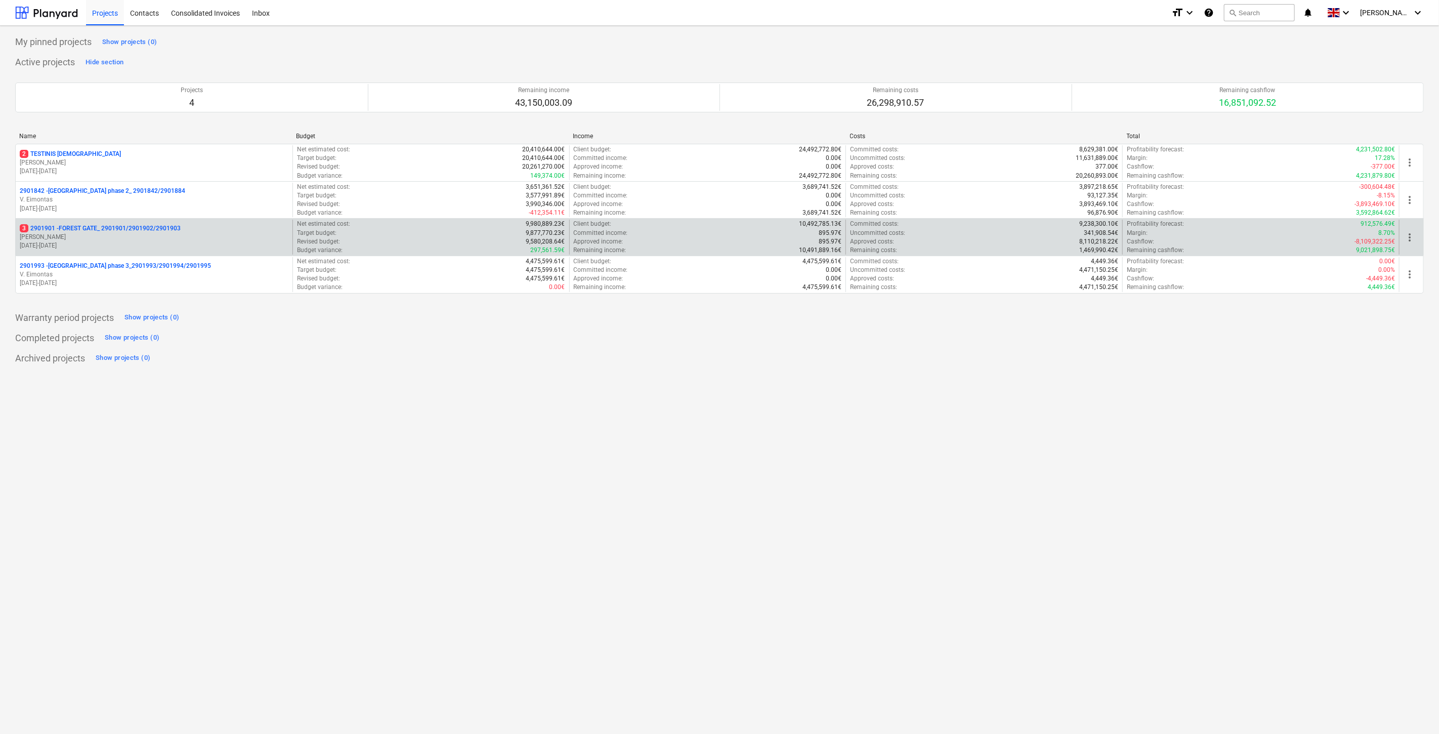
click at [158, 235] on p "[PERSON_NAME]" at bounding box center [154, 237] width 269 height 9
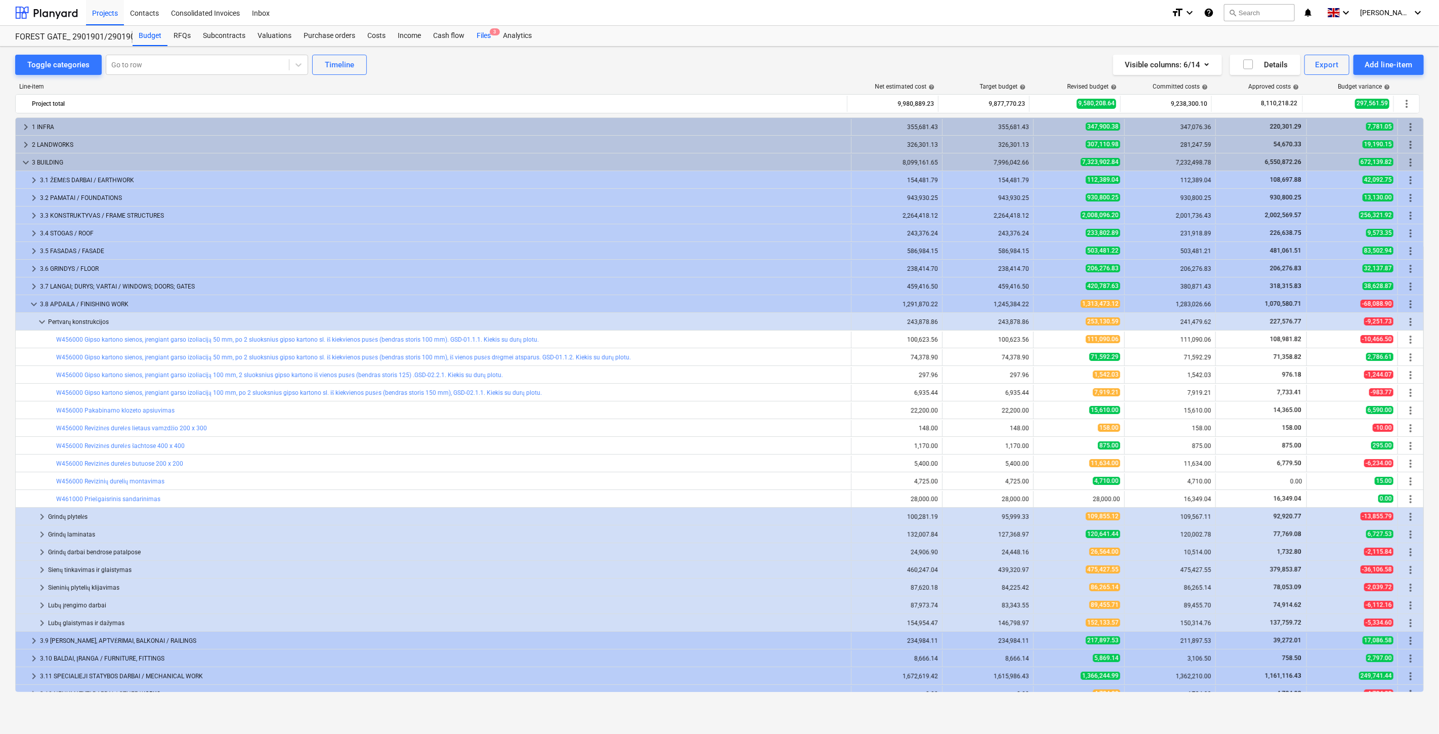
drag, startPoint x: 492, startPoint y: 32, endPoint x: 517, endPoint y: 45, distance: 27.2
click at [492, 33] on span "3" at bounding box center [495, 31] width 10 height 7
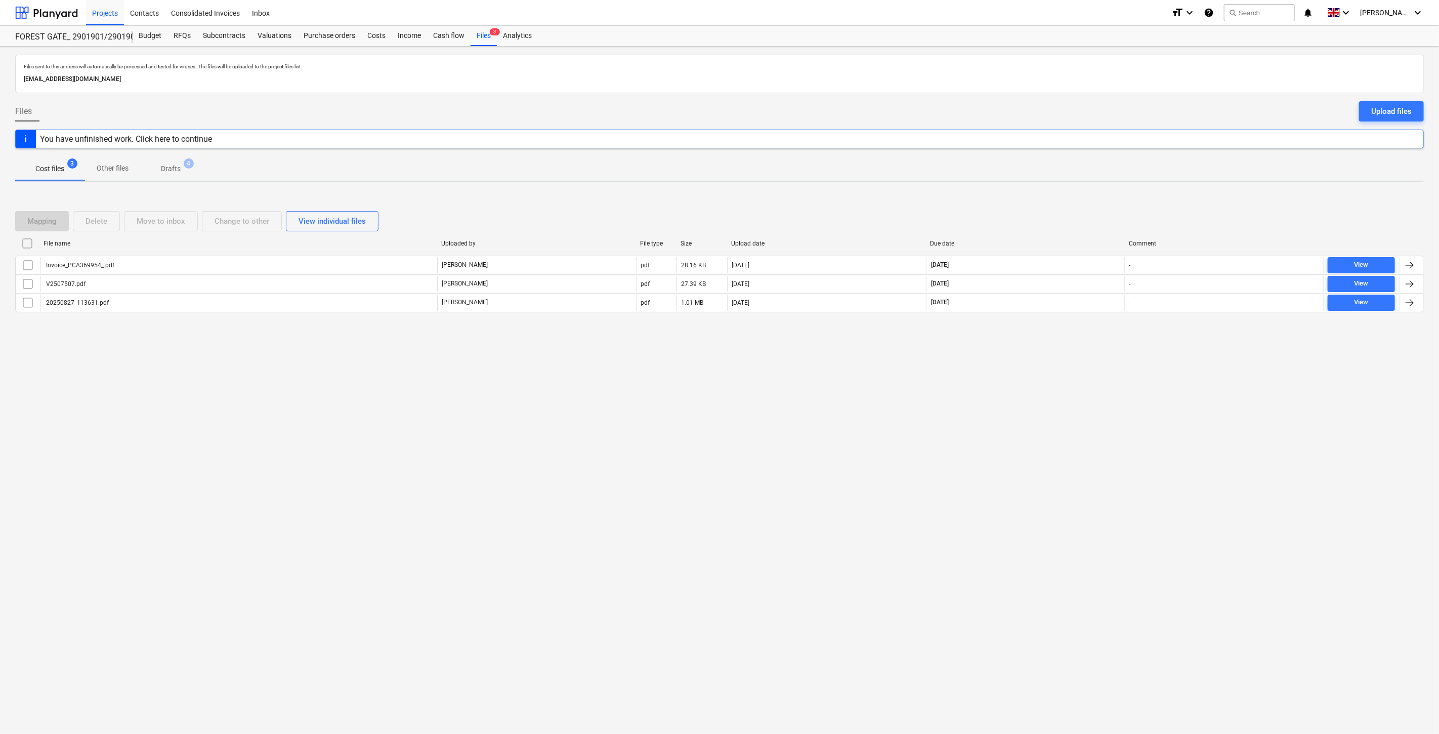
click at [1058, 391] on div "Files sent to this address will automatically be processed and tested for virus…" at bounding box center [719, 390] width 1439 height 687
click at [1073, 360] on div "Files sent to this address will automatically be processed and tested for virus…" at bounding box center [719, 390] width 1439 height 687
click at [1080, 347] on div "Files sent to this address will automatically be processed and tested for virus…" at bounding box center [719, 390] width 1439 height 687
click at [1087, 339] on div "Mapping Delete Move to inbox Change to other View individual files File name Up…" at bounding box center [719, 266] width 1409 height 152
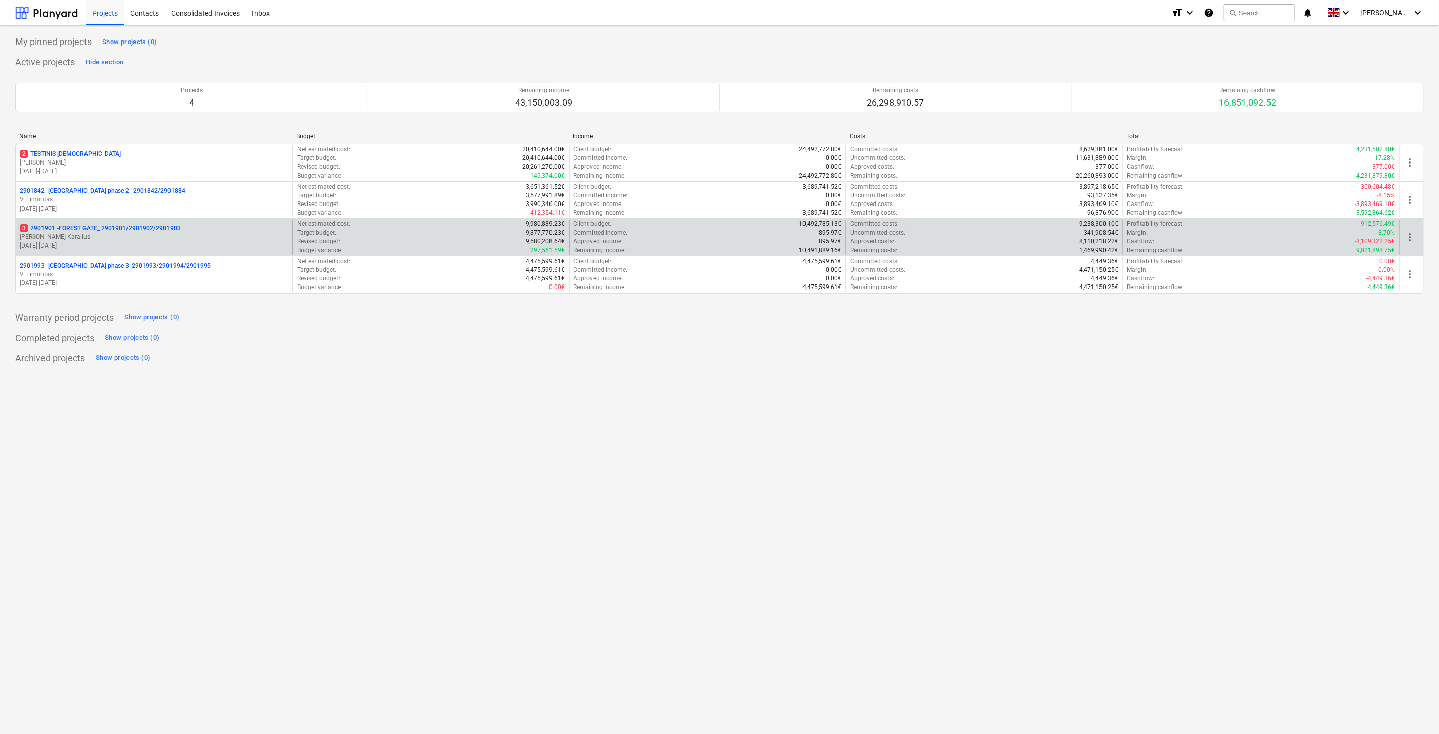
click at [154, 242] on p "18.03.2024 - 03.11.2025" at bounding box center [154, 245] width 269 height 9
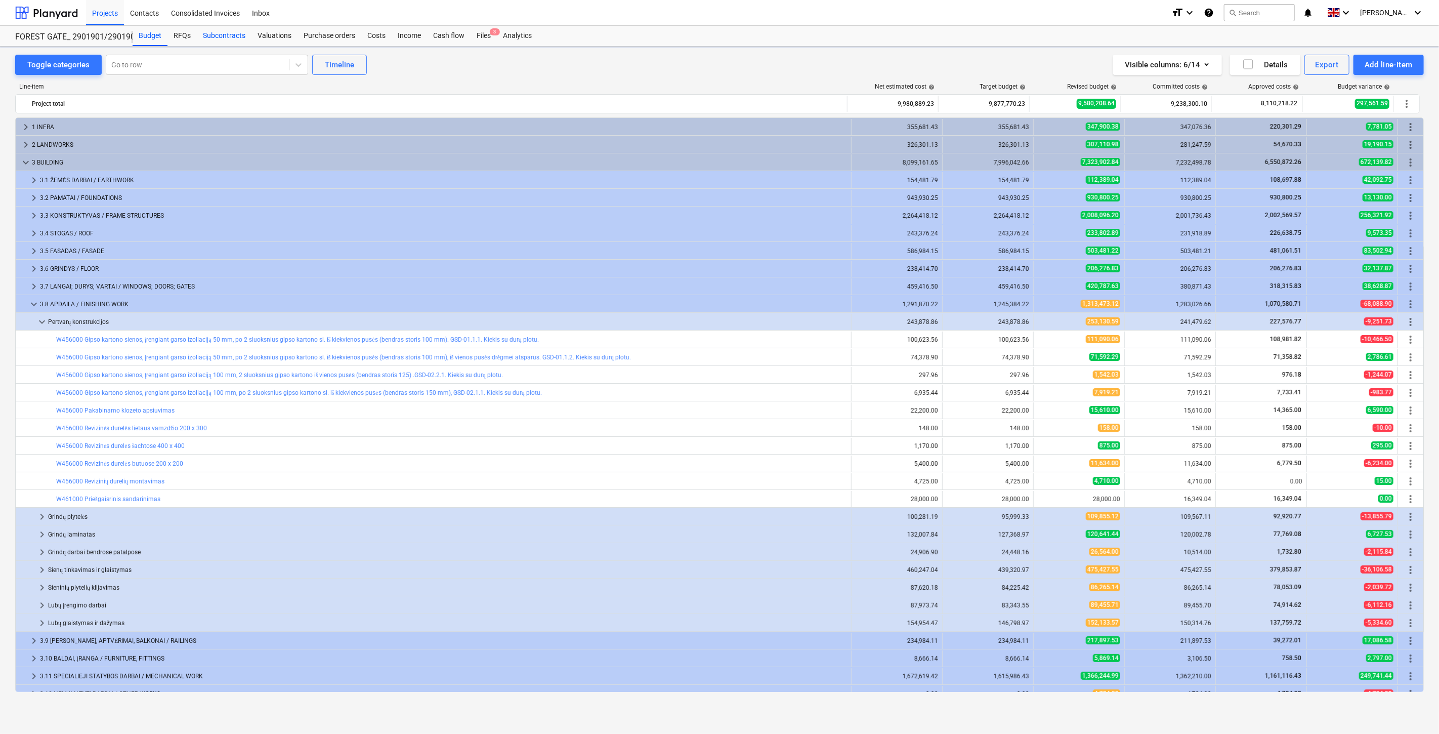
click at [243, 34] on div "Subcontracts" at bounding box center [224, 36] width 55 height 20
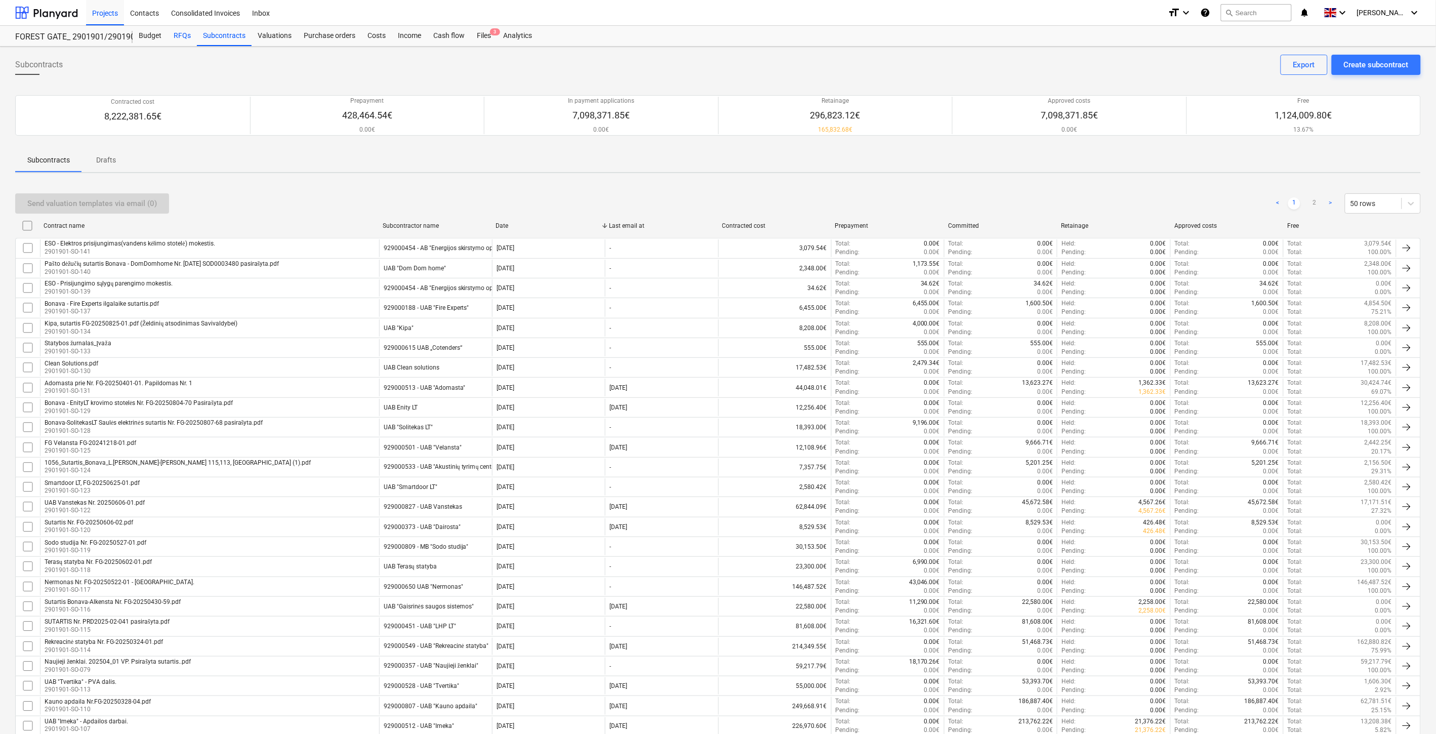
click at [179, 39] on div "RFQs" at bounding box center [182, 36] width 29 height 20
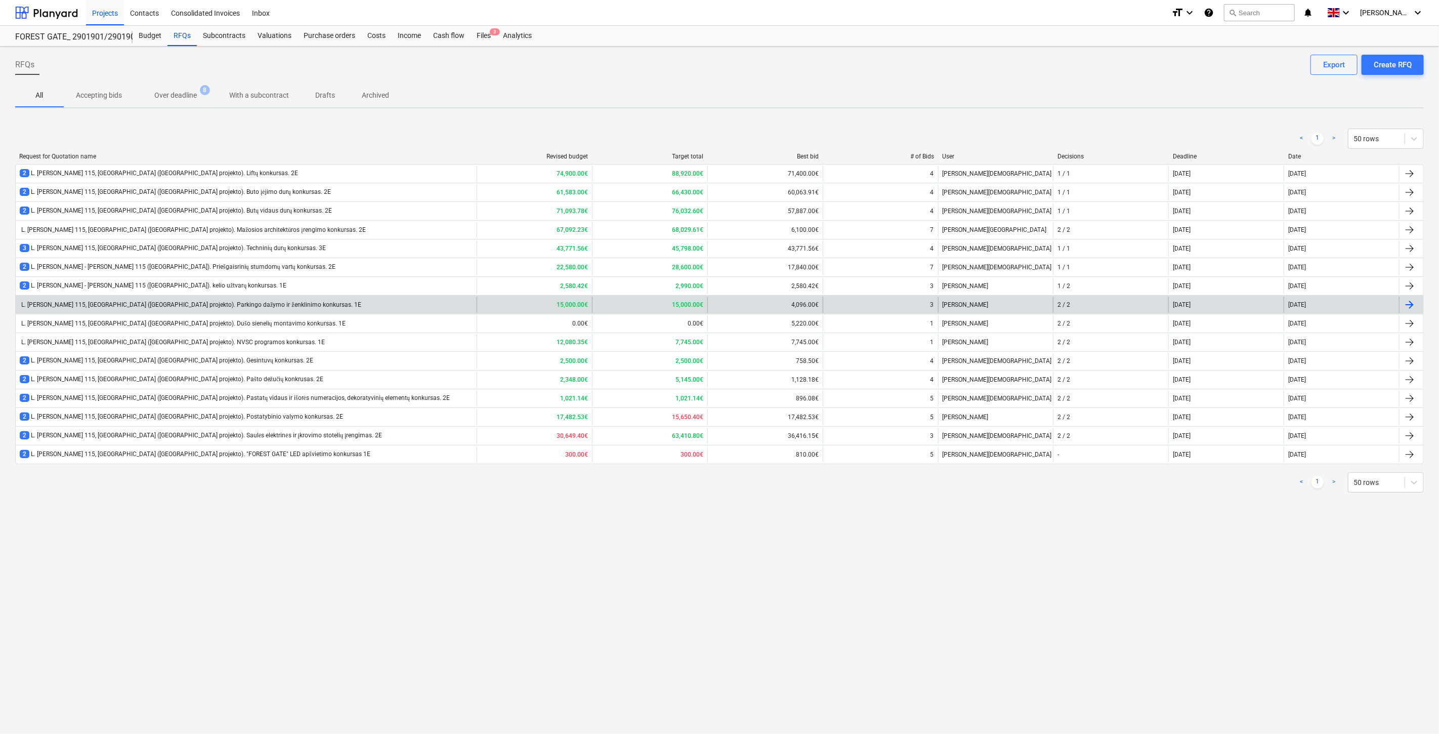
click at [345, 305] on div "L. Baliukevičiaus Dzūko g. 115, Vilnius (Forest Gate projekto). Parkingo dažymo…" at bounding box center [246, 305] width 461 height 16
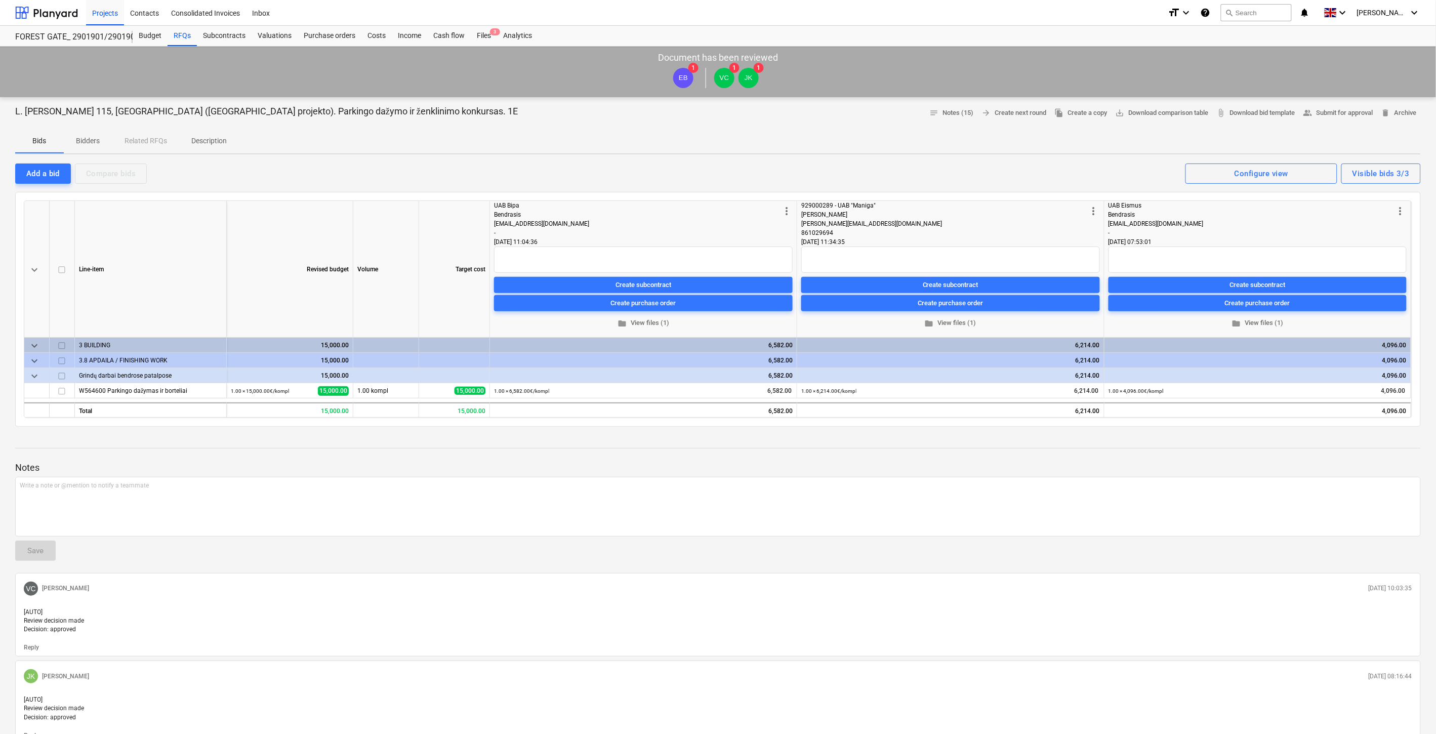
click at [386, 454] on div at bounding box center [717, 457] width 1405 height 8
click at [908, 467] on p "Notes" at bounding box center [717, 468] width 1405 height 12
click at [923, 463] on p "Notes" at bounding box center [717, 468] width 1405 height 12
click at [939, 462] on p "Notes" at bounding box center [717, 468] width 1405 height 12
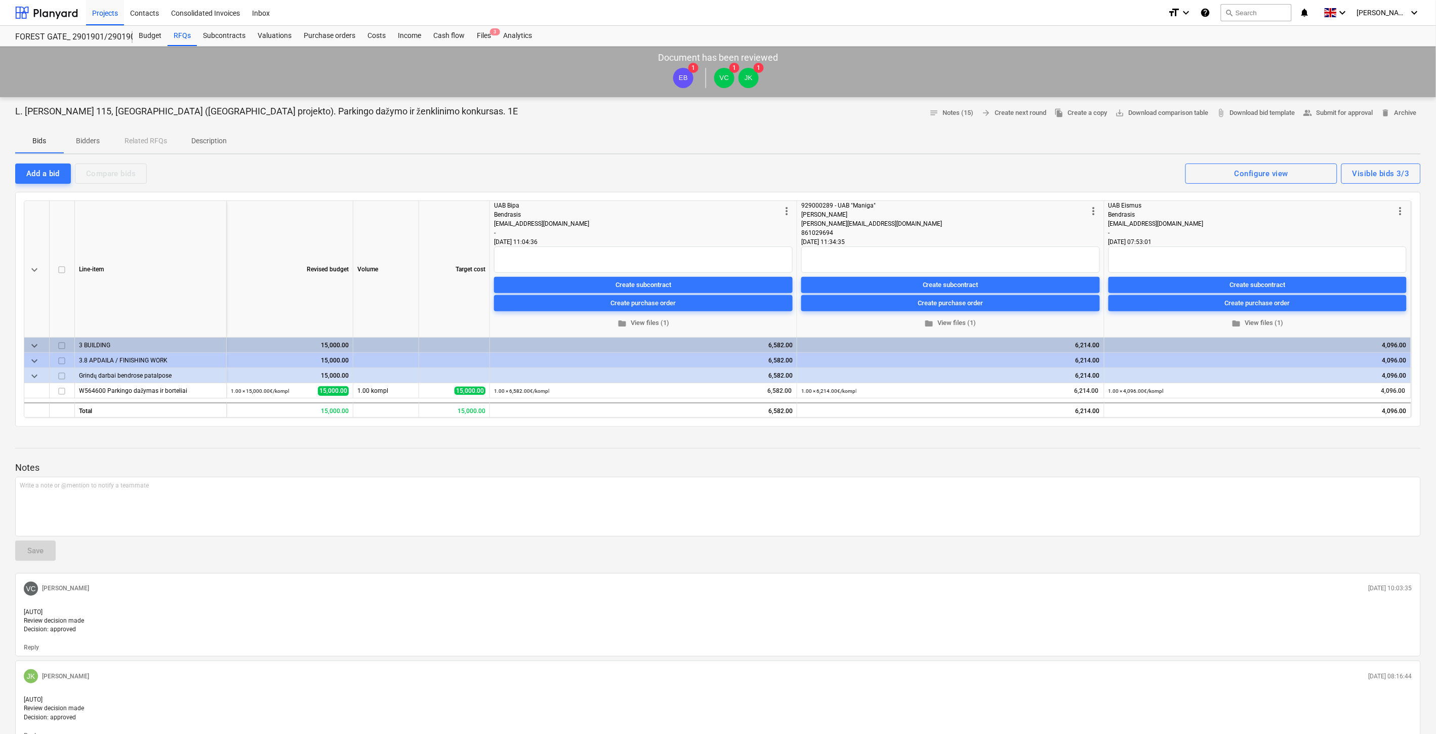
click at [968, 454] on div at bounding box center [717, 457] width 1405 height 8
click at [242, 36] on div "Subcontracts" at bounding box center [224, 36] width 55 height 20
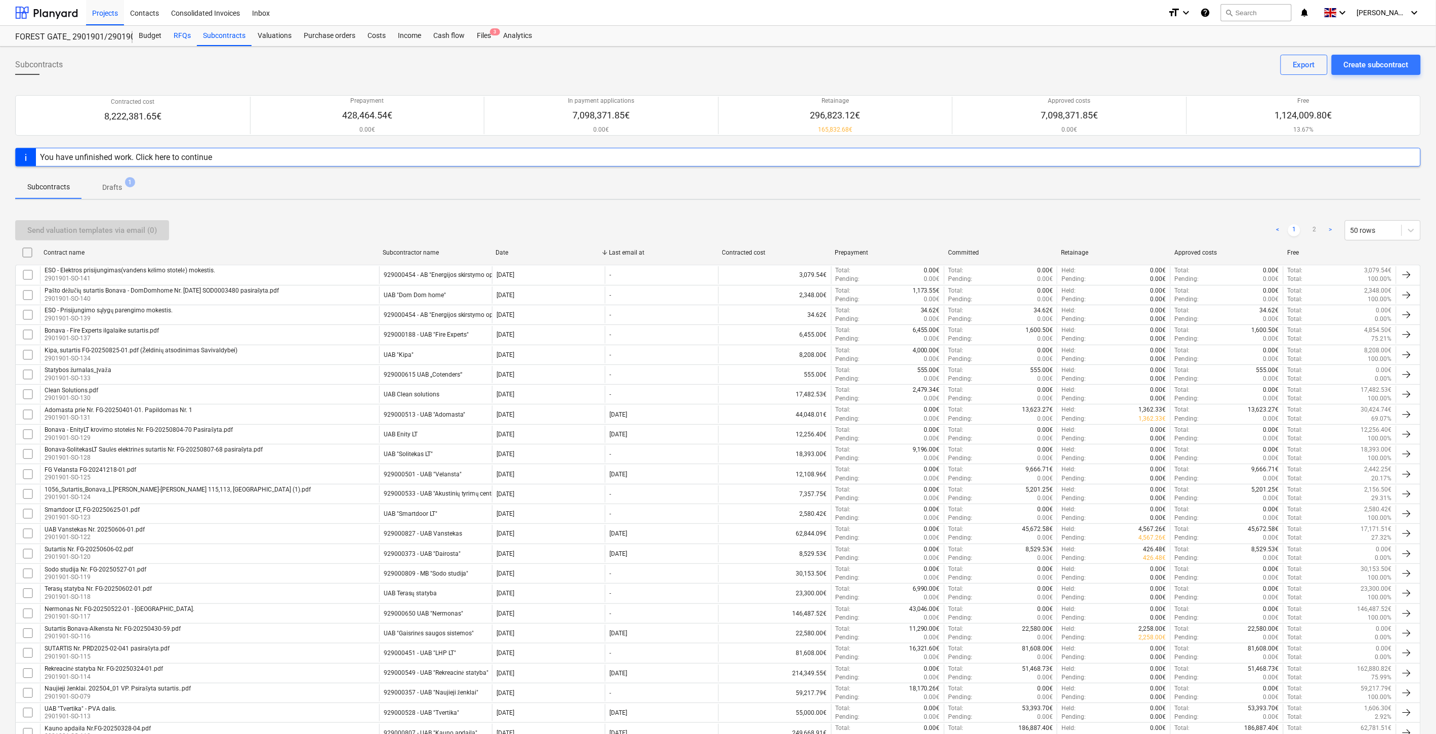
click at [173, 38] on div "RFQs" at bounding box center [182, 36] width 29 height 20
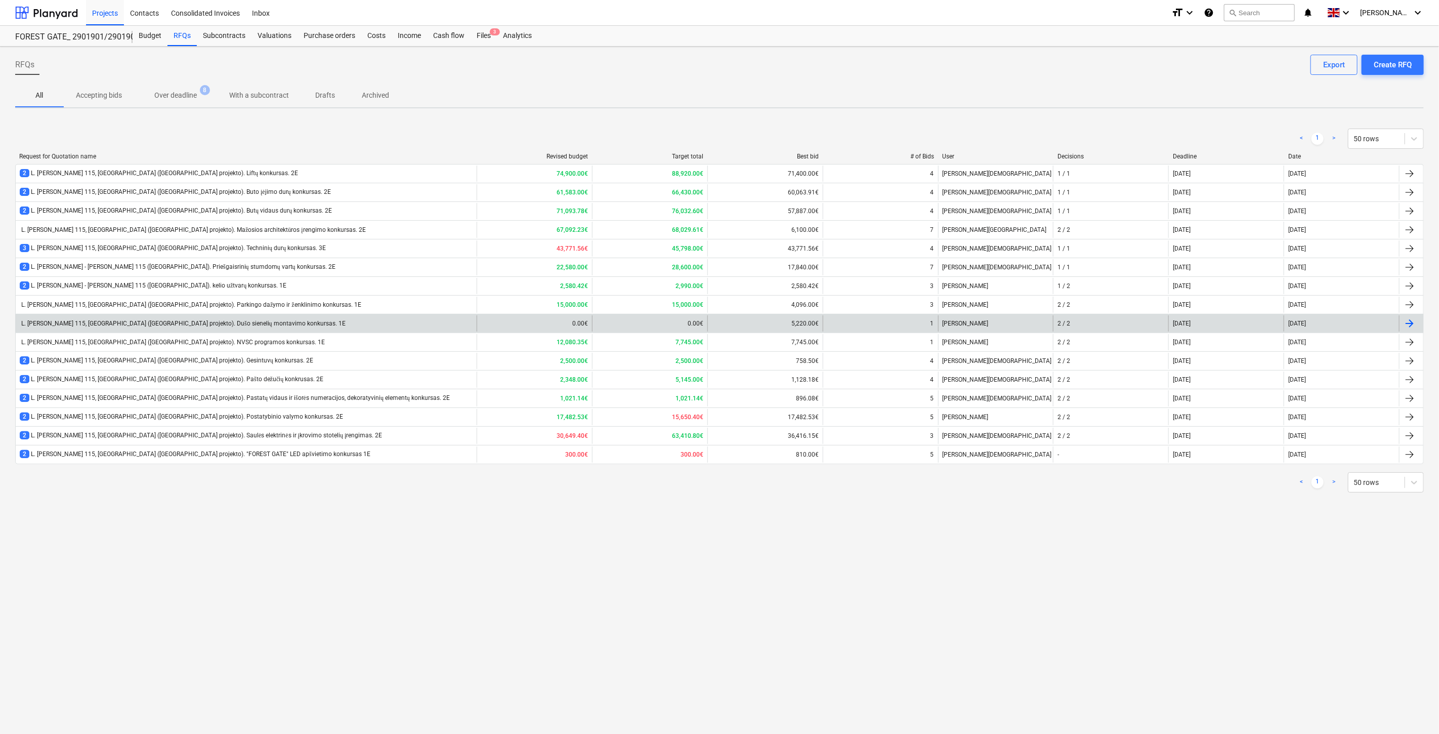
click at [304, 321] on div "L. Baliukevičiaus Dzūko g. 115, Vilnius (Forest Gate projekto). Dušo sienelių m…" at bounding box center [246, 323] width 461 height 16
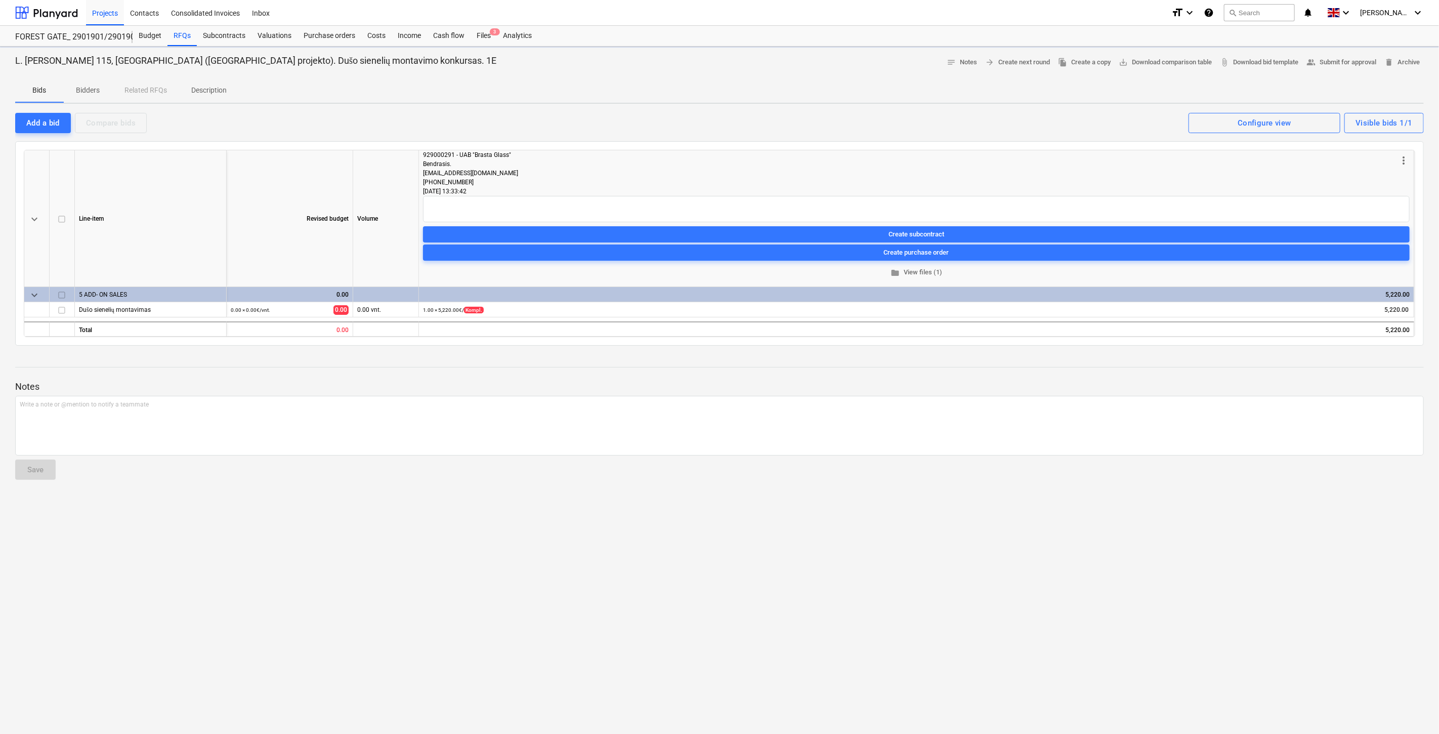
click at [703, 375] on div at bounding box center [719, 376] width 1409 height 8
drag, startPoint x: 707, startPoint y: 373, endPoint x: 714, endPoint y: 370, distance: 7.0
click at [709, 337] on div "5,220.00" at bounding box center [916, 328] width 995 height 15
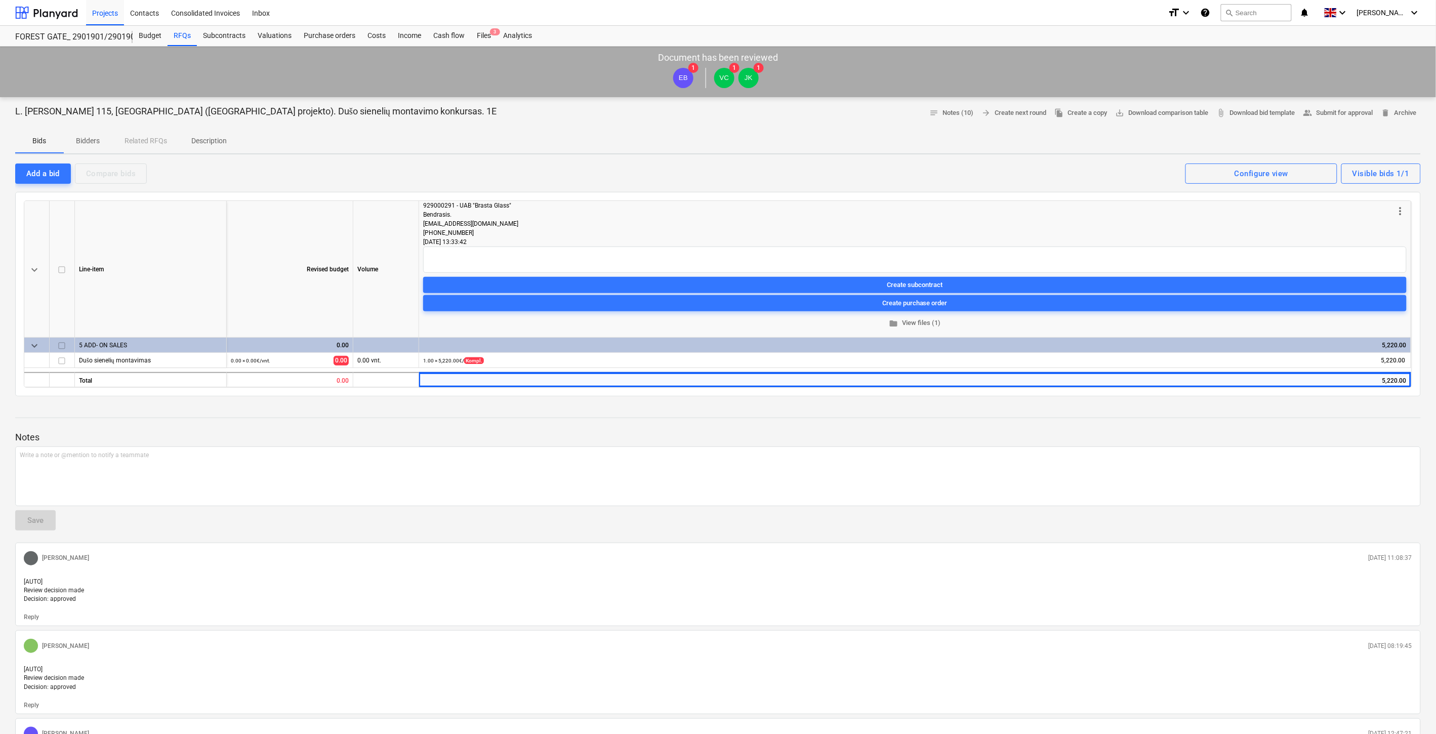
click at [718, 369] on div "keyboard_arrow_down Line-item Revised budget Volume more_vert 929000291 - UAB "…" at bounding box center [718, 293] width 1388 height 187
click at [734, 433] on p "Notes" at bounding box center [717, 437] width 1405 height 12
click at [751, 426] on div at bounding box center [717, 427] width 1405 height 8
click at [1183, 428] on div at bounding box center [717, 427] width 1405 height 8
click at [1197, 425] on div at bounding box center [717, 427] width 1405 height 8
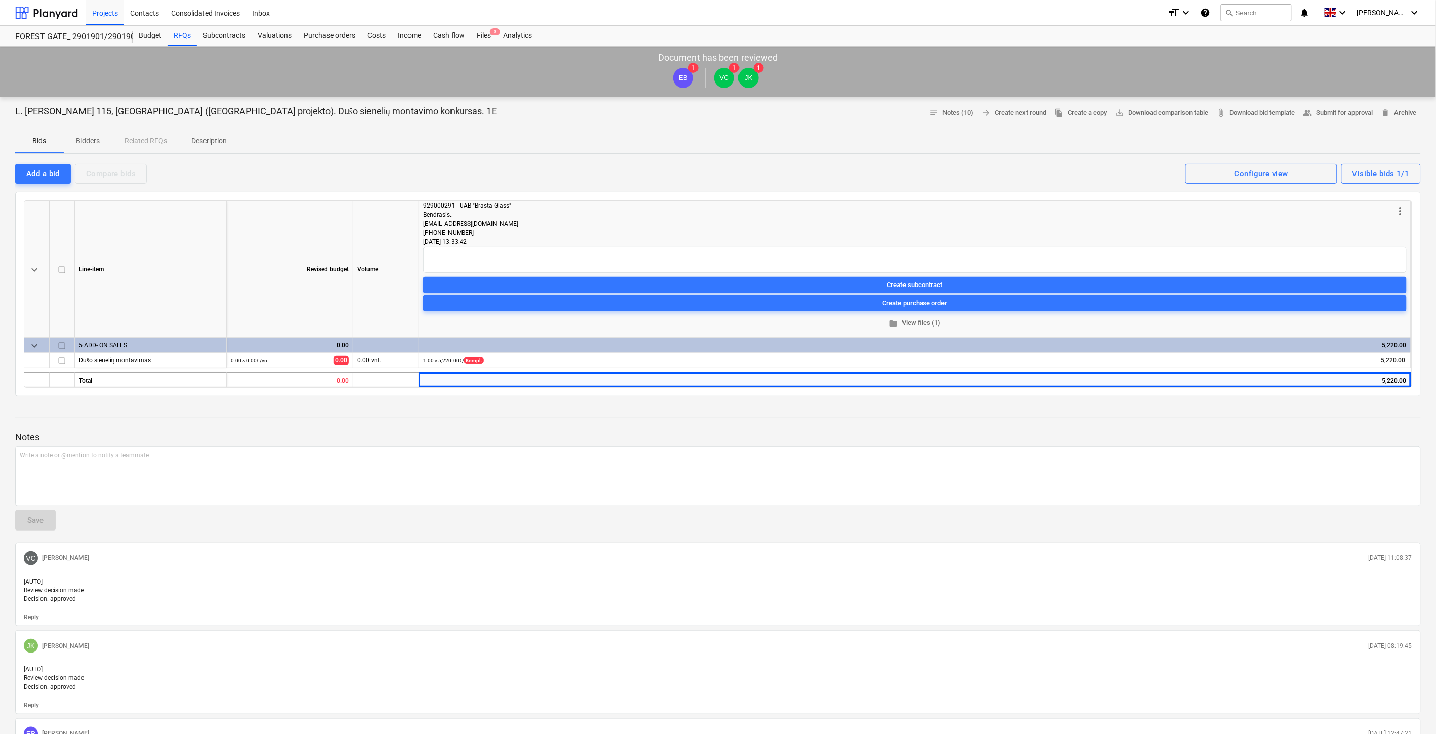
click at [1213, 423] on div at bounding box center [717, 427] width 1405 height 8
click at [1239, 432] on p "Notes" at bounding box center [717, 437] width 1405 height 12
click at [1256, 424] on div at bounding box center [717, 427] width 1405 height 8
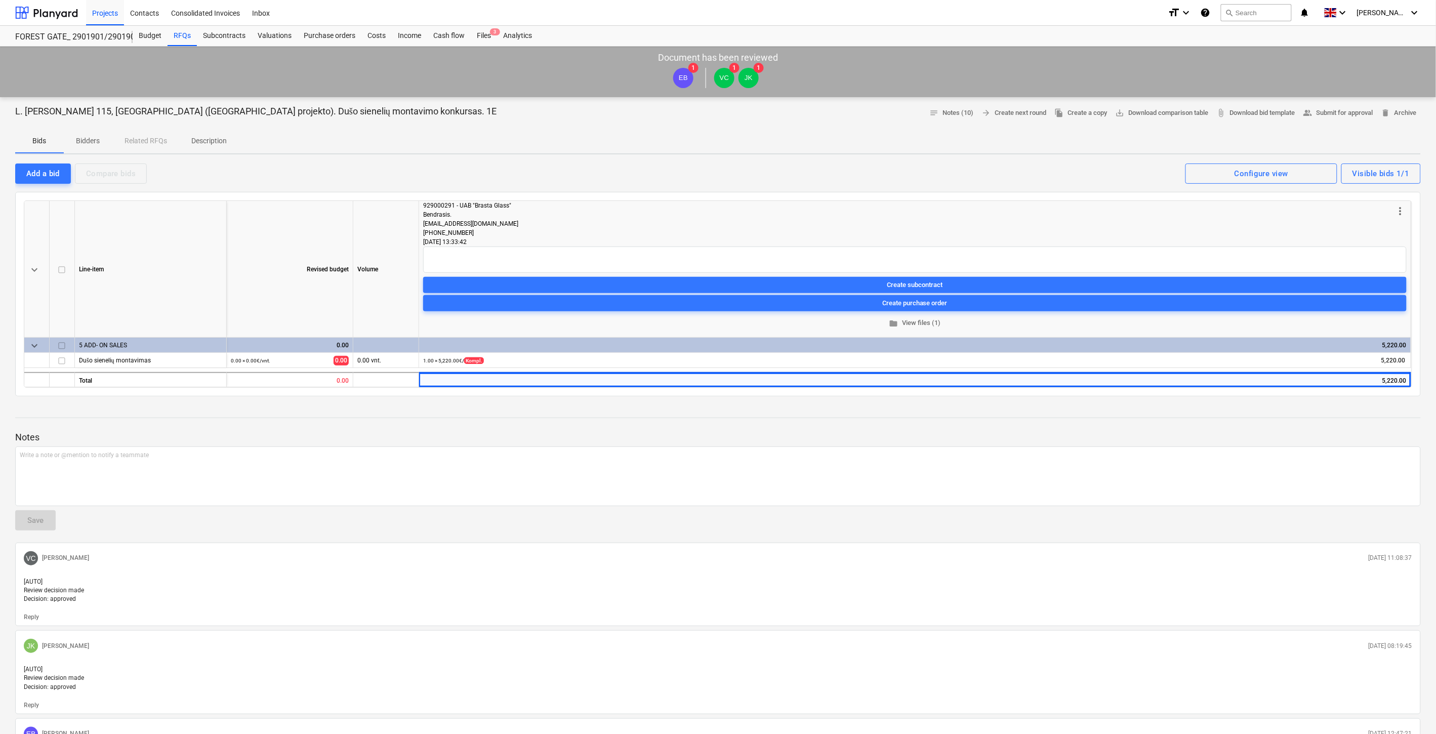
click at [1269, 433] on p "Notes" at bounding box center [717, 437] width 1405 height 12
click at [1296, 424] on div at bounding box center [717, 427] width 1405 height 8
drag, startPoint x: 1028, startPoint y: 433, endPoint x: 1086, endPoint y: 421, distance: 59.0
click at [1031, 432] on p "Notes" at bounding box center [717, 437] width 1405 height 12
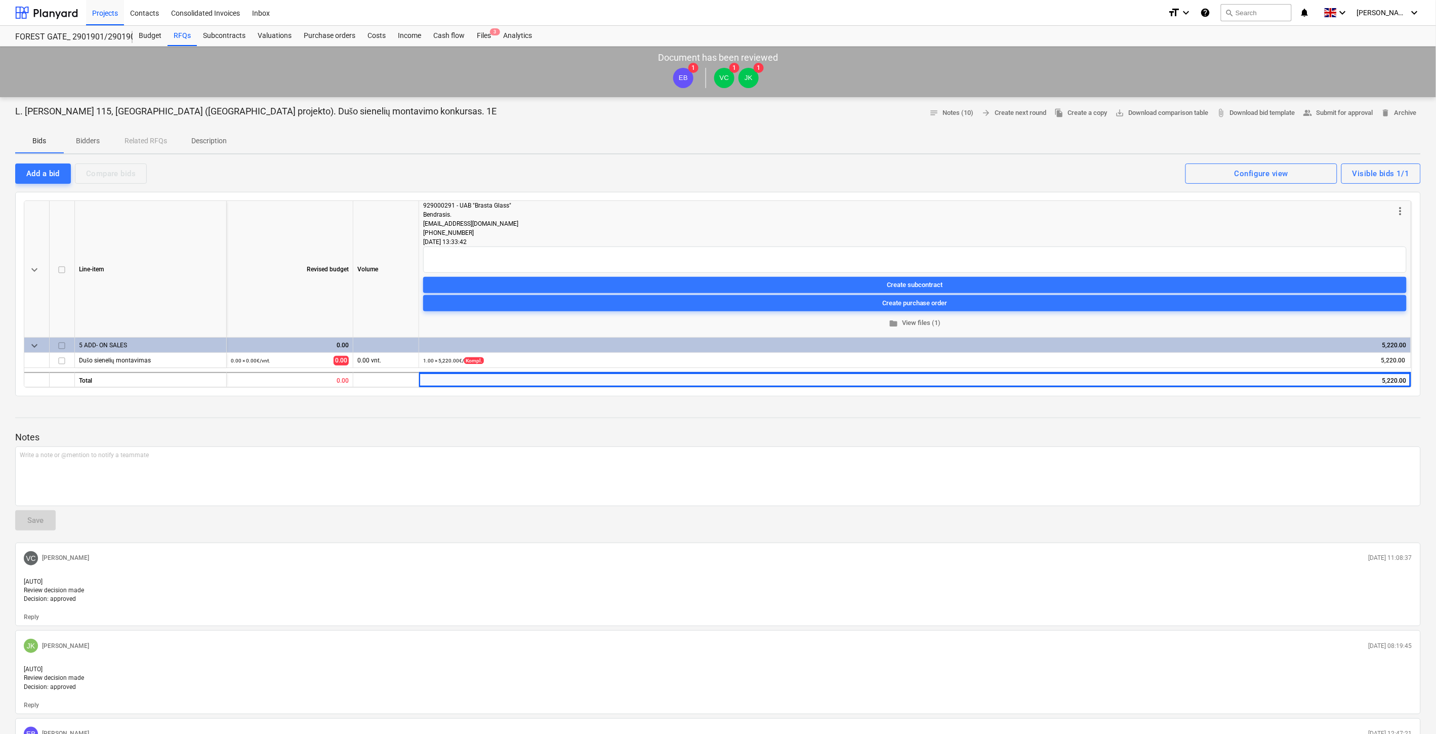
click at [1306, 431] on p "Notes" at bounding box center [717, 437] width 1405 height 12
click at [1354, 424] on div at bounding box center [717, 427] width 1405 height 8
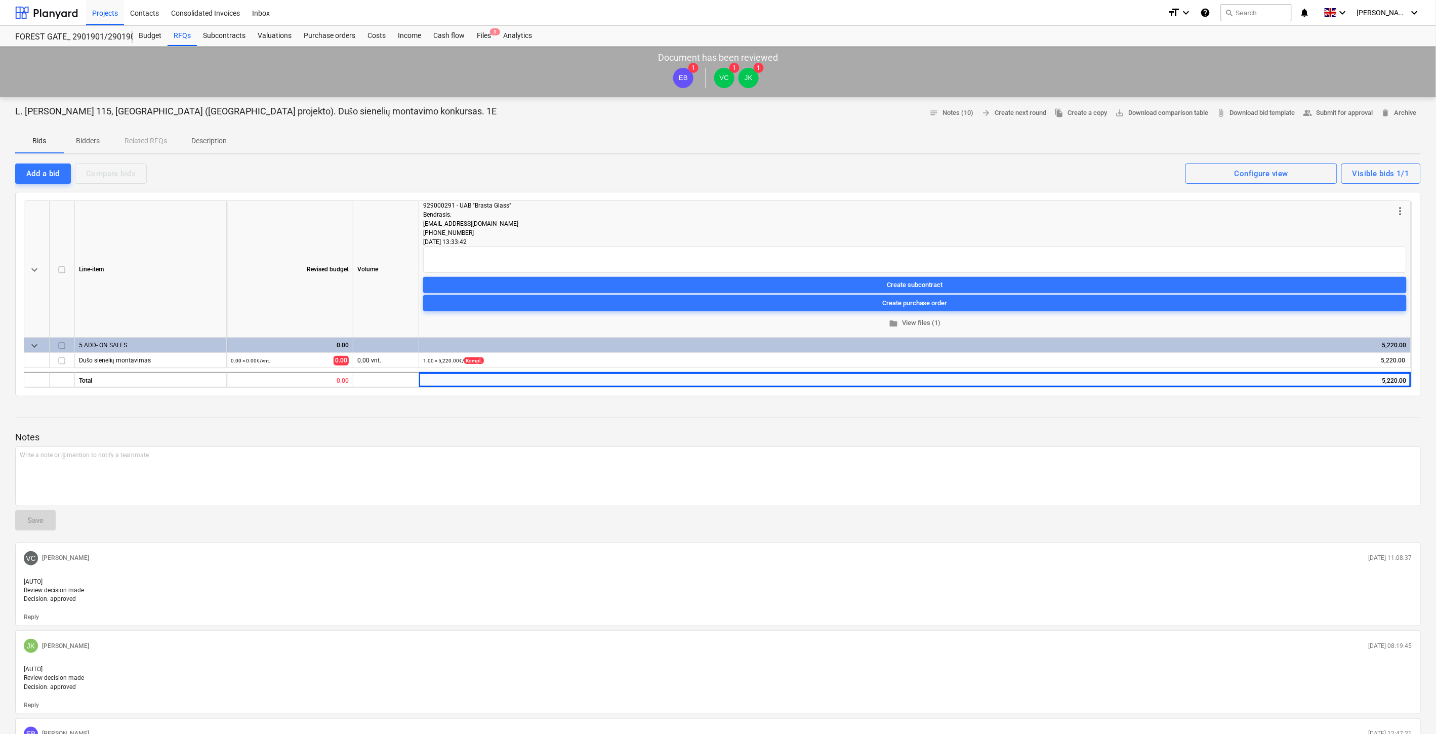
click at [1354, 424] on div at bounding box center [717, 427] width 1405 height 8
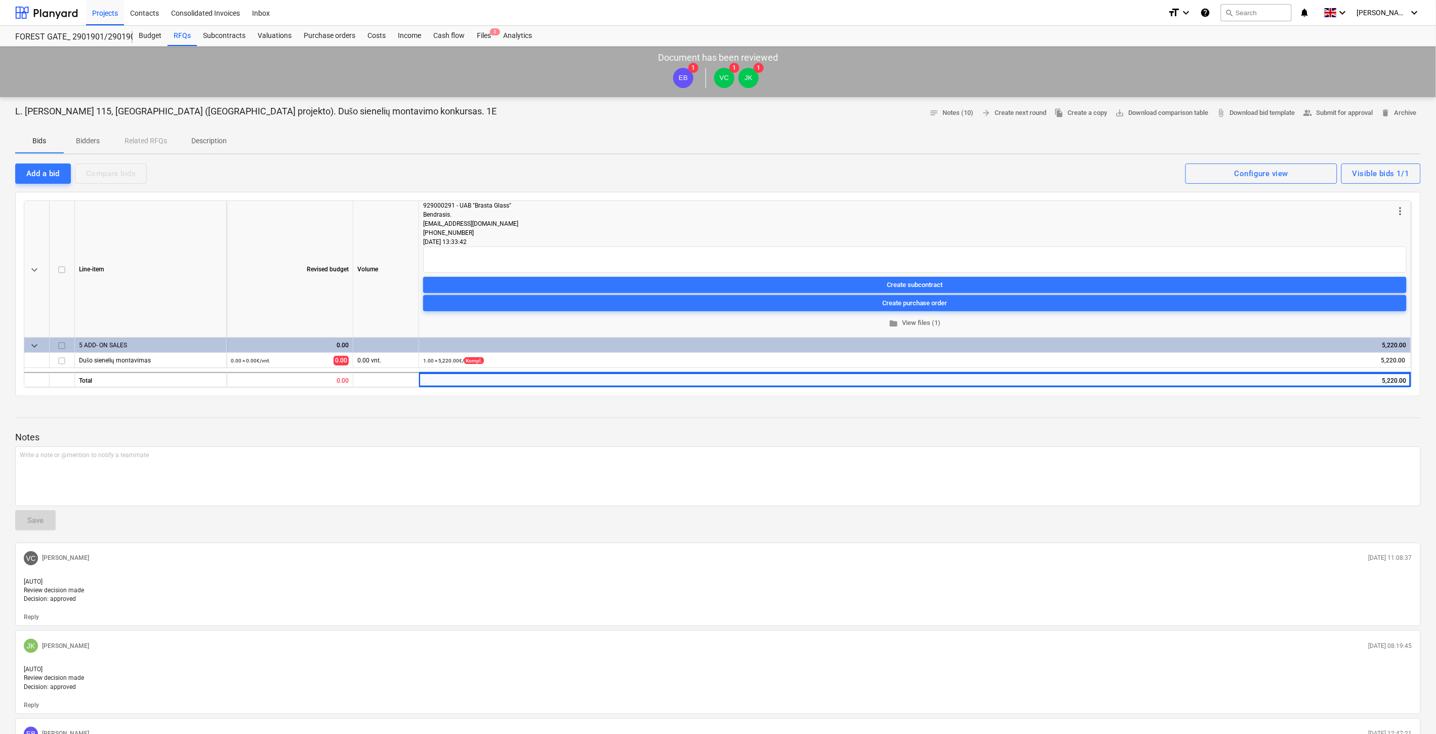
click at [1404, 432] on p "Notes" at bounding box center [717, 437] width 1405 height 12
click at [1409, 426] on div at bounding box center [717, 427] width 1405 height 8
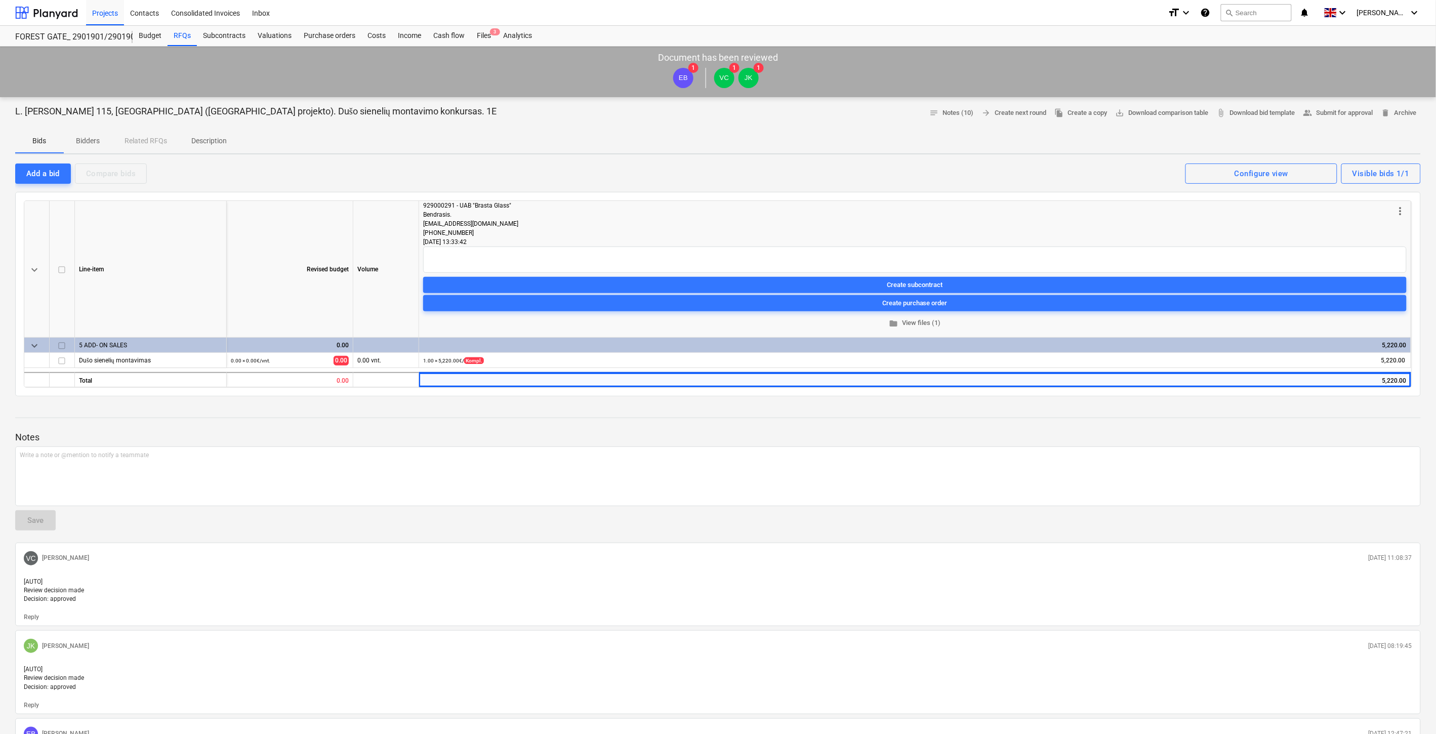
click at [1293, 423] on div at bounding box center [717, 427] width 1405 height 8
